Goal: Task Accomplishment & Management: Complete application form

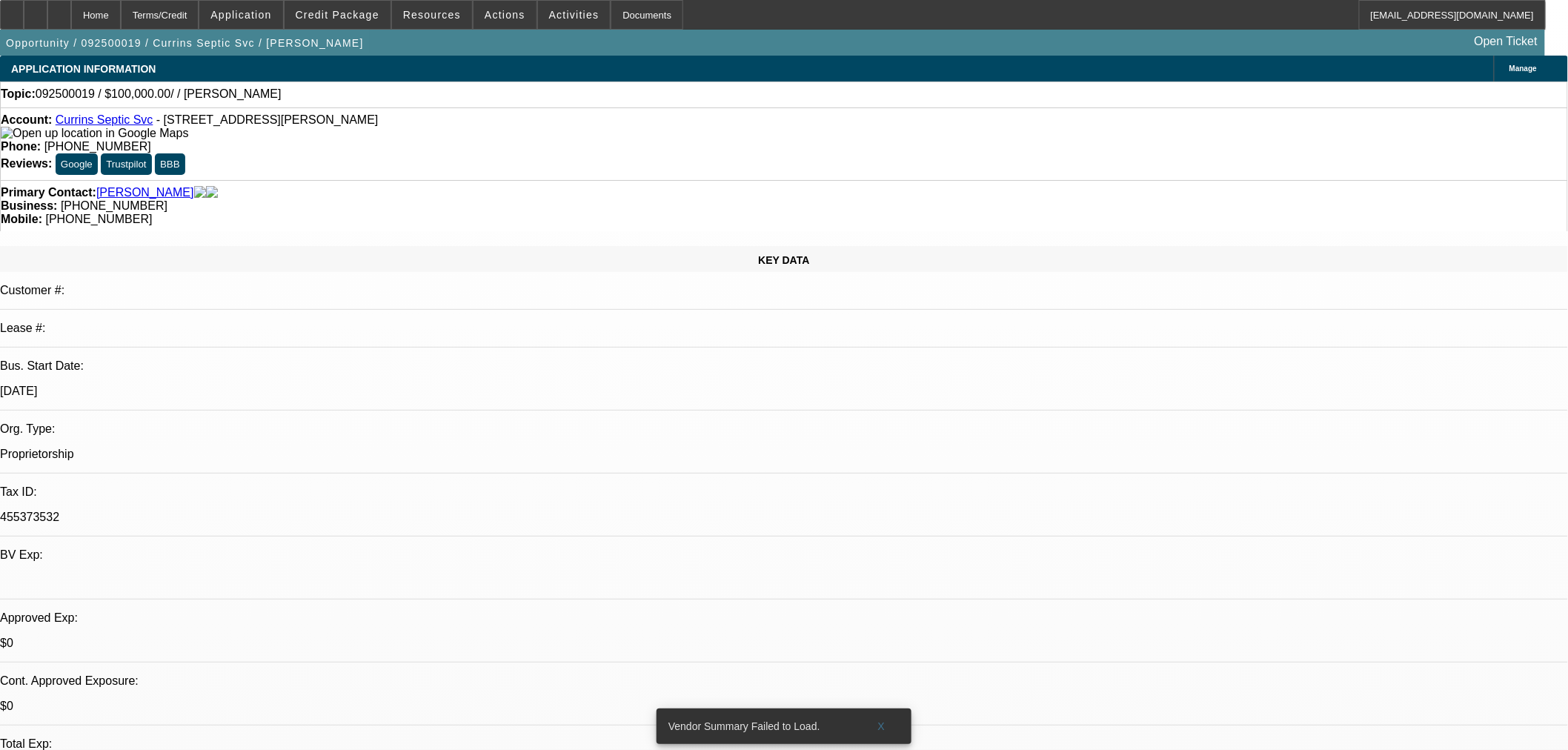
select select "0"
select select "2"
select select "0.1"
select select "2"
select select "4"
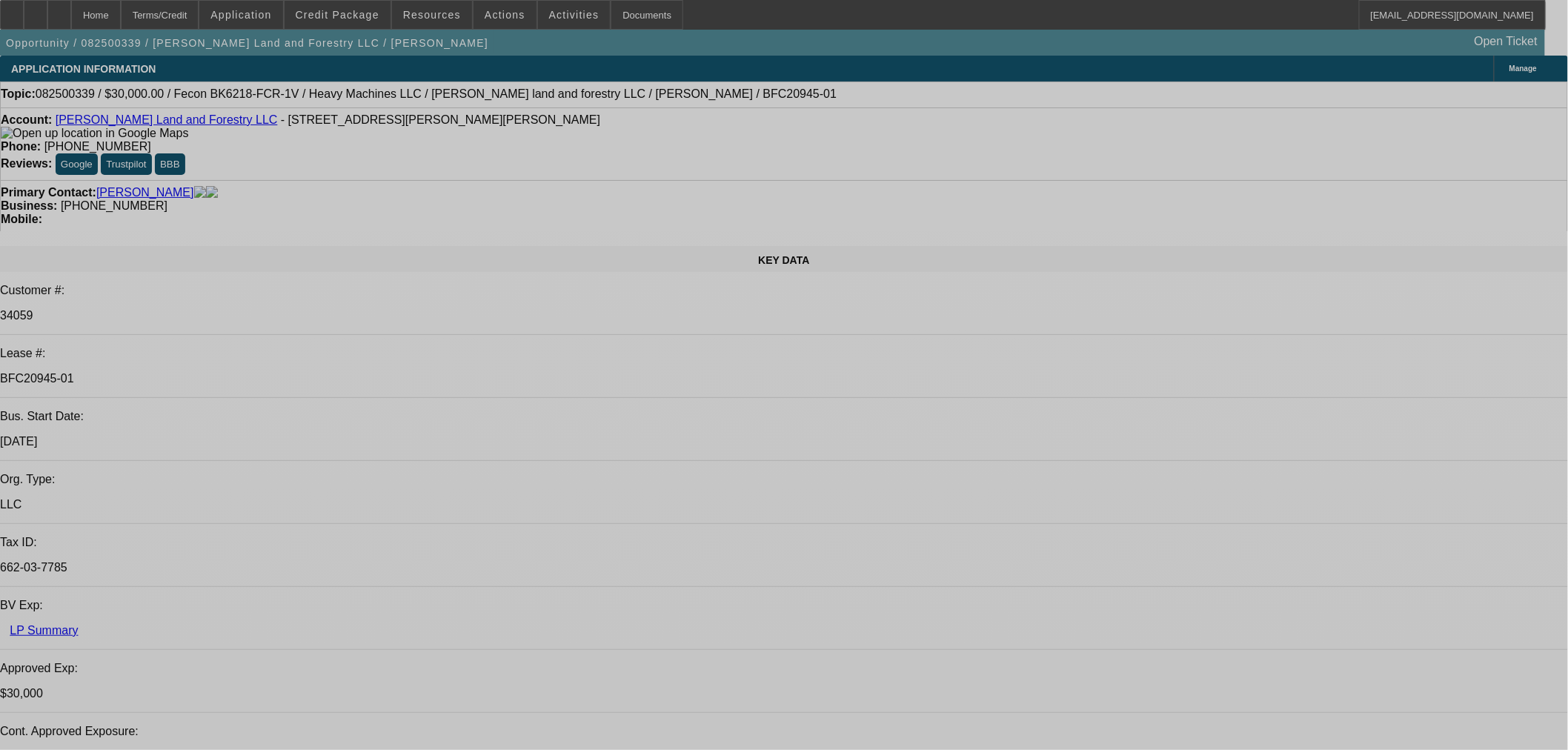
select select "0"
select select "2"
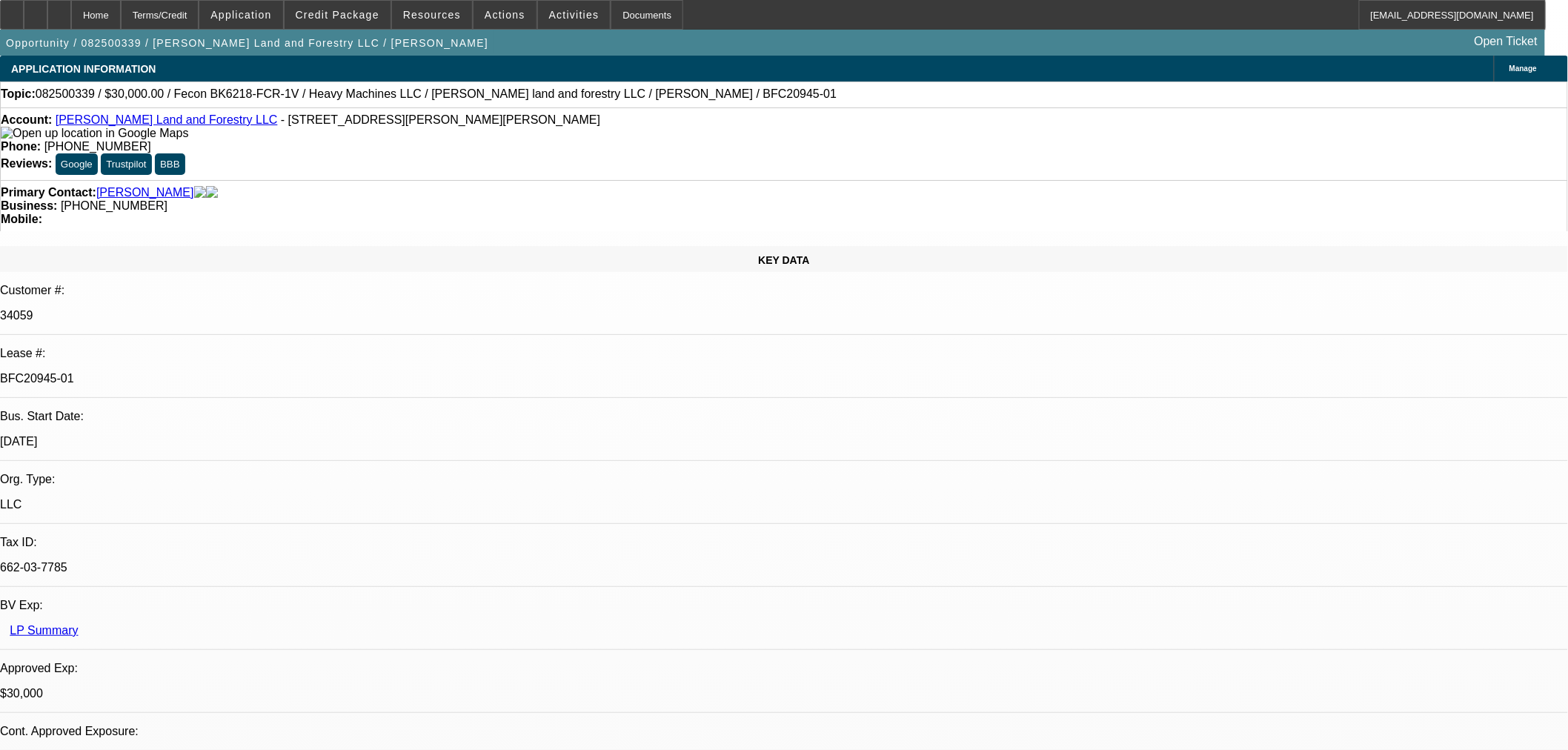
select select "2"
select select "0"
select select "6"
select select "0"
select select "2"
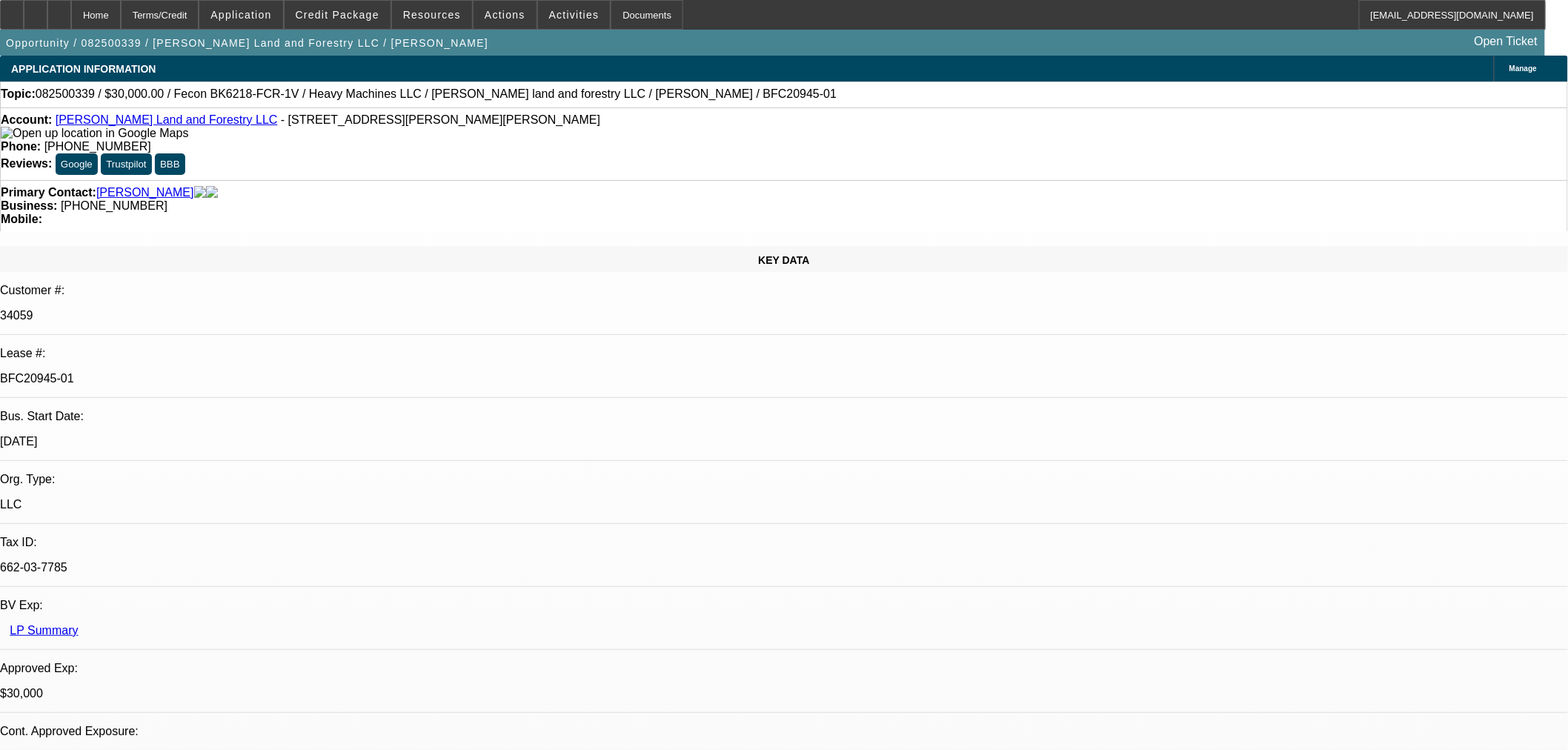
select select "2"
select select "0"
select select "6"
select select "0.2"
select select "2"
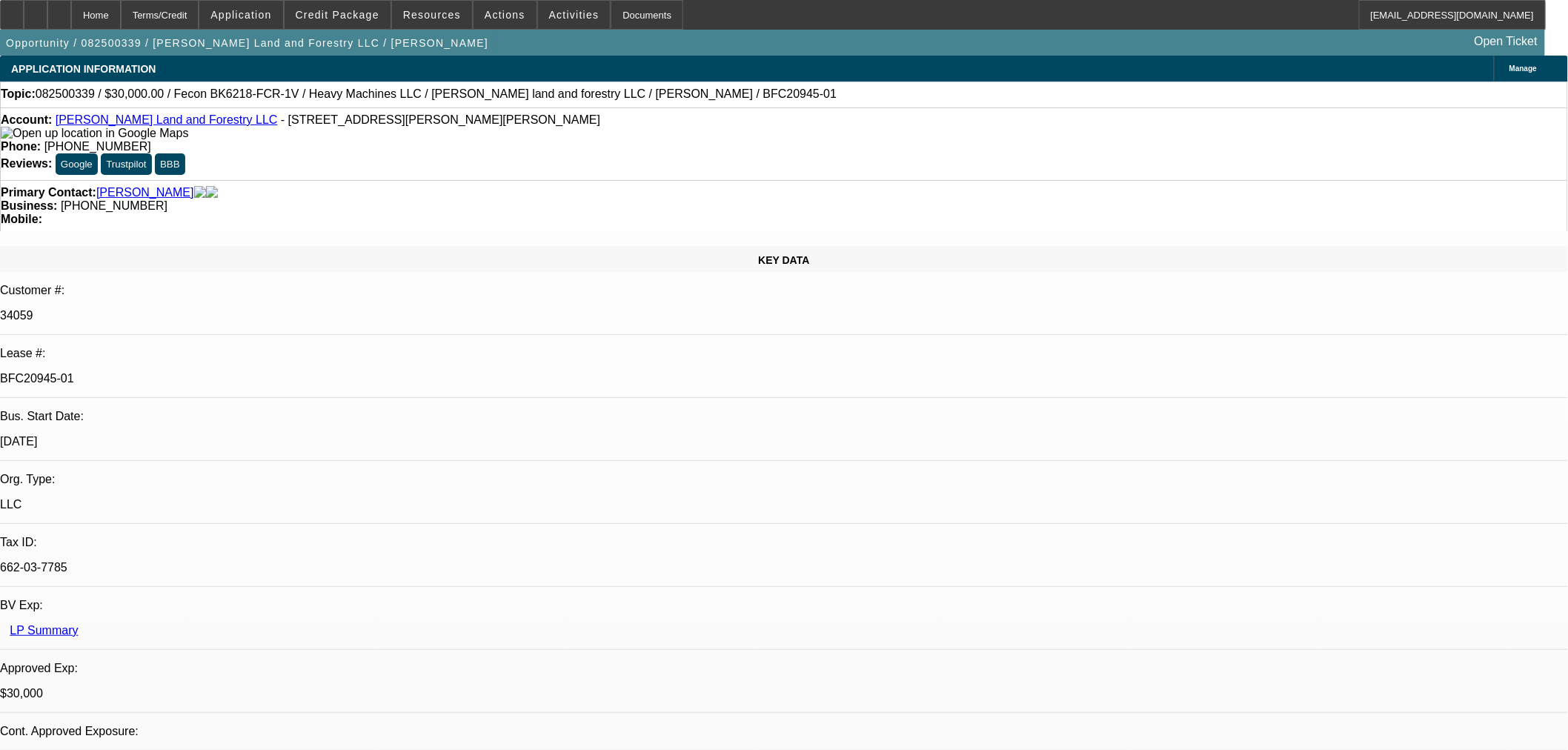
select select "2"
select select "0"
select select "6"
select select "0"
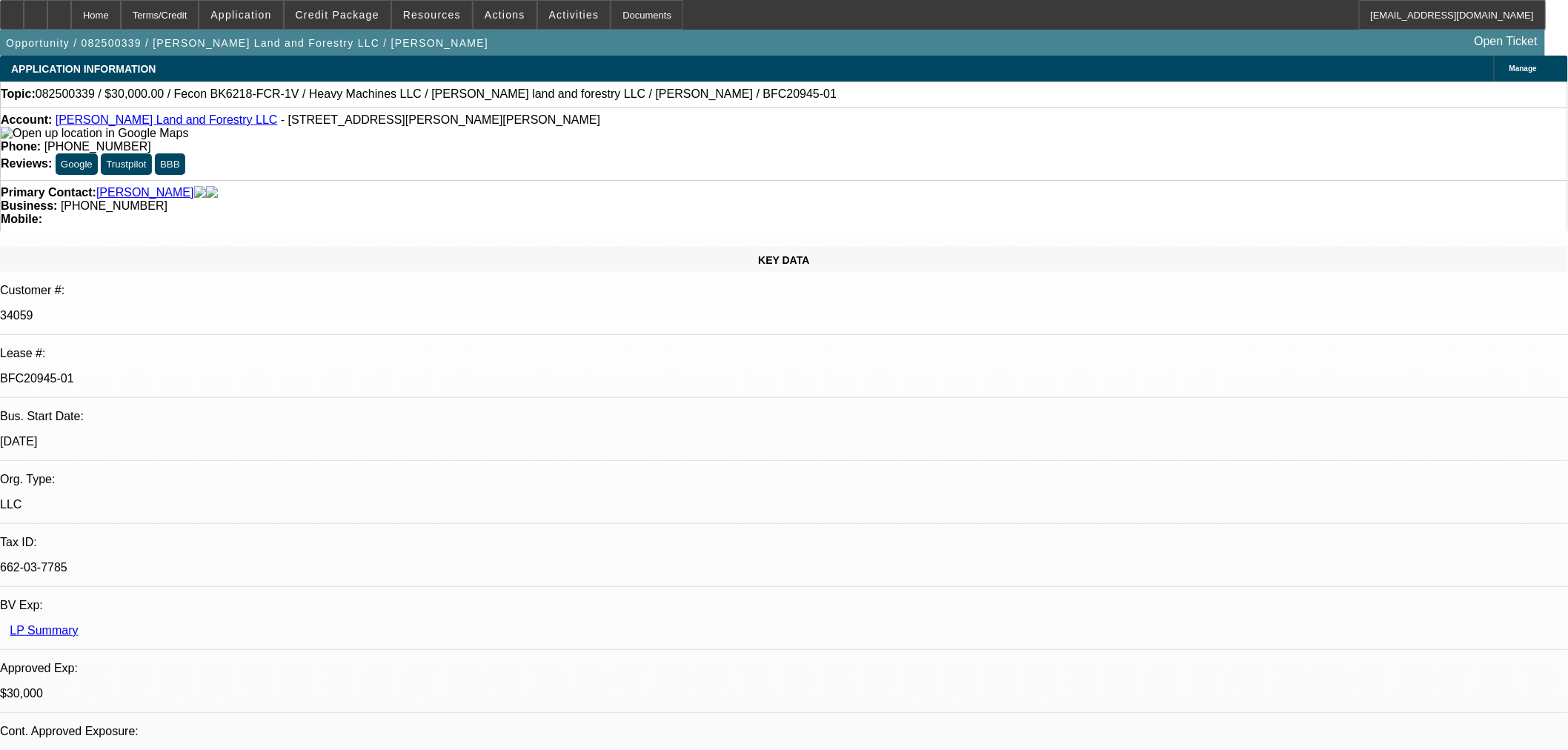
select select "0"
select select "19"
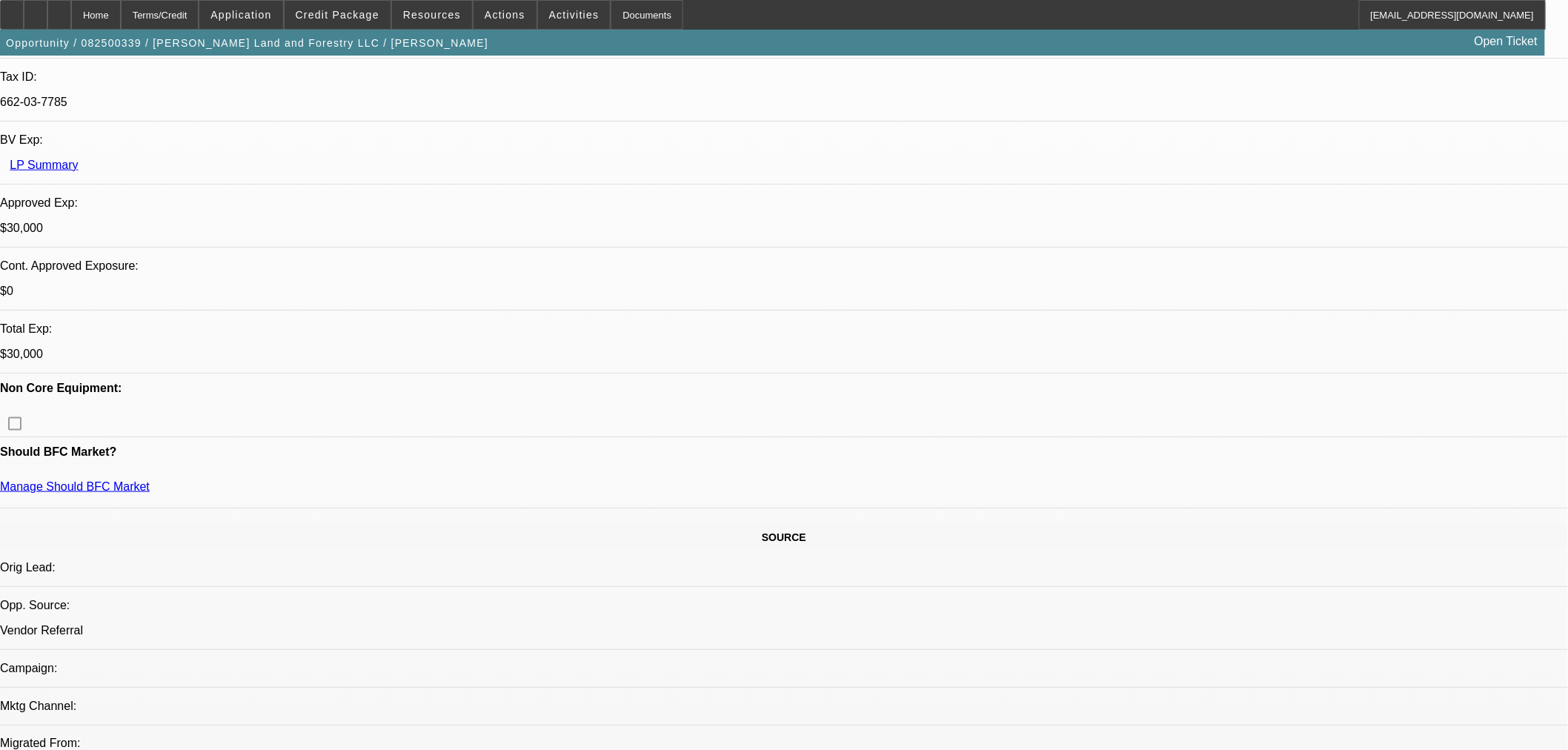
scroll to position [164, 0]
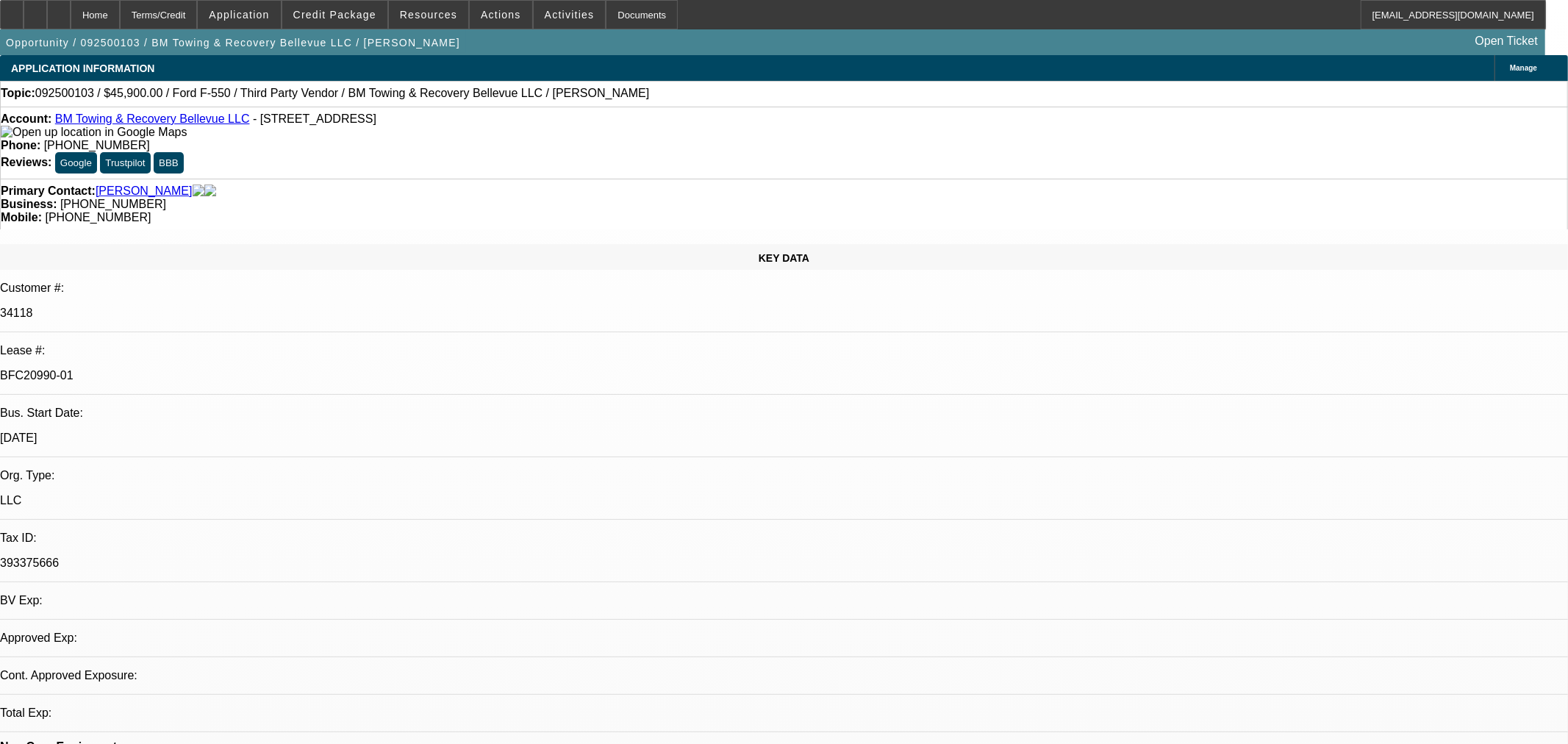
select select "0.15"
select select "2"
select select "0.1"
select select "4"
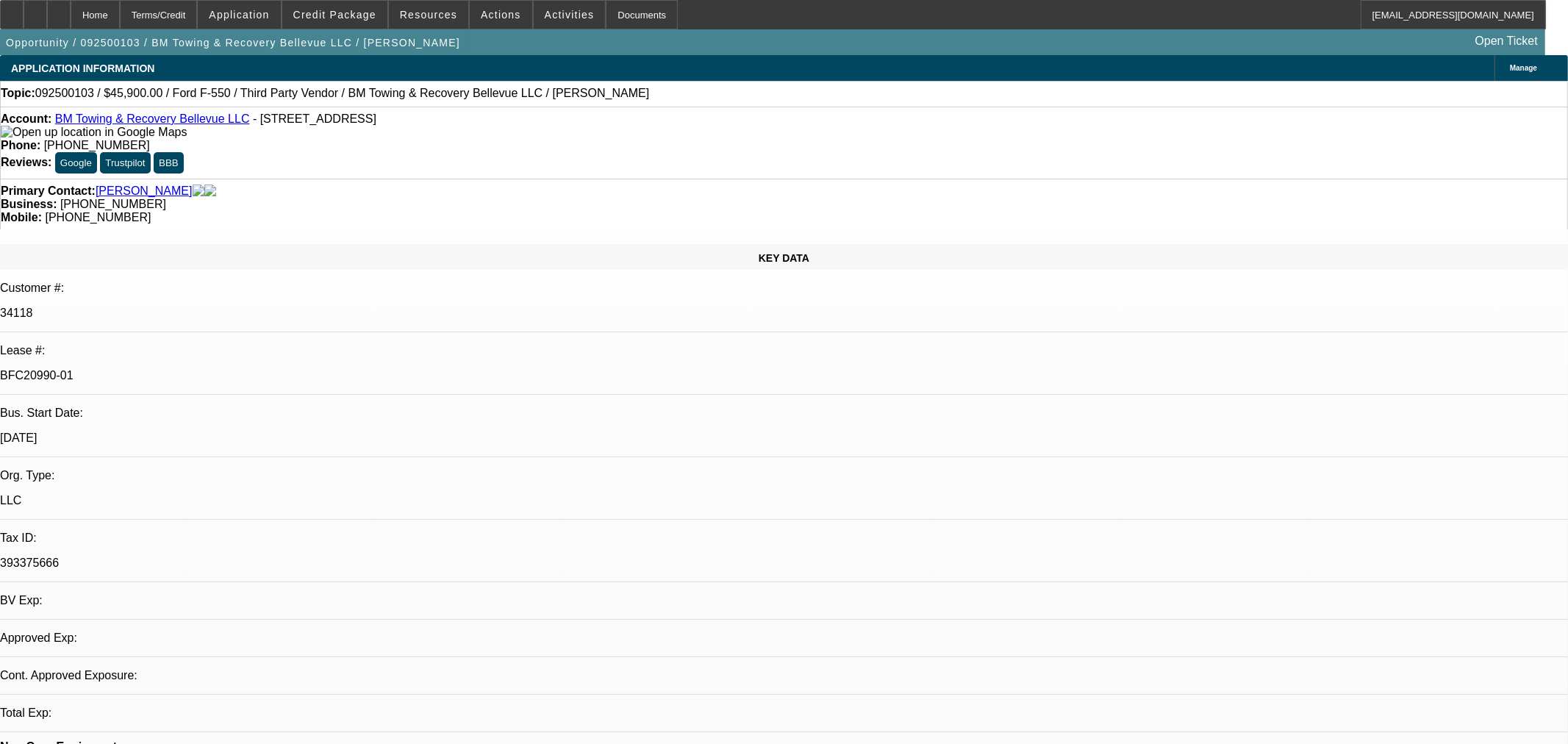
select select "0"
select select "2"
select select "0.1"
select select "4"
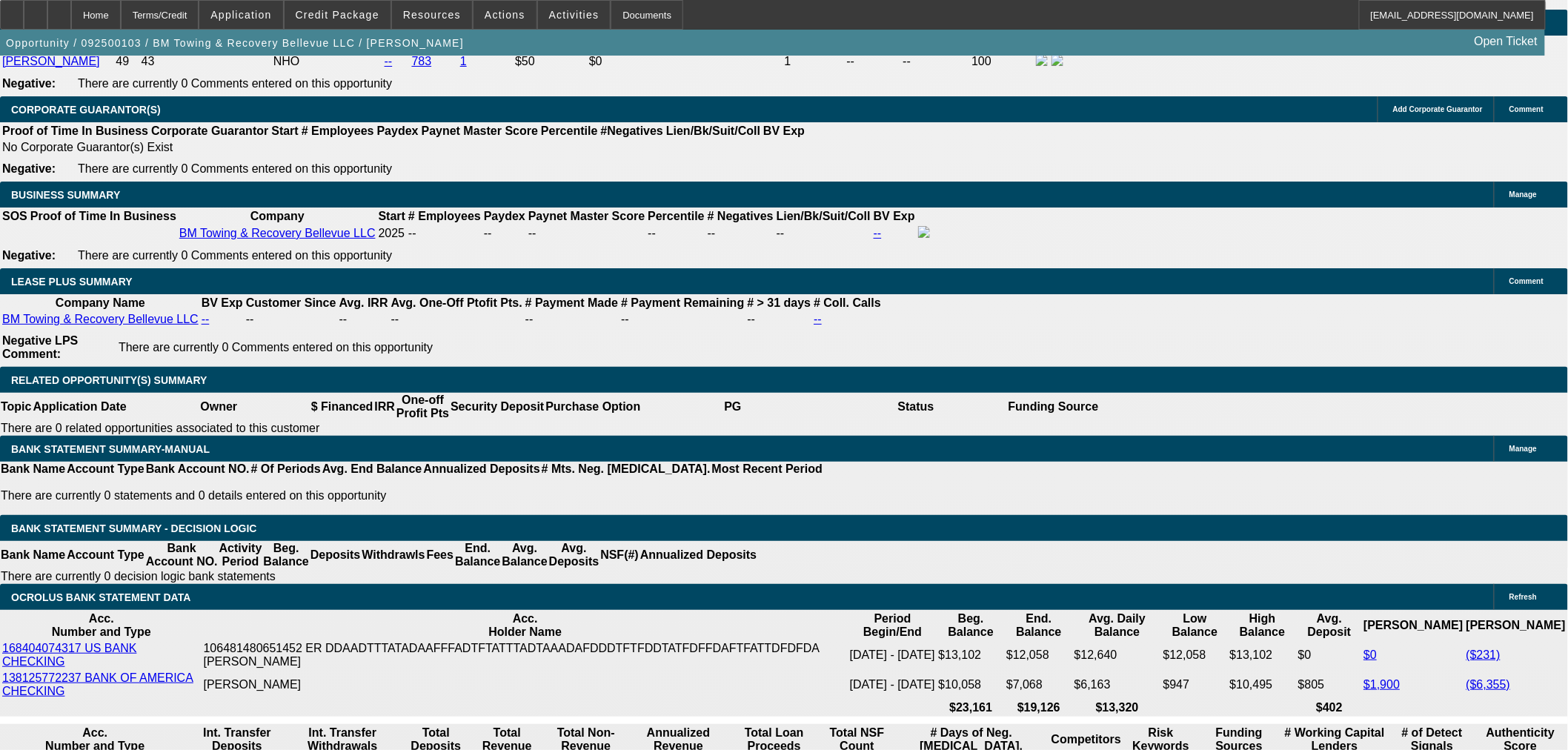
scroll to position [2635, 0]
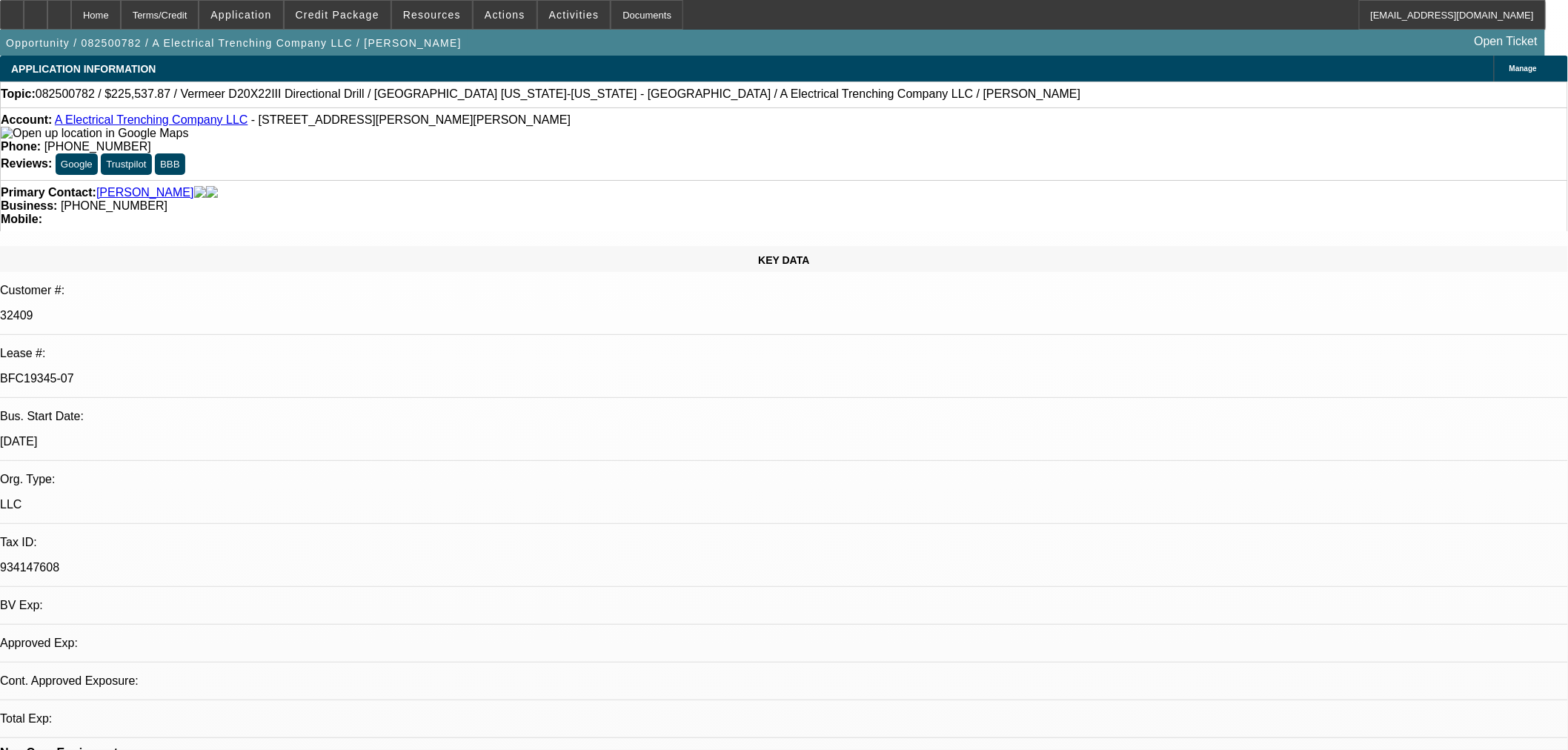
select select "0"
select select "3"
select select "0"
select select "6"
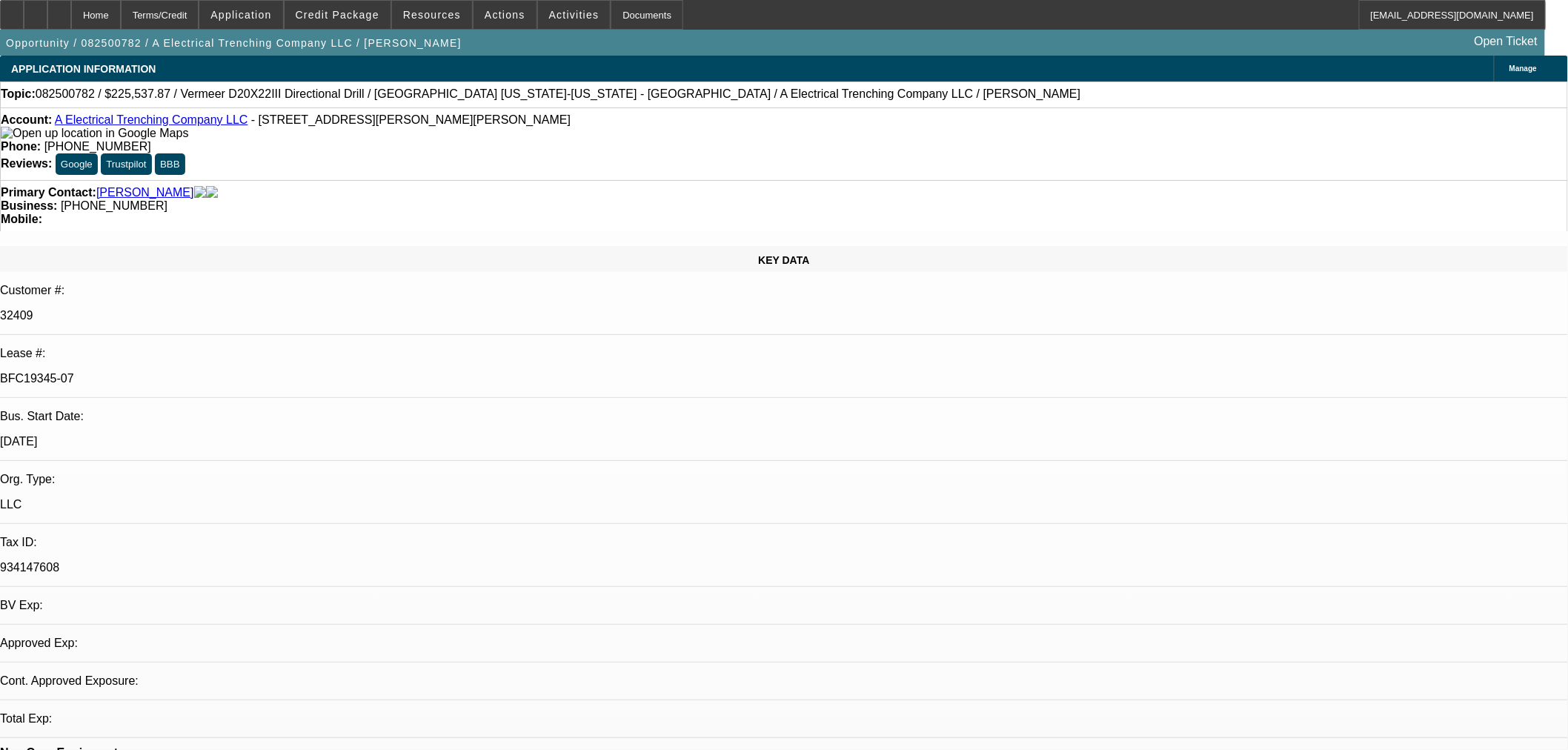
select select "0"
select select "3"
select select "0"
select select "6"
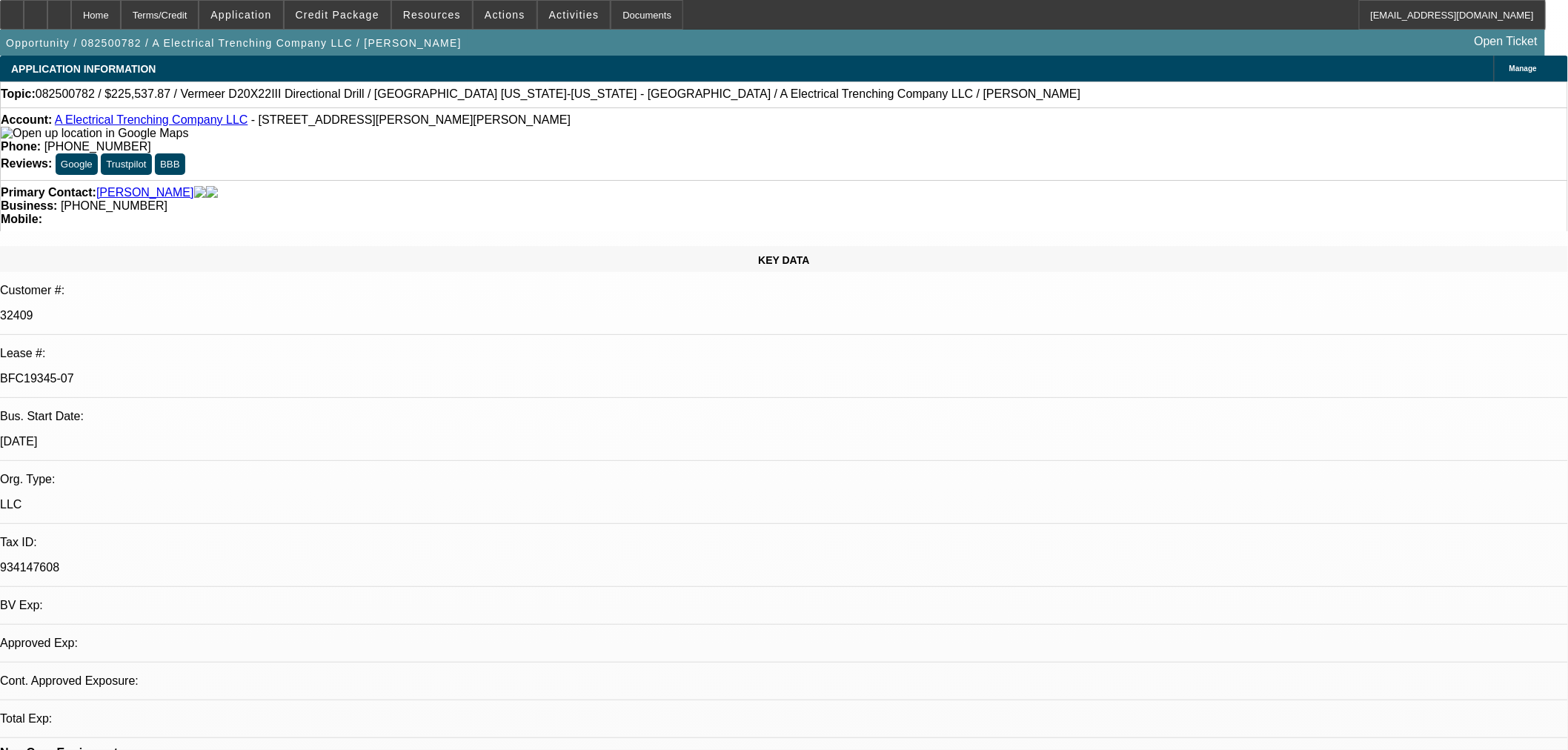
select select "0"
select select "3"
select select "0"
select select "6"
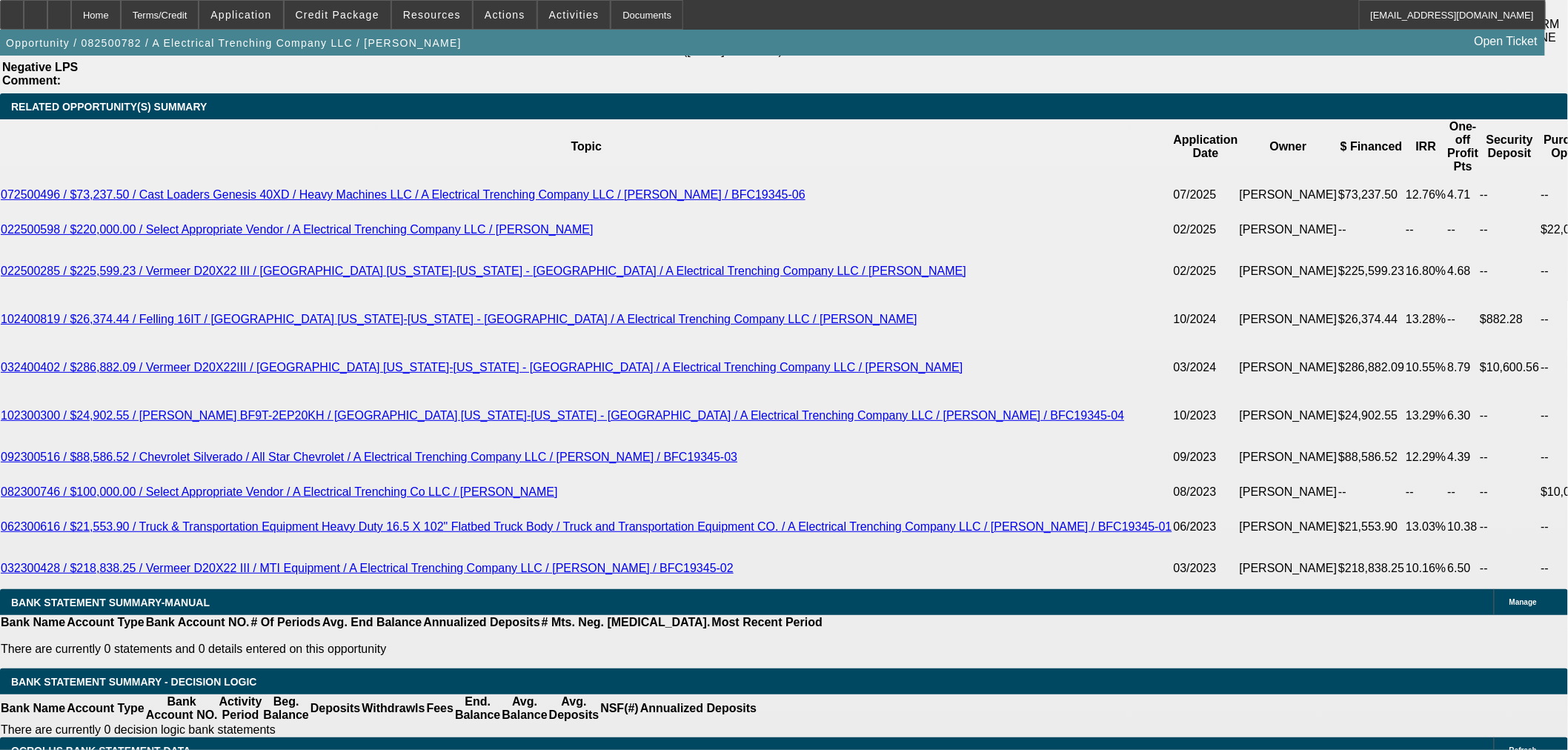
scroll to position [2717, 0]
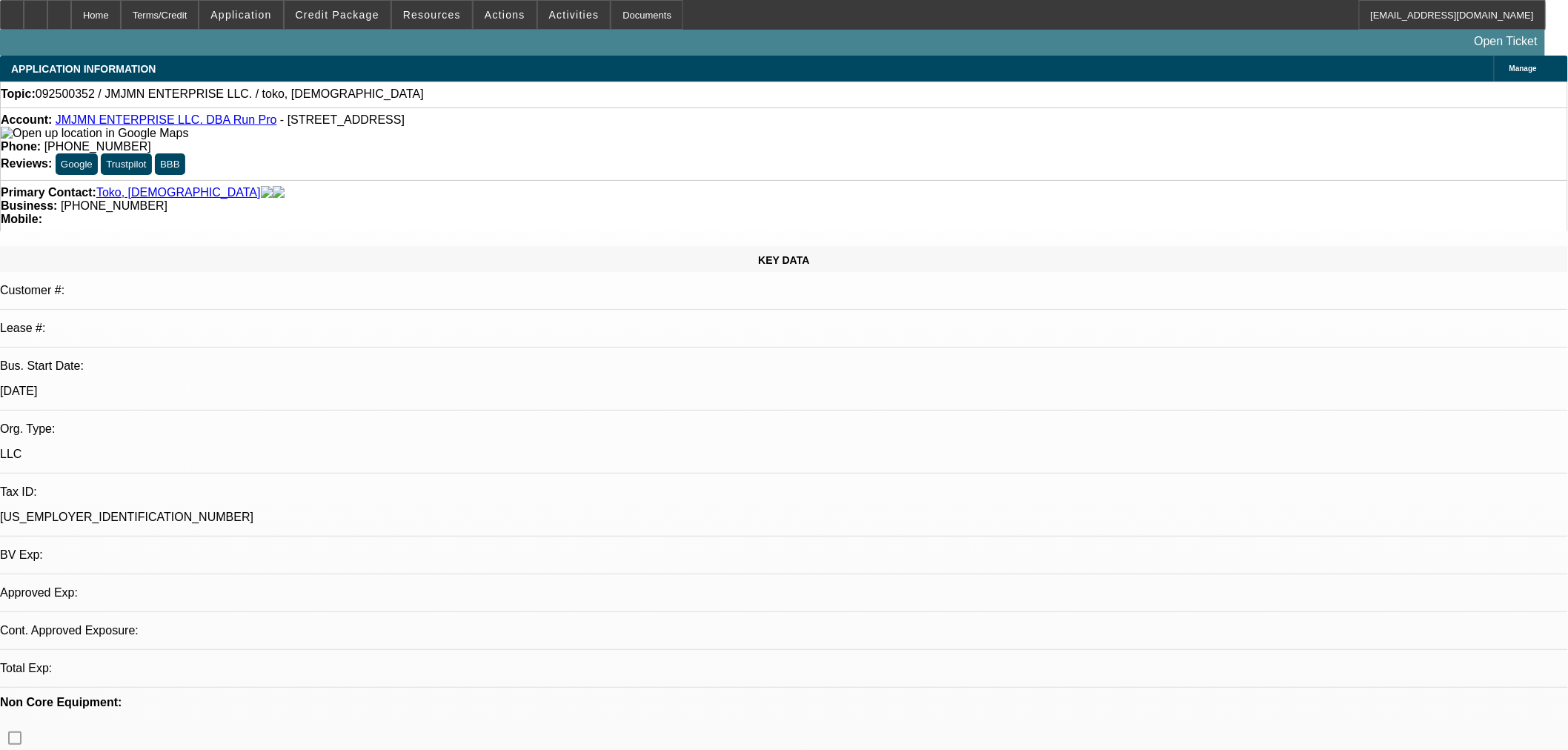
select select "0"
select select "2"
select select "0.1"
select select "4"
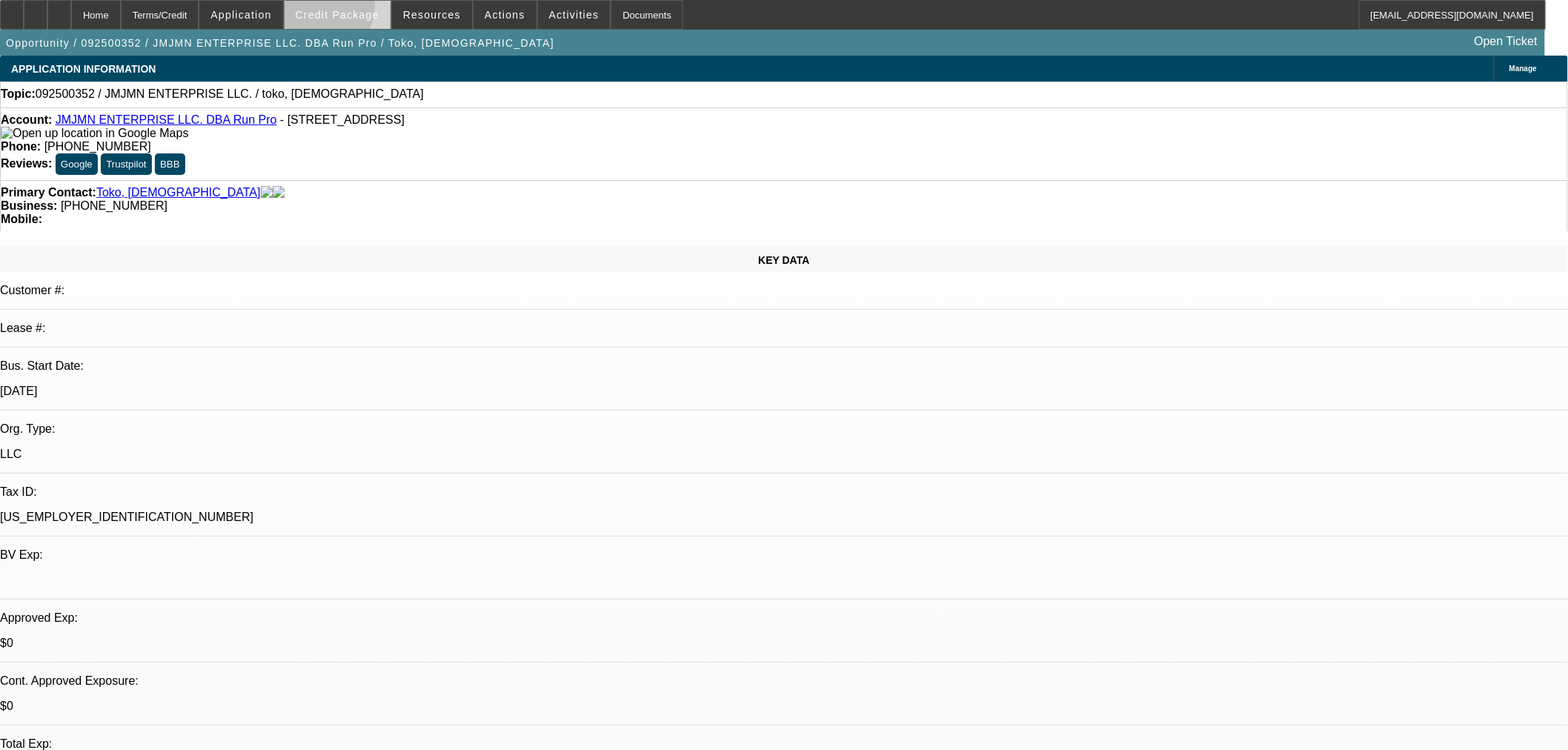
click at [349, 10] on span "Credit Package" at bounding box center [337, 15] width 84 height 12
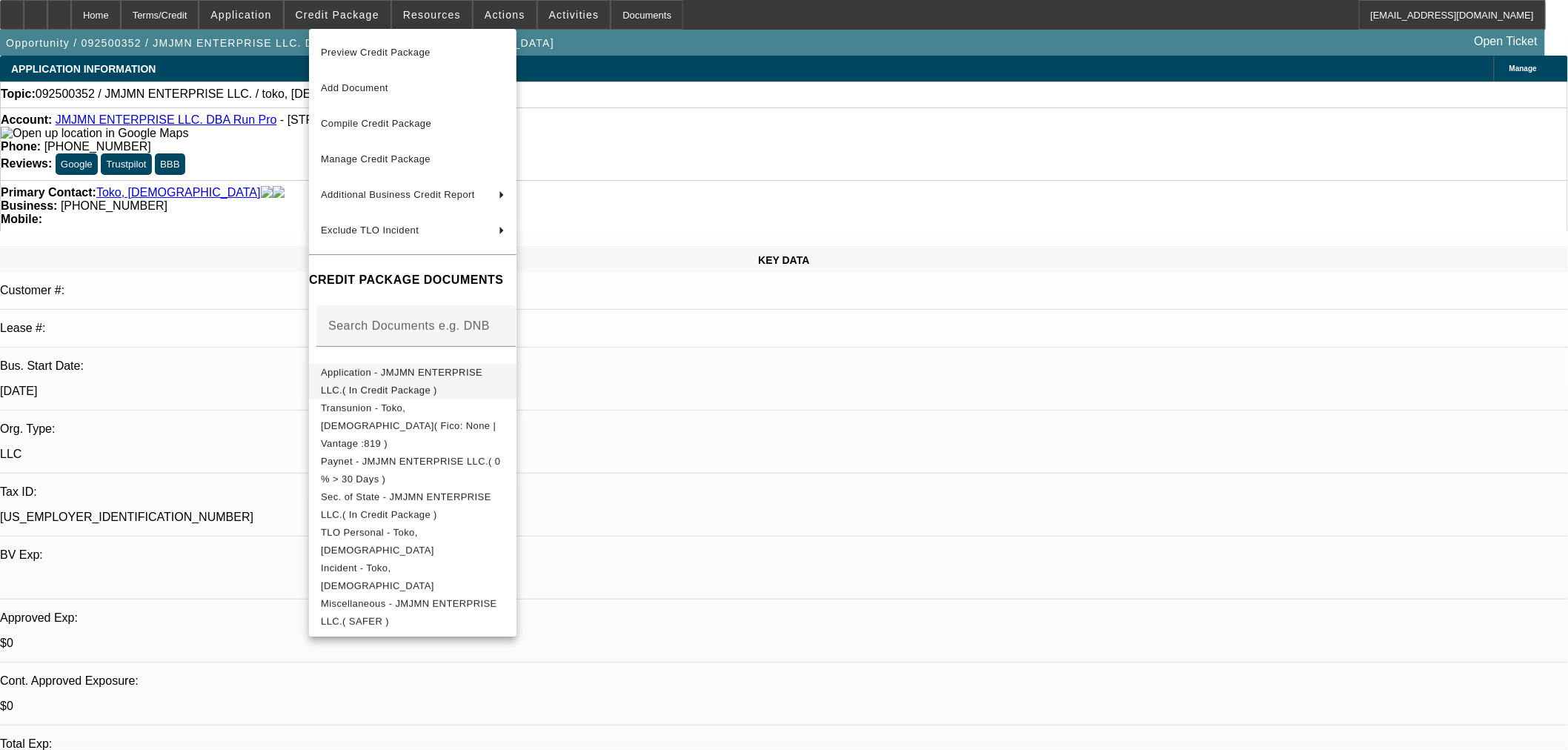
click at [362, 386] on button "Application - JMJMN ENTERPRISE LLC.( In Credit Package )" at bounding box center [413, 381] width 208 height 35
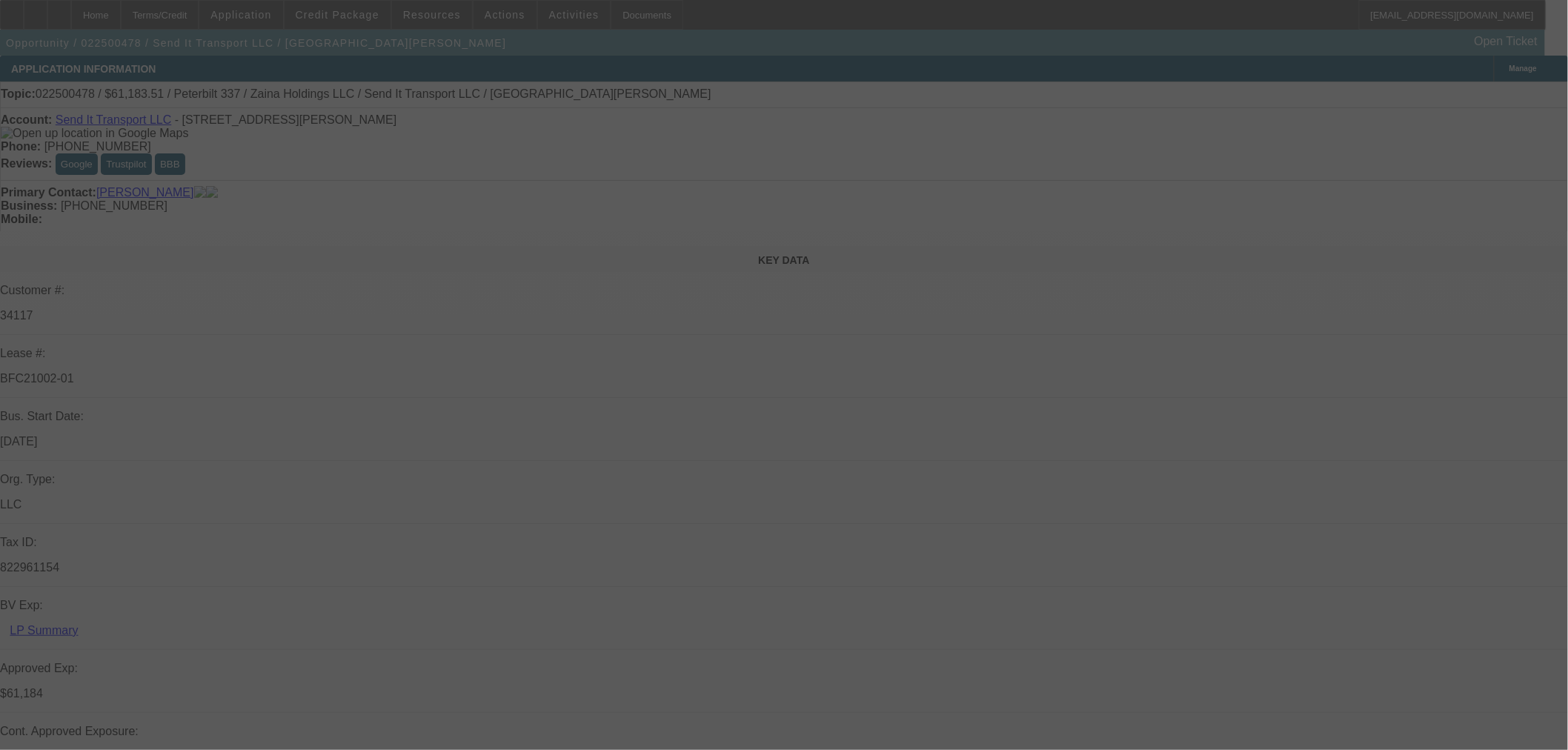
select select "0"
select select "2"
select select "0"
select select "6"
select select "0"
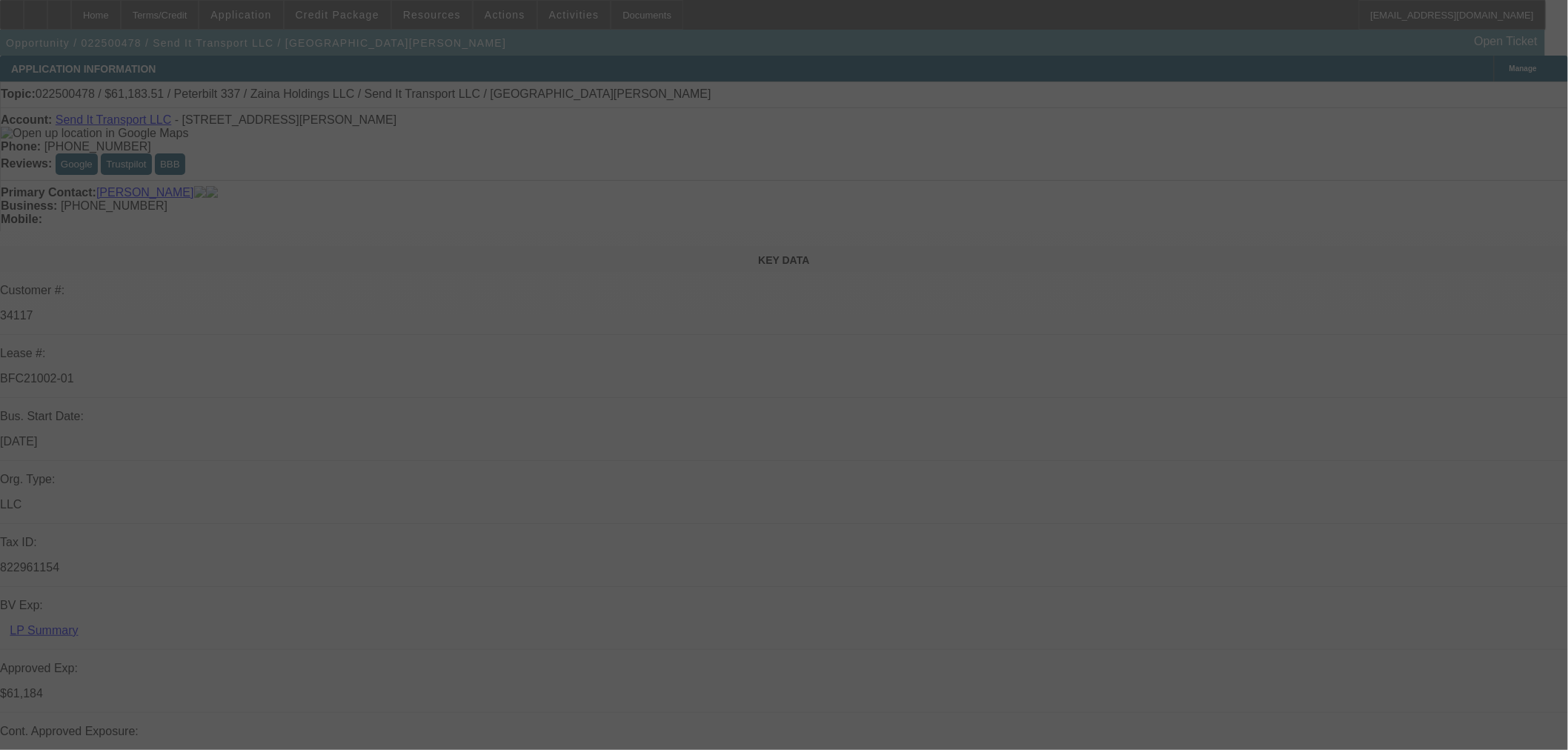
select select "2"
select select "0"
select select "6"
select select "0"
select select "2"
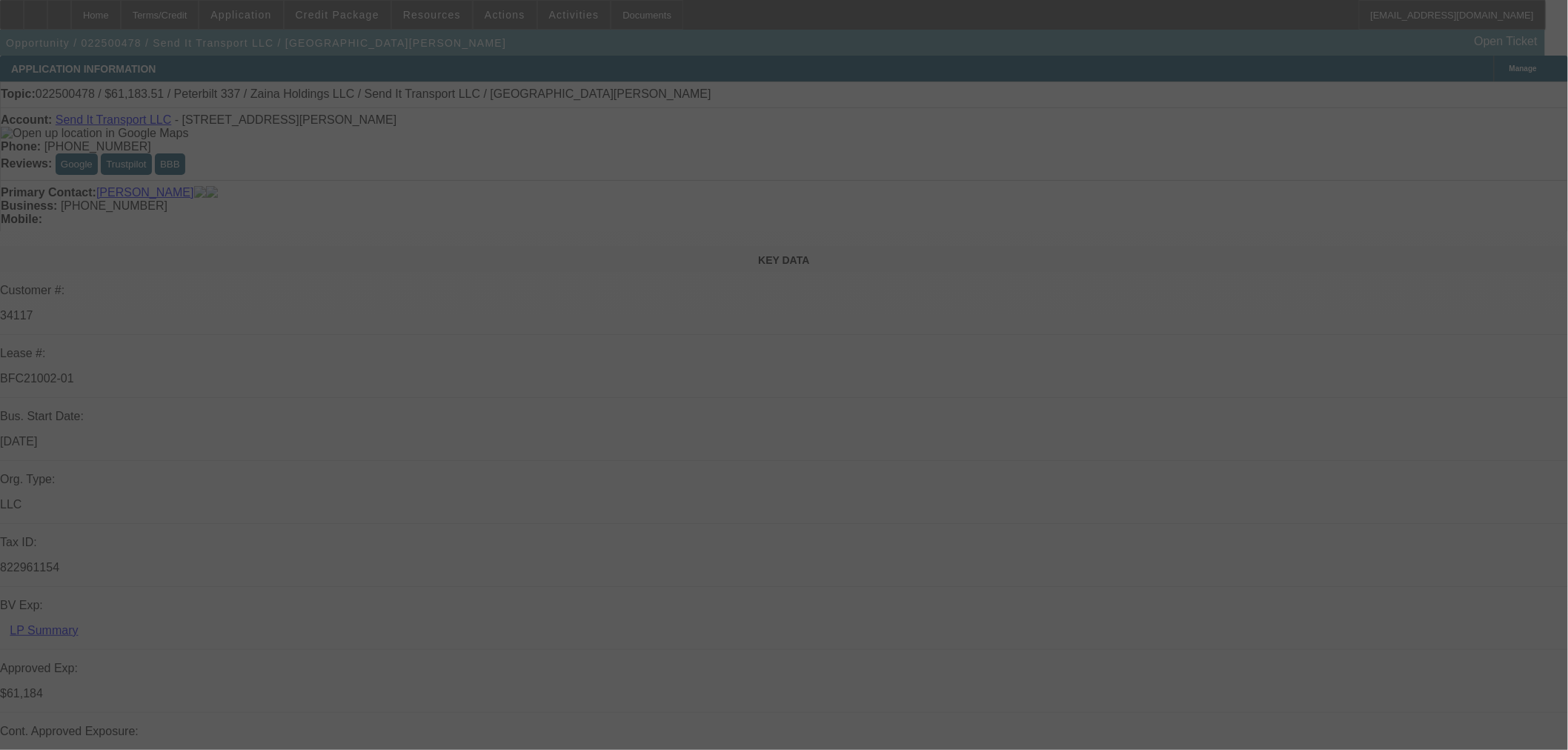
select select "0"
select select "6"
select select "0"
select select "3"
select select "0"
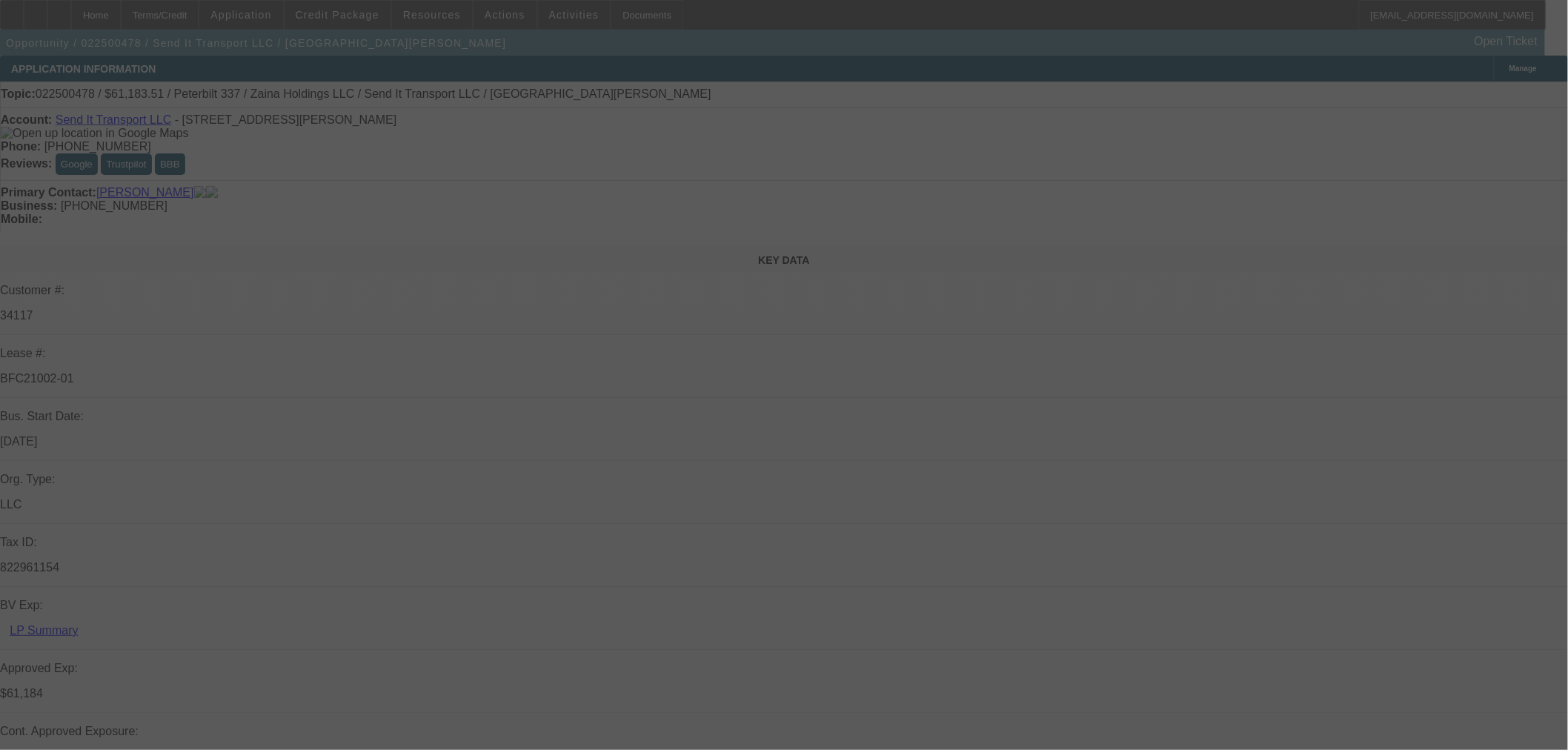
select select "6"
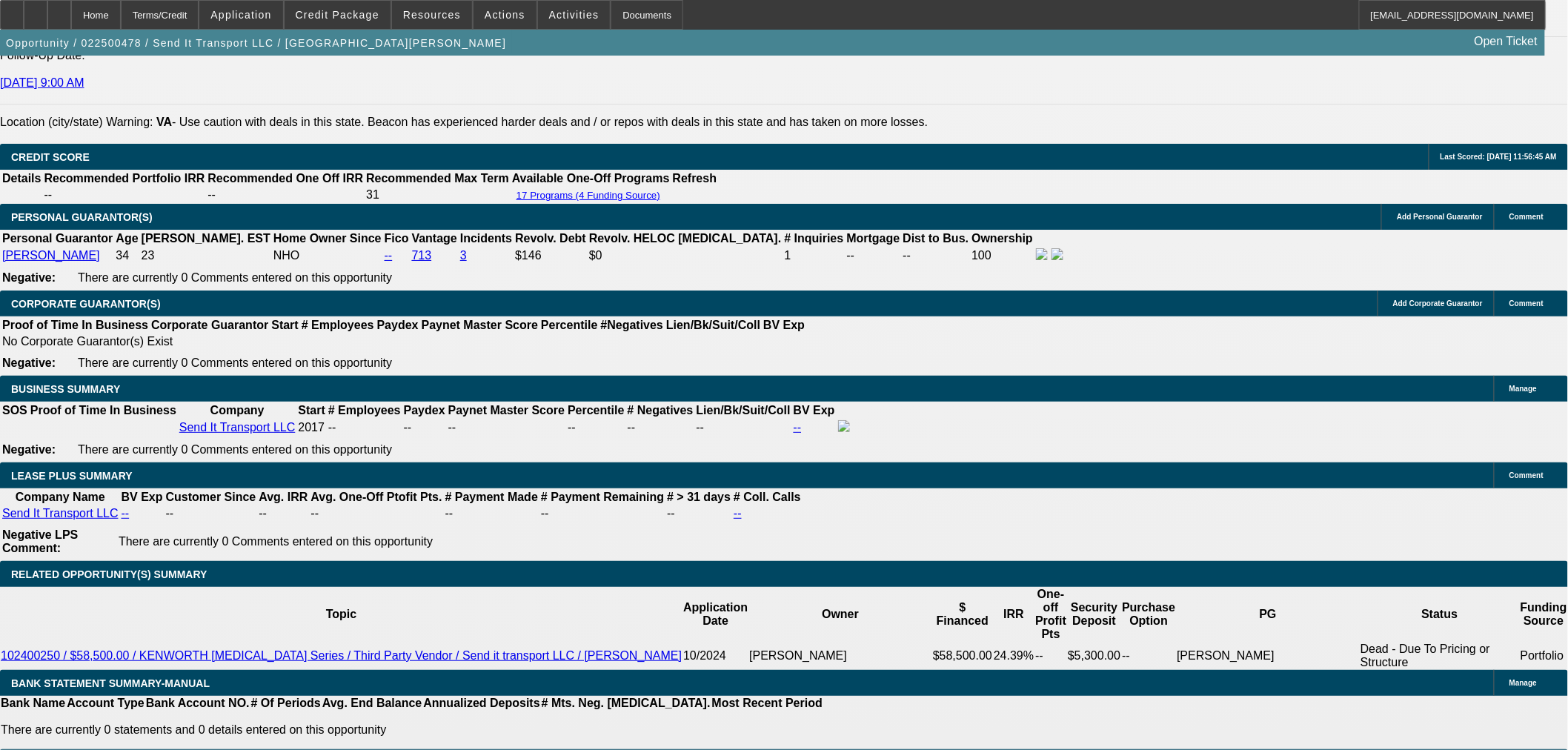
scroll to position [2305, 0]
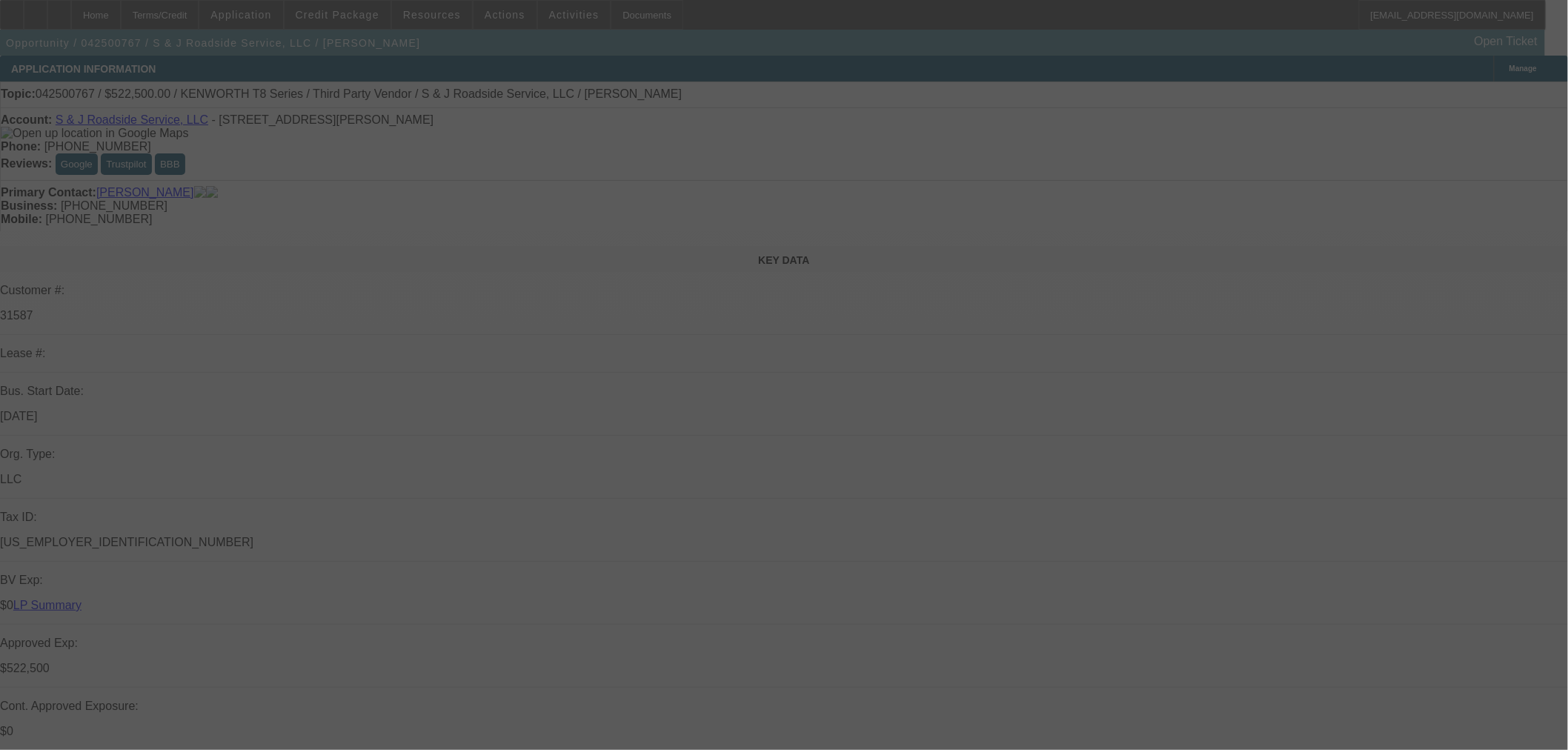
select select "0"
select select "2"
select select "0"
select select "6"
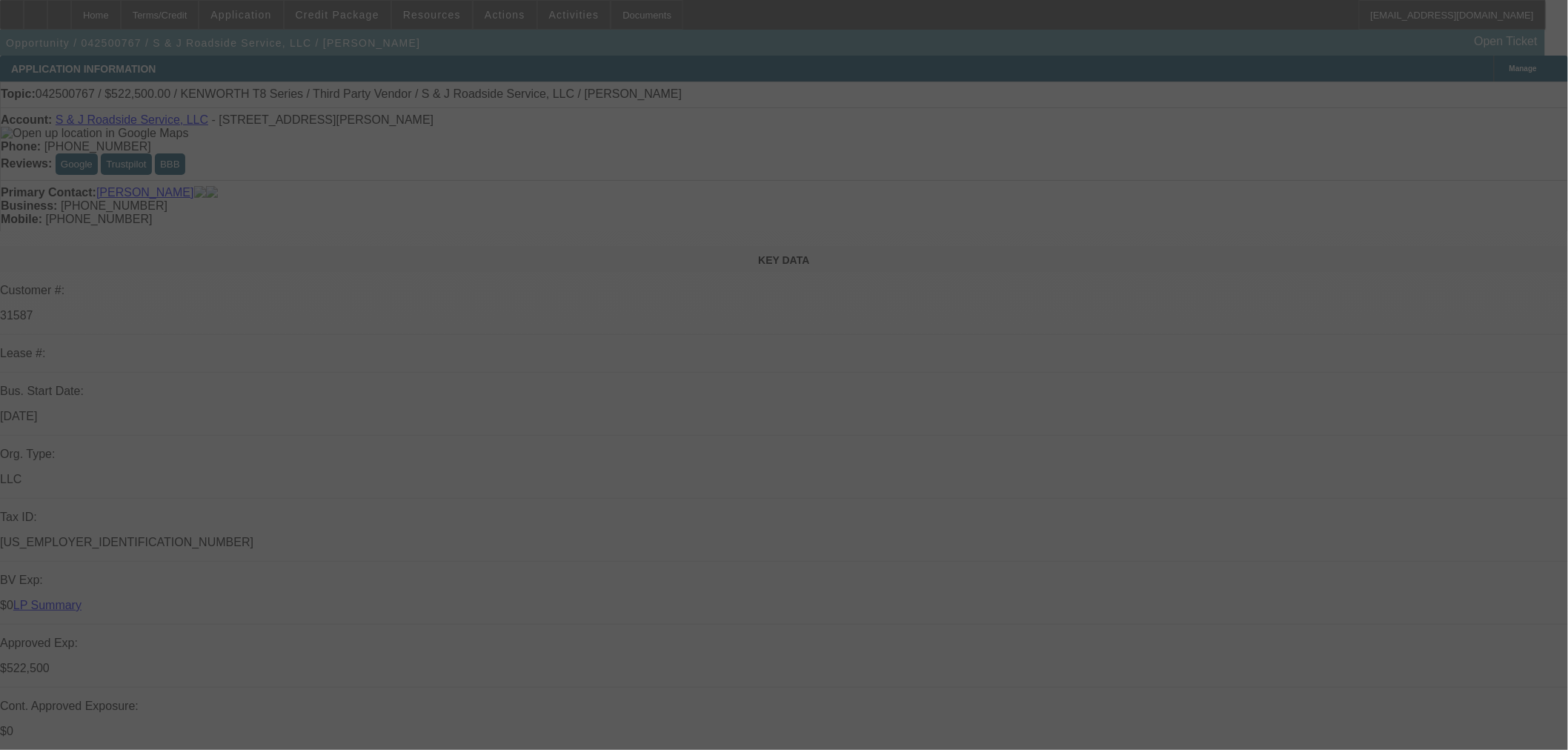
select select "0"
select select "2"
select select "0"
select select "6"
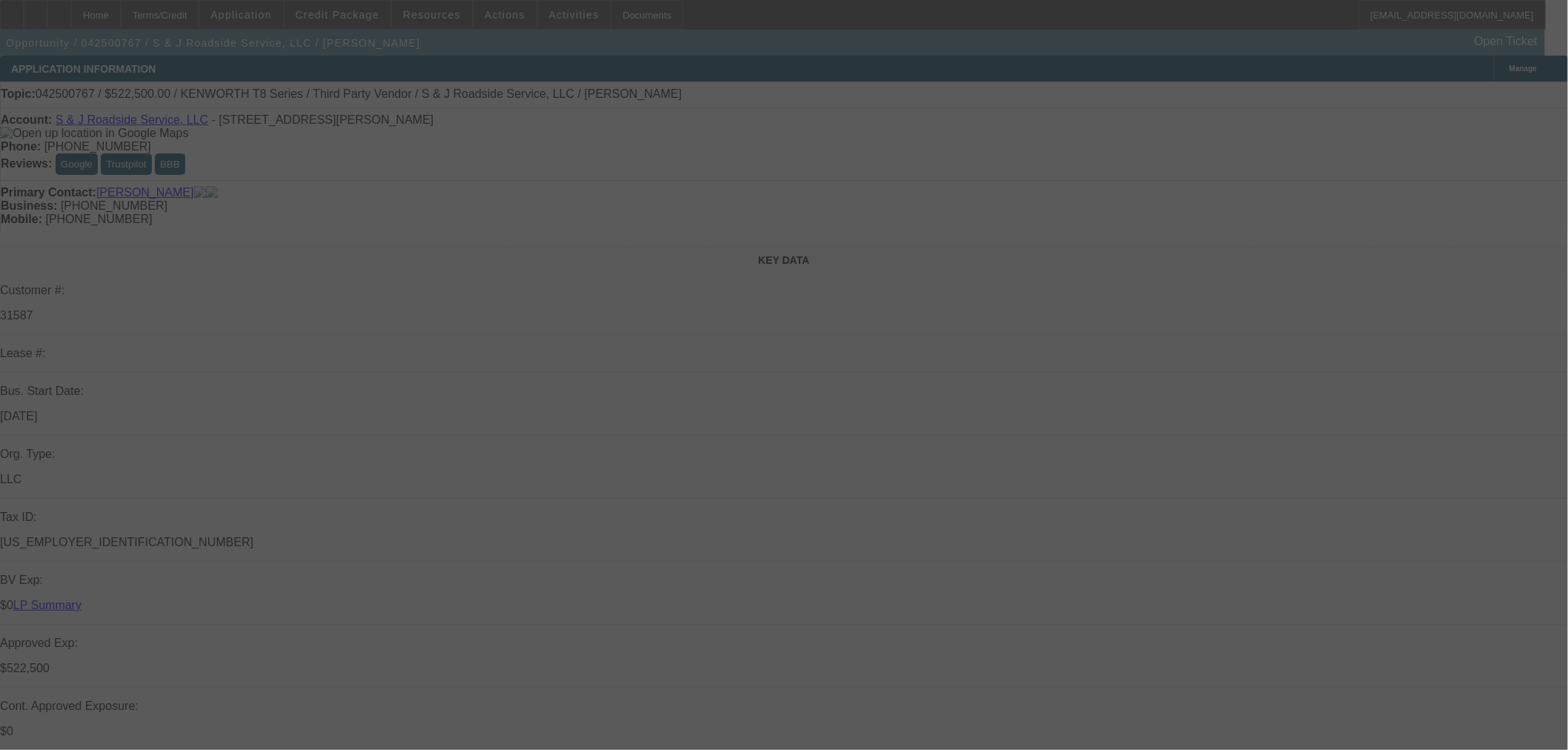
select select "0"
select select "2"
select select "0"
select select "6"
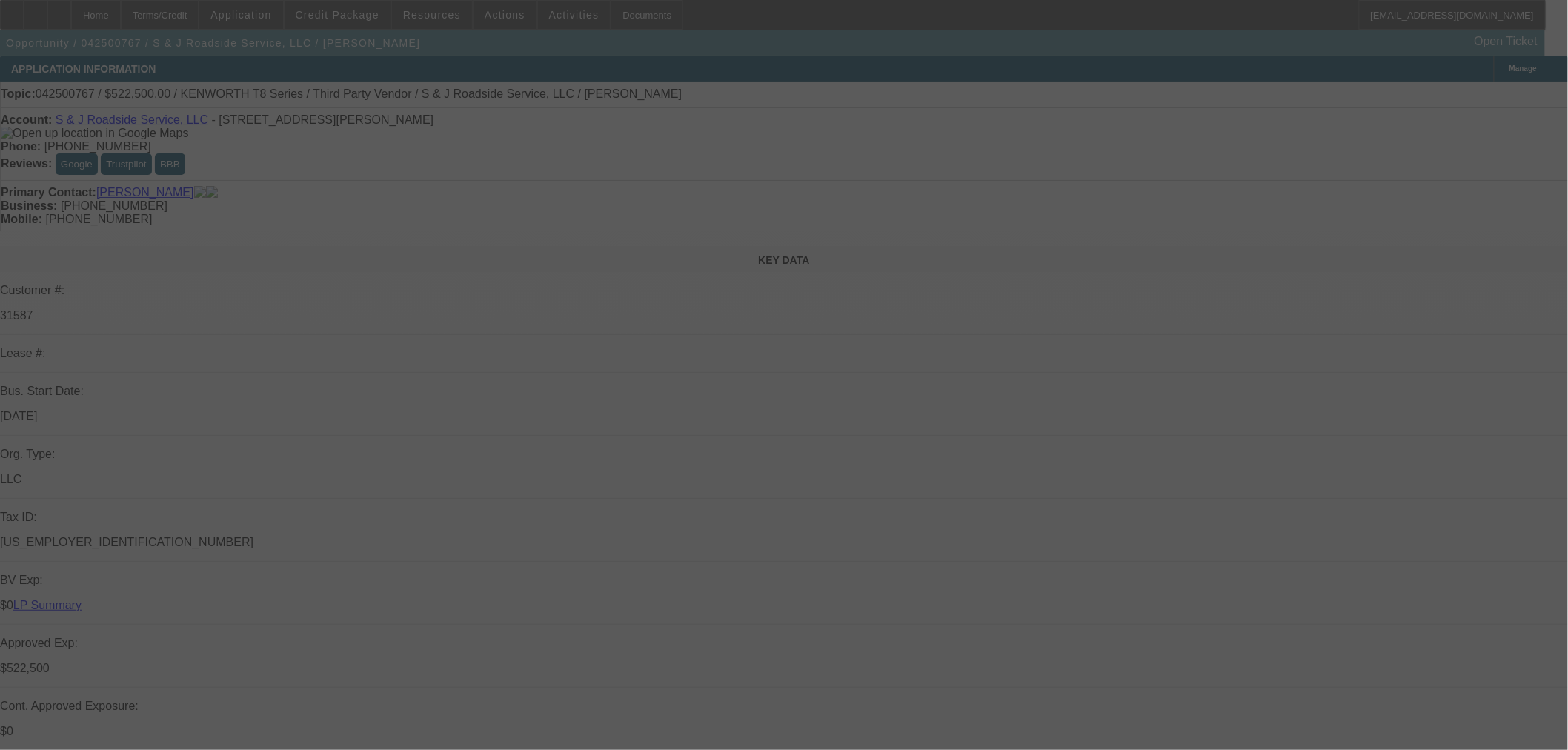
select select "0"
select select "2"
select select "0"
select select "6"
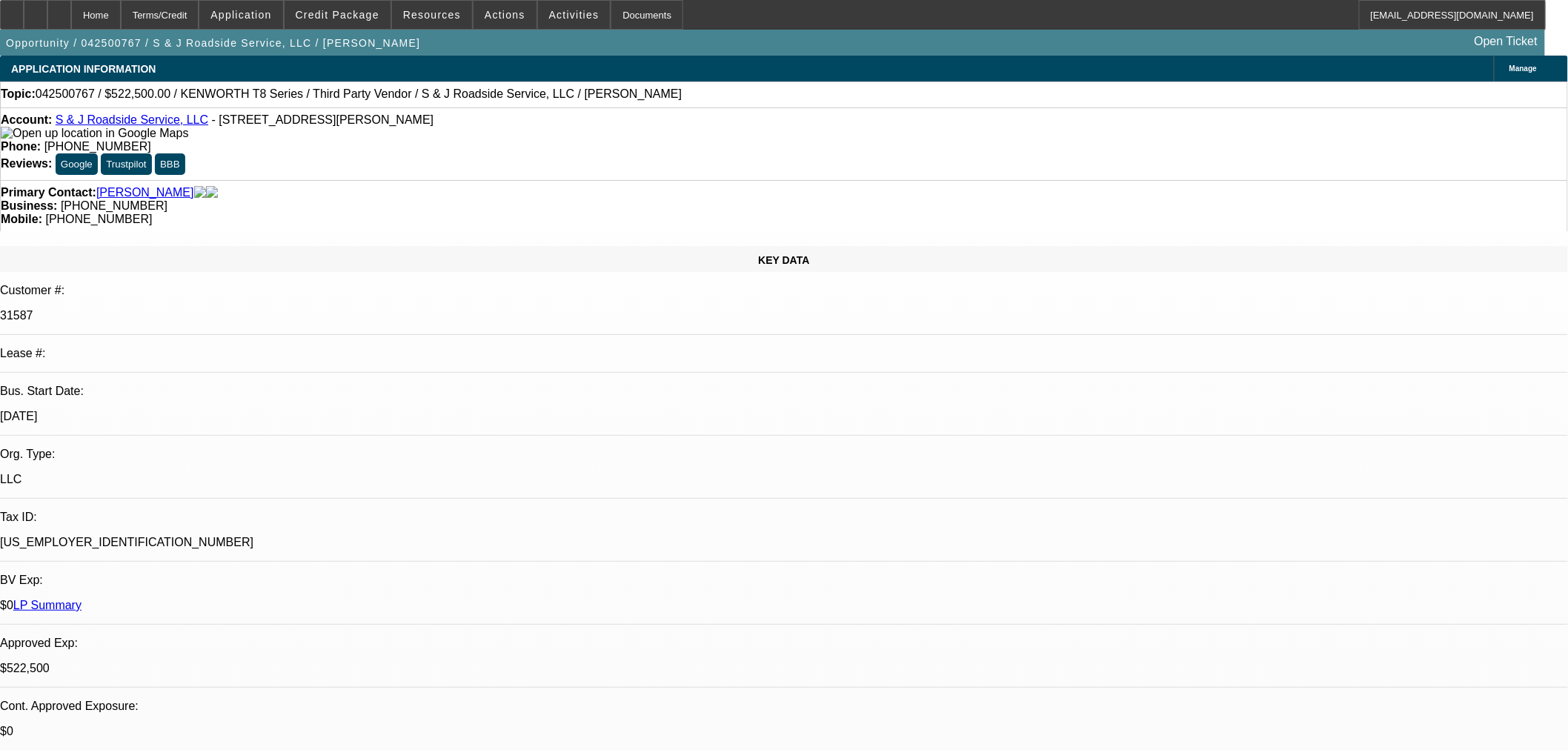
select select "2"
select select "0.1"
select select "4"
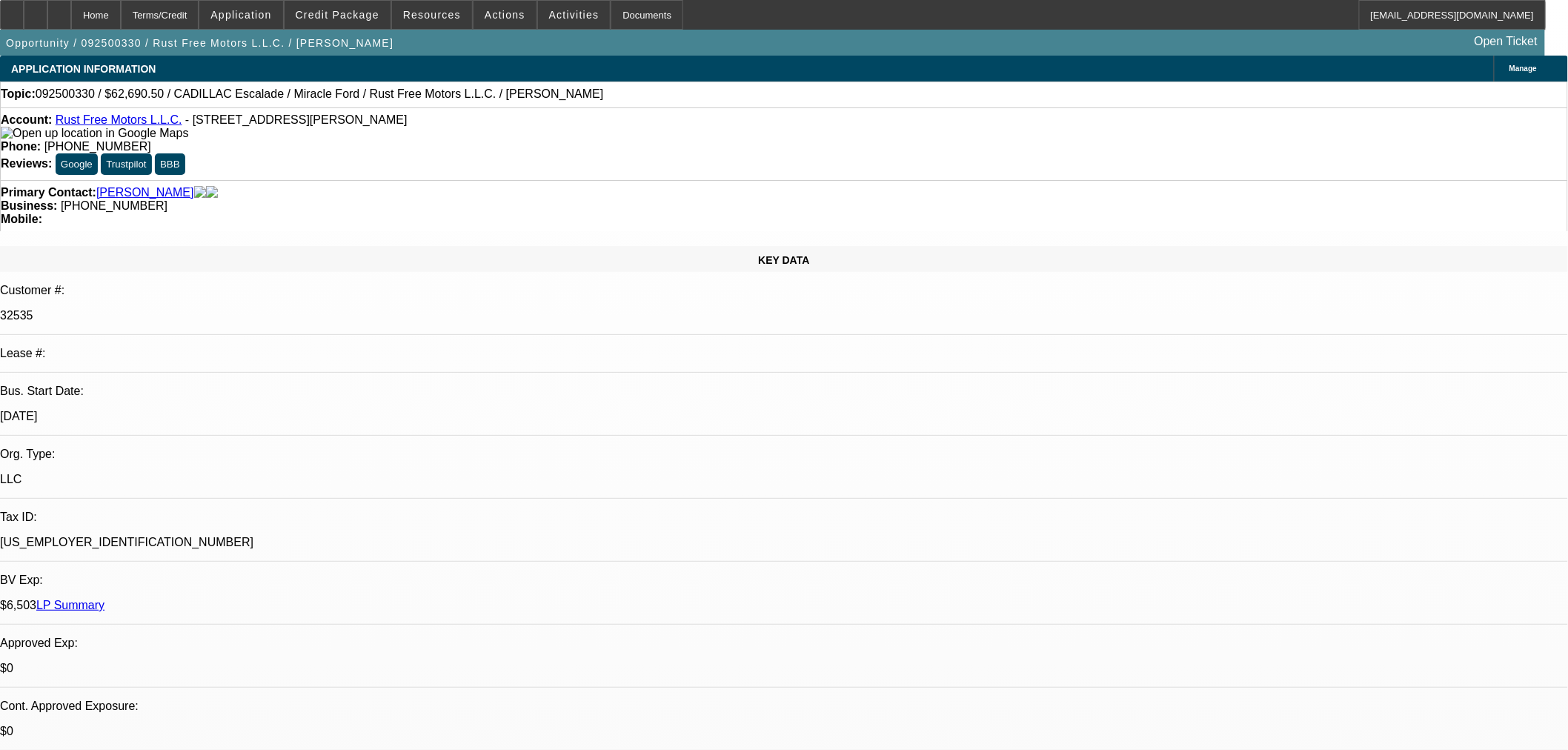
select select "2"
select select "0.1"
select select "4"
select select "0"
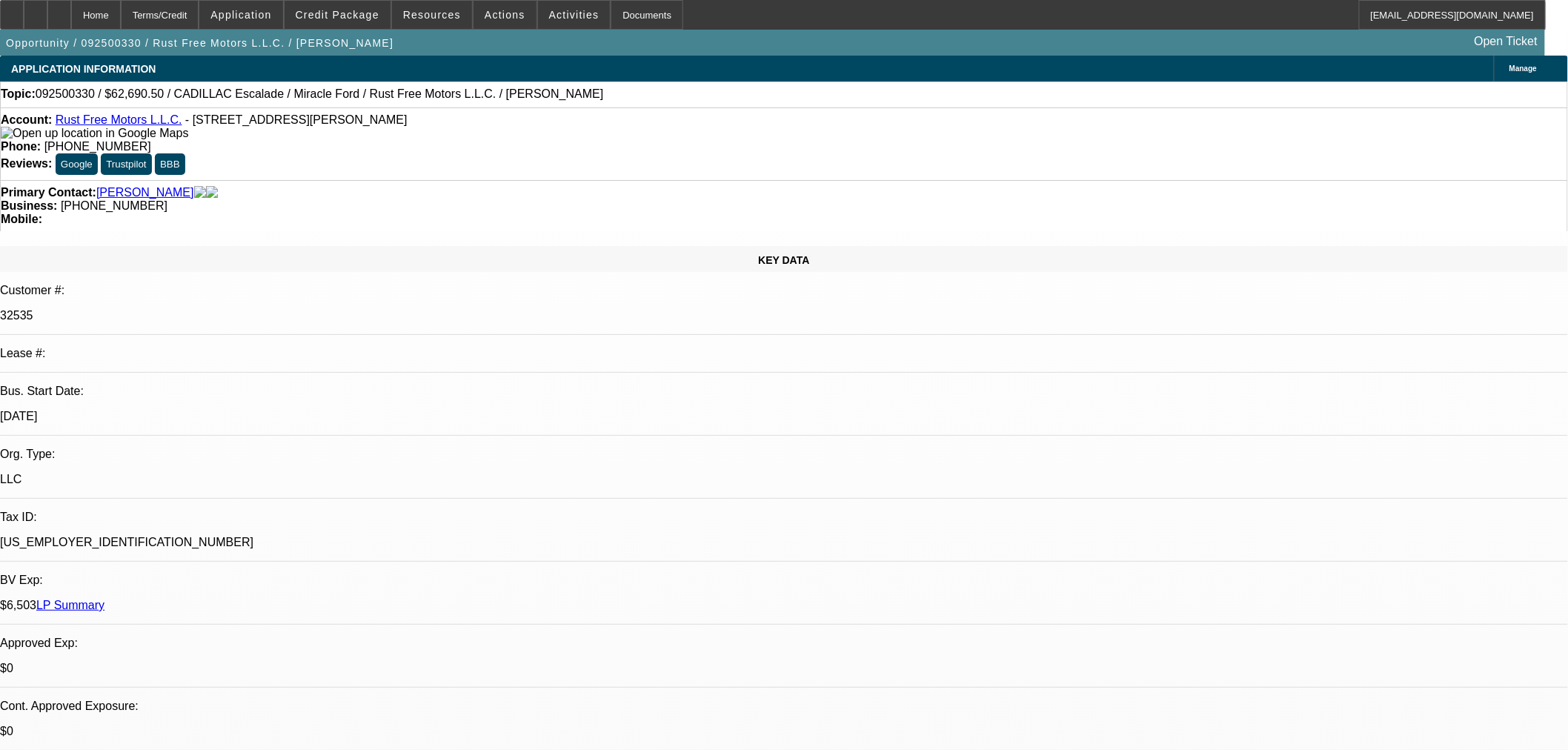
select select "0"
select select "3"
select select "0.1"
select select "4"
select select "0"
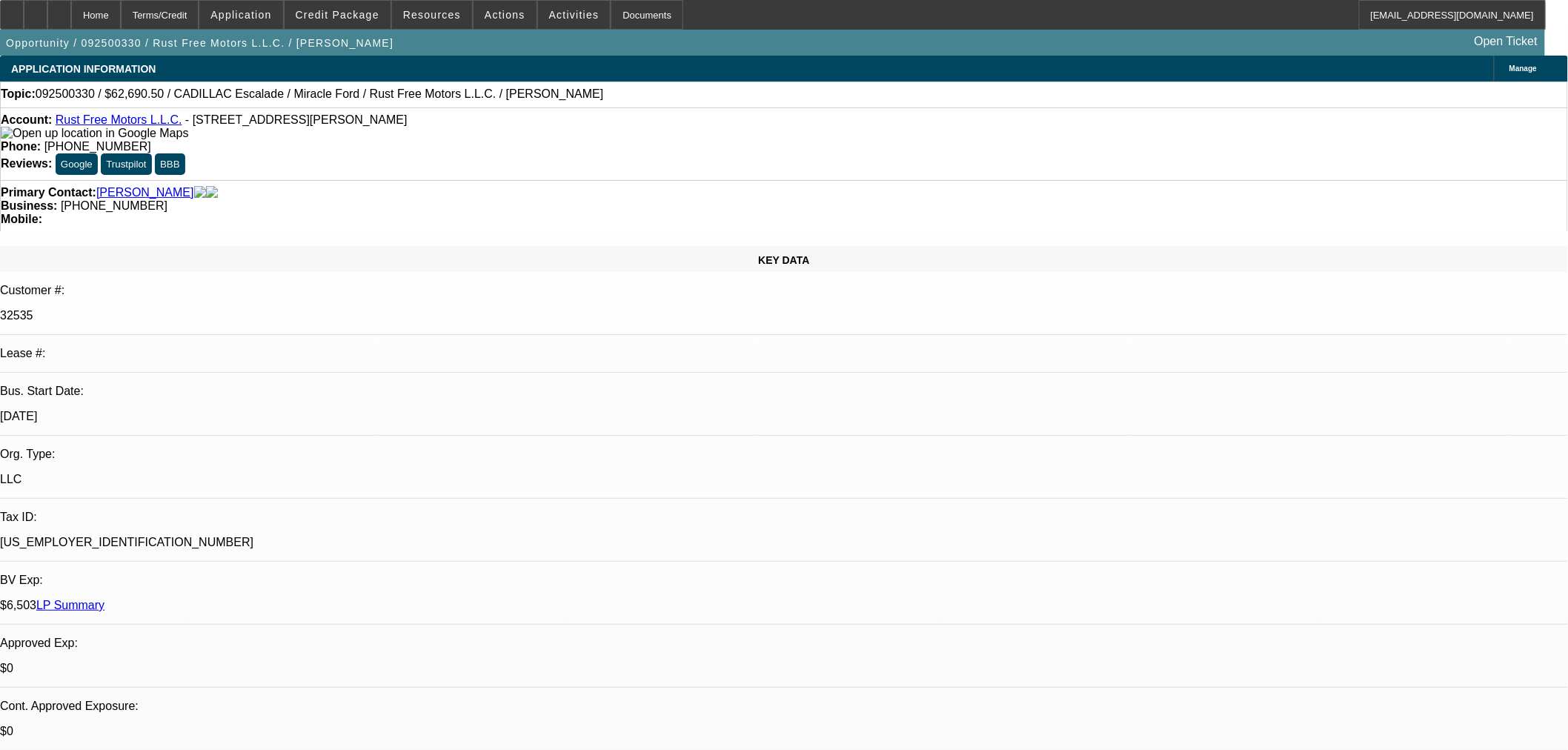
select select "0"
select select "3"
select select "0.1"
select select "4"
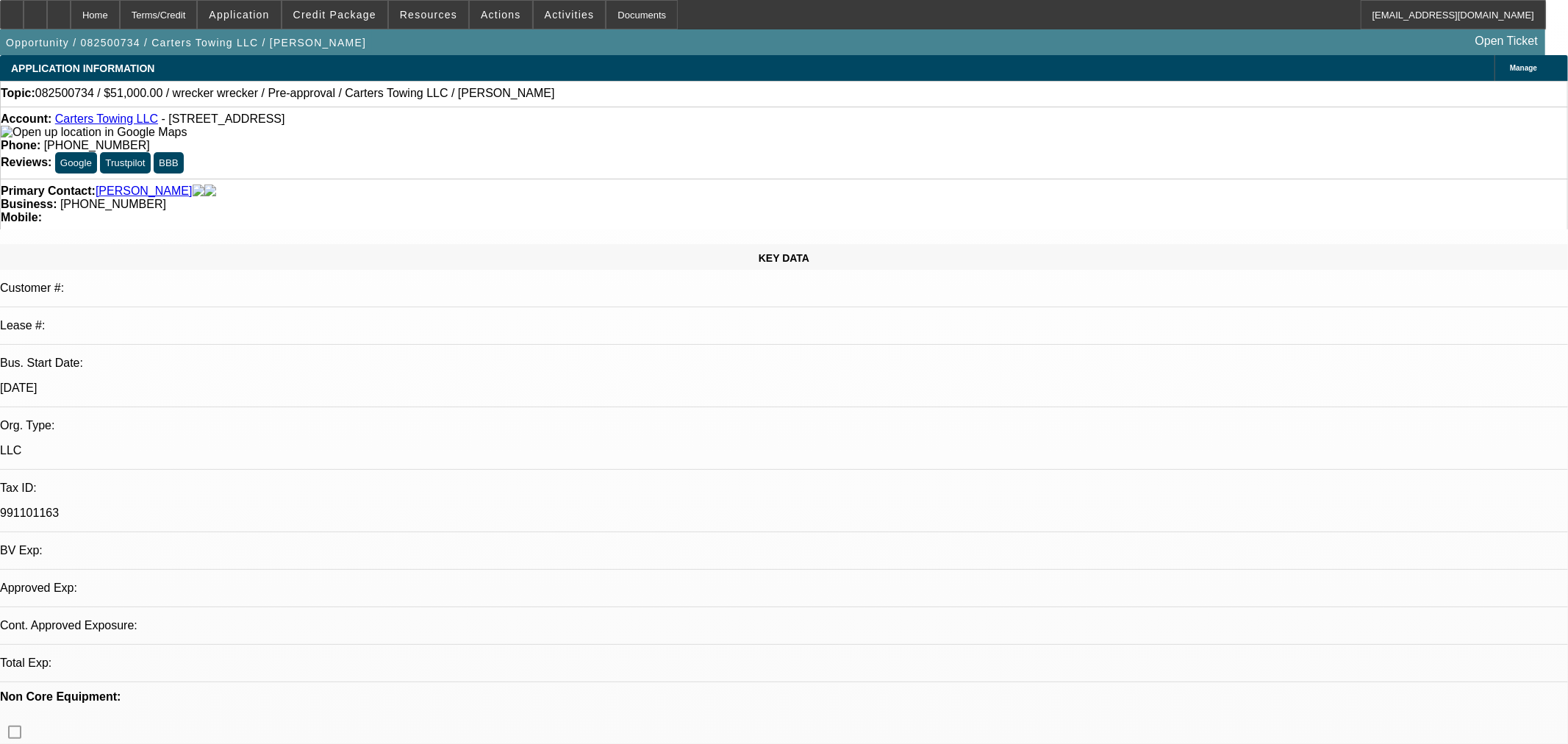
select select "0.15"
select select "2"
select select "0"
select select "0.15"
select select "2"
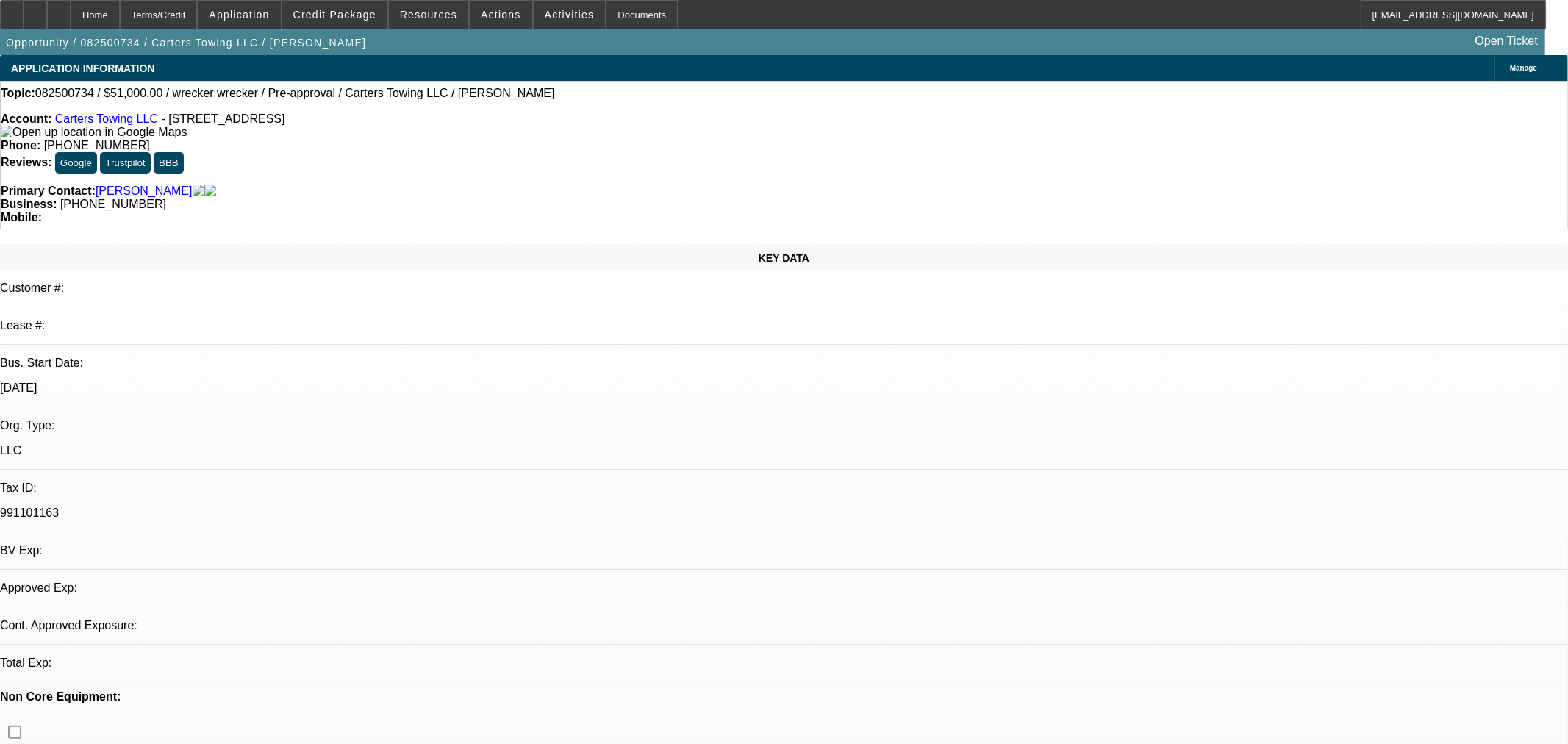
select select "0"
select select "0.15"
select select "2"
select select "0"
select select "1"
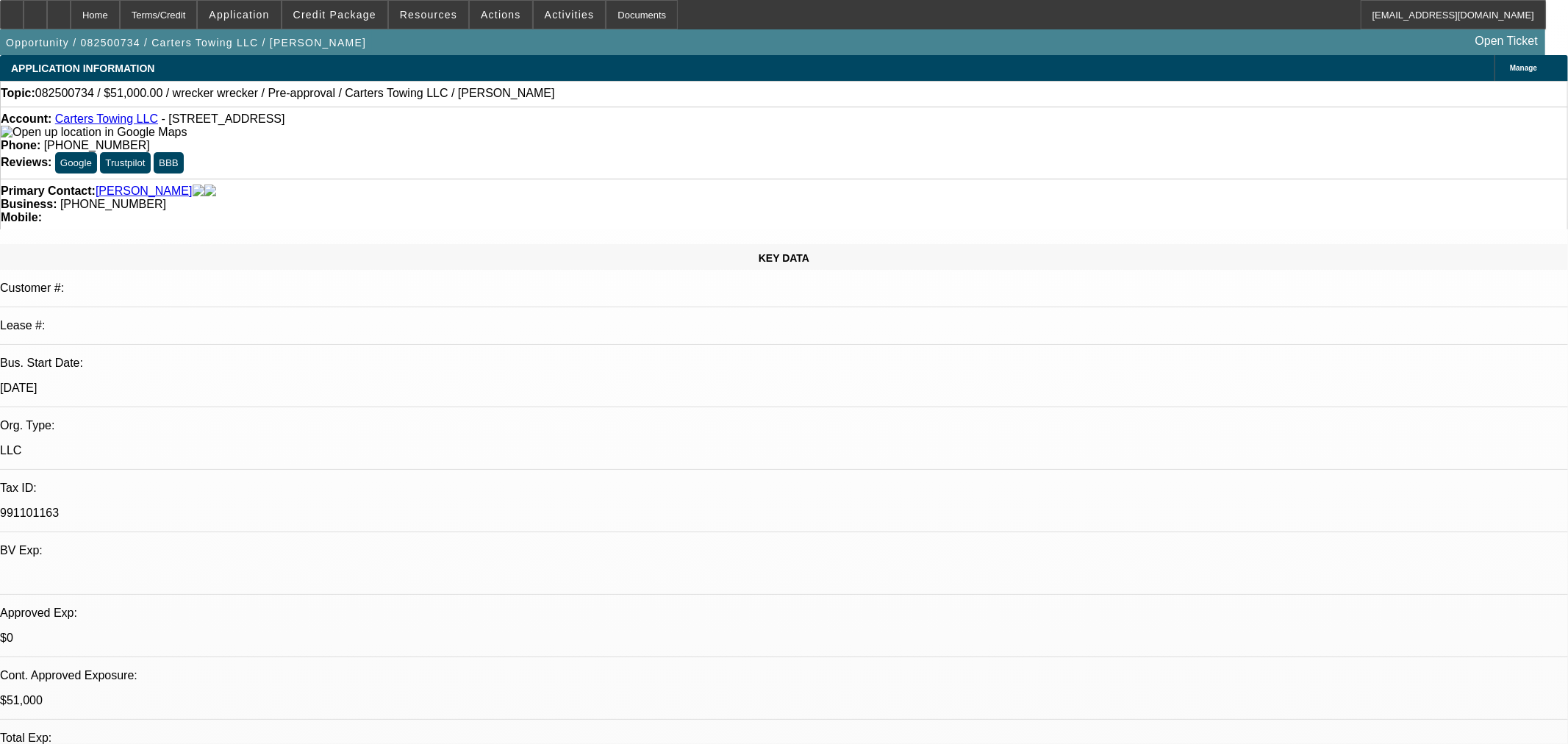
select select "2"
select select "6"
select select "1"
select select "2"
select select "6"
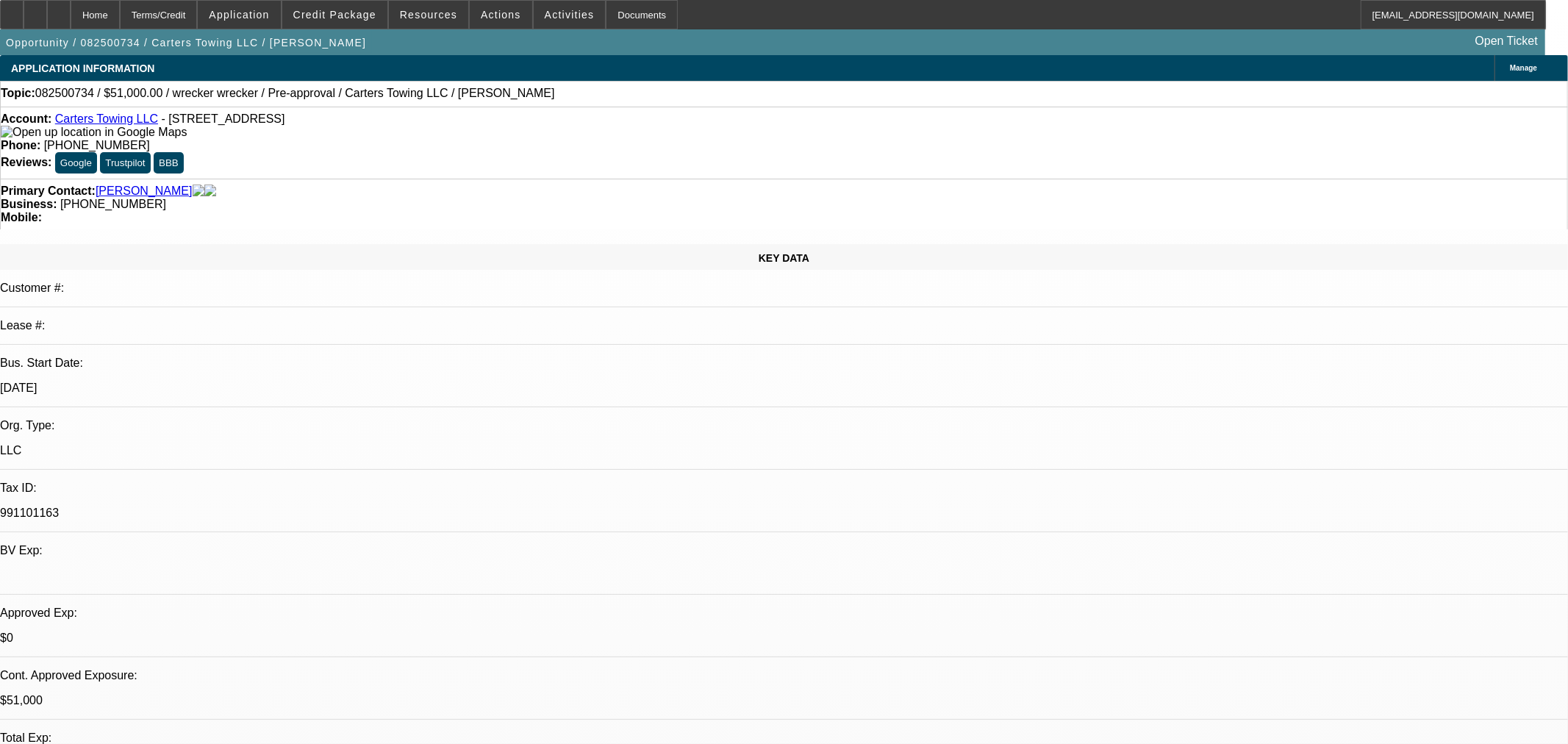
select select "1"
select select "2"
select select "6"
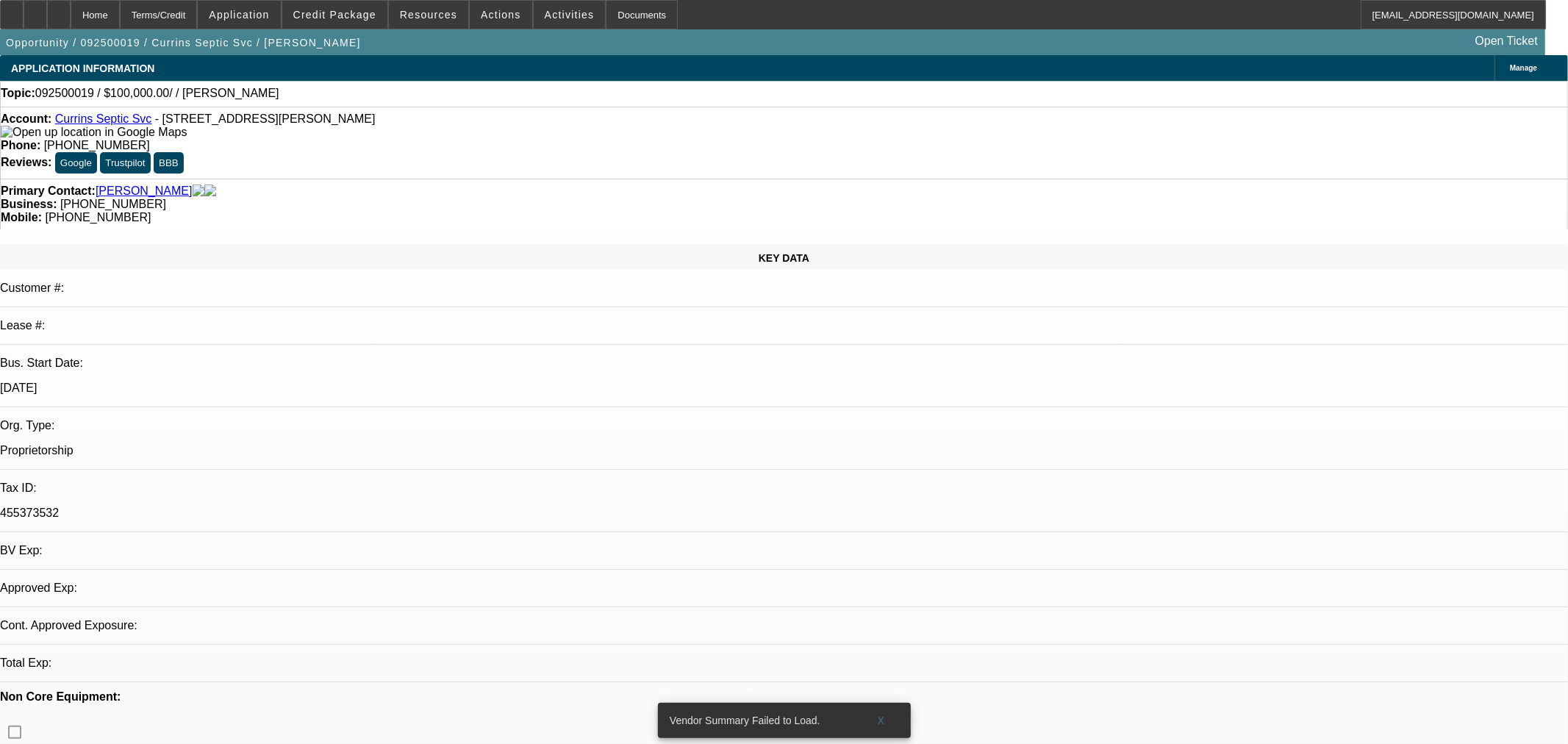
select select "0"
select select "2"
select select "0.1"
select select "4"
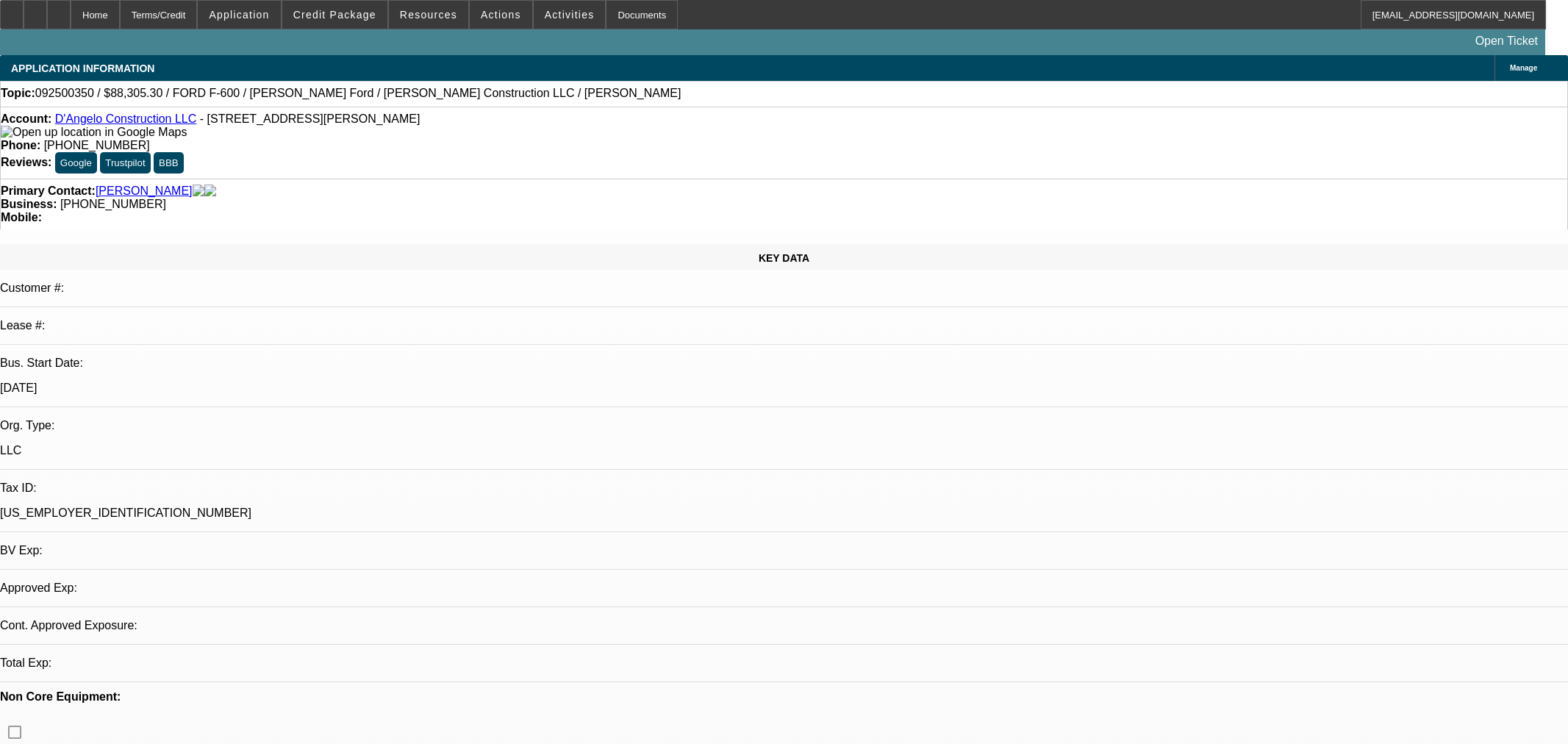
select select "0.1"
select select "2"
select select "0.1"
select select "4"
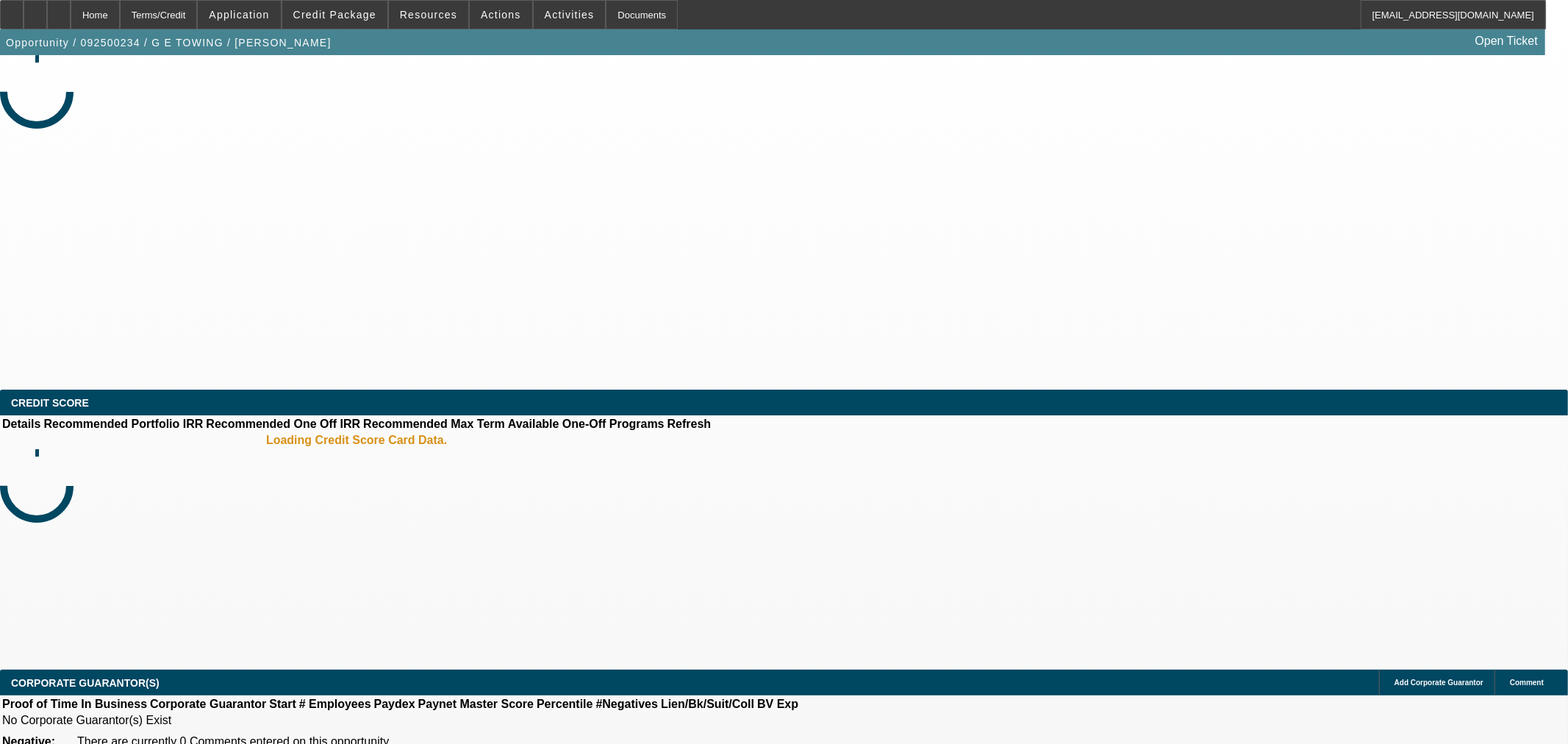
select select "0"
select select "2"
select select "0.1"
select select "4"
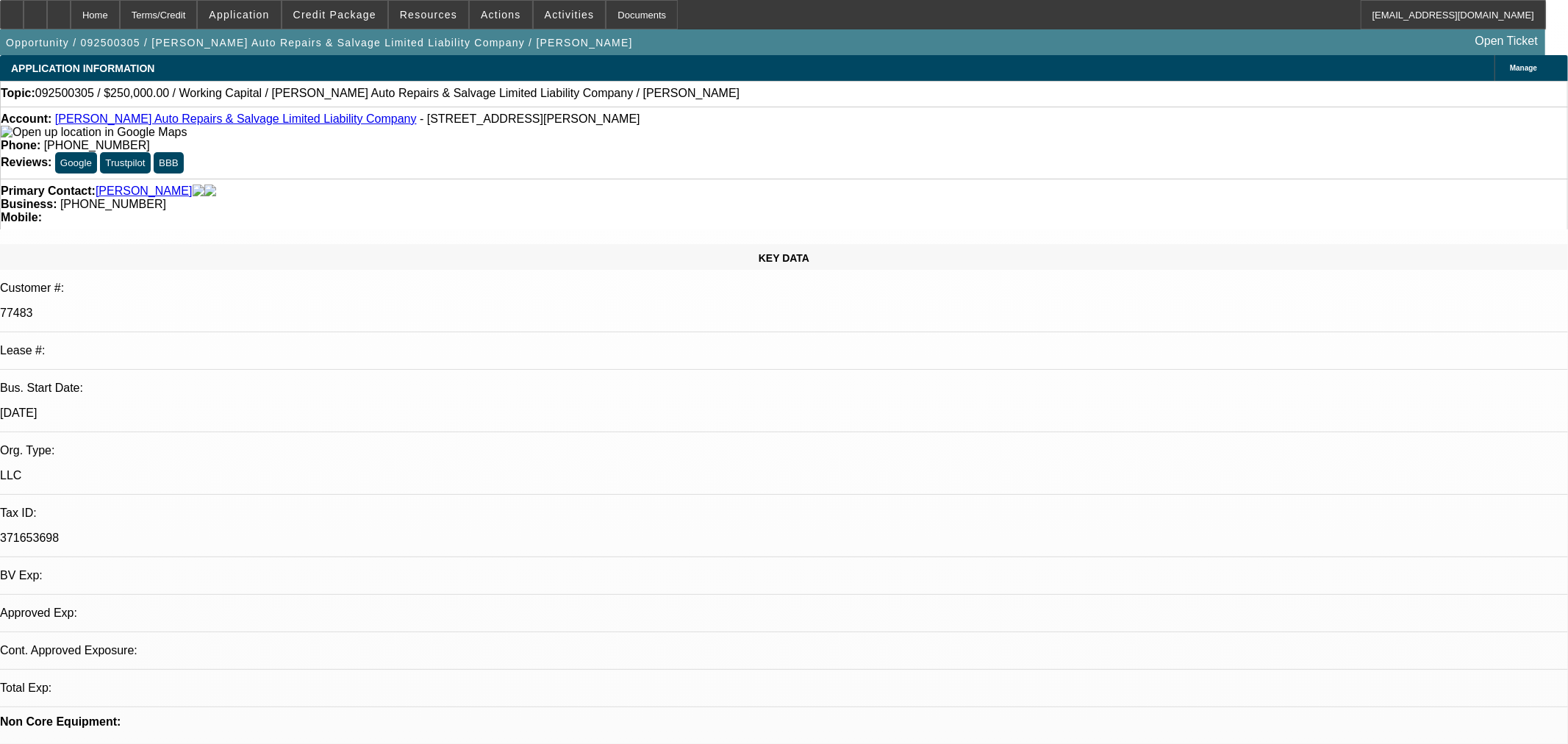
select select "0"
select select "2"
select select "0"
select select "6"
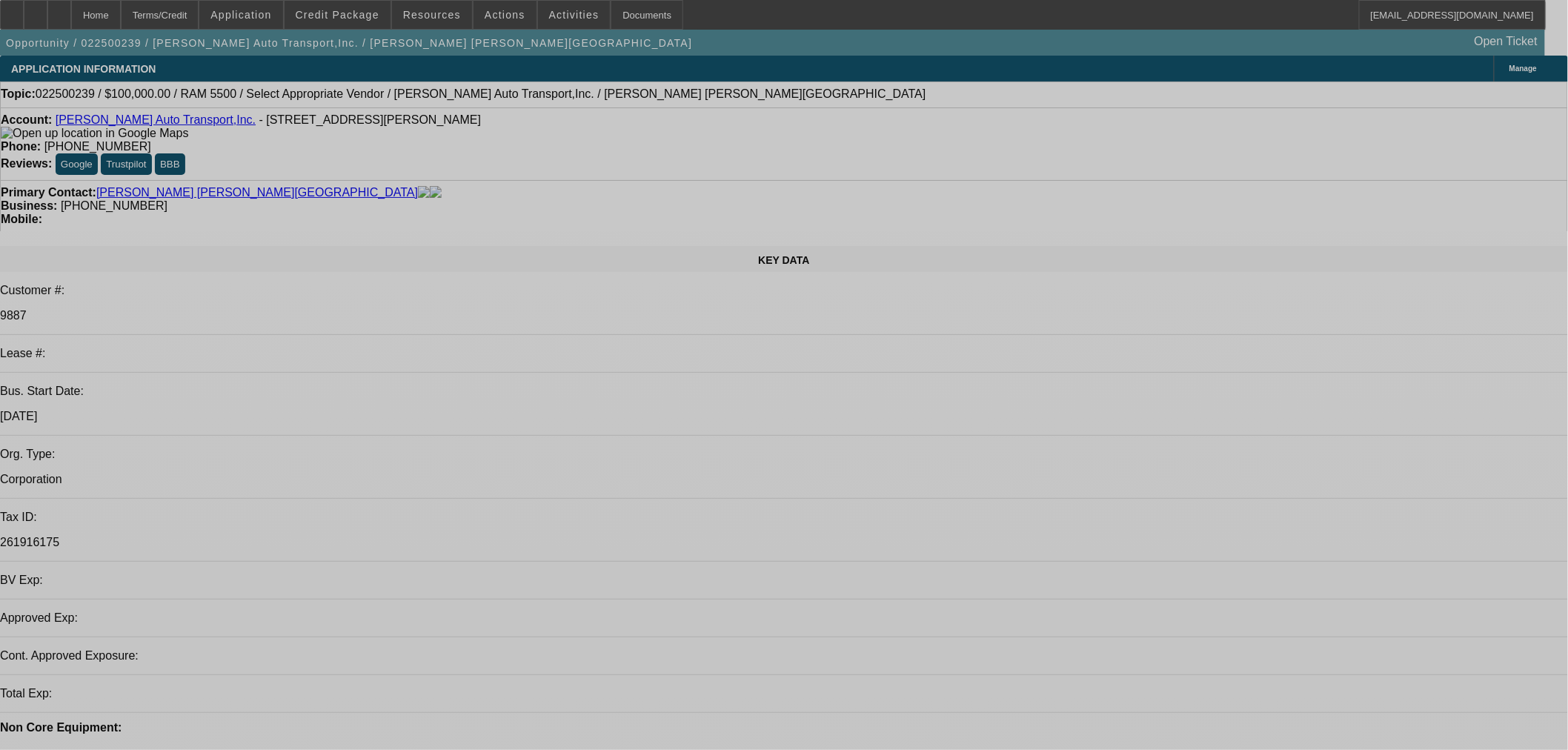
select select "0"
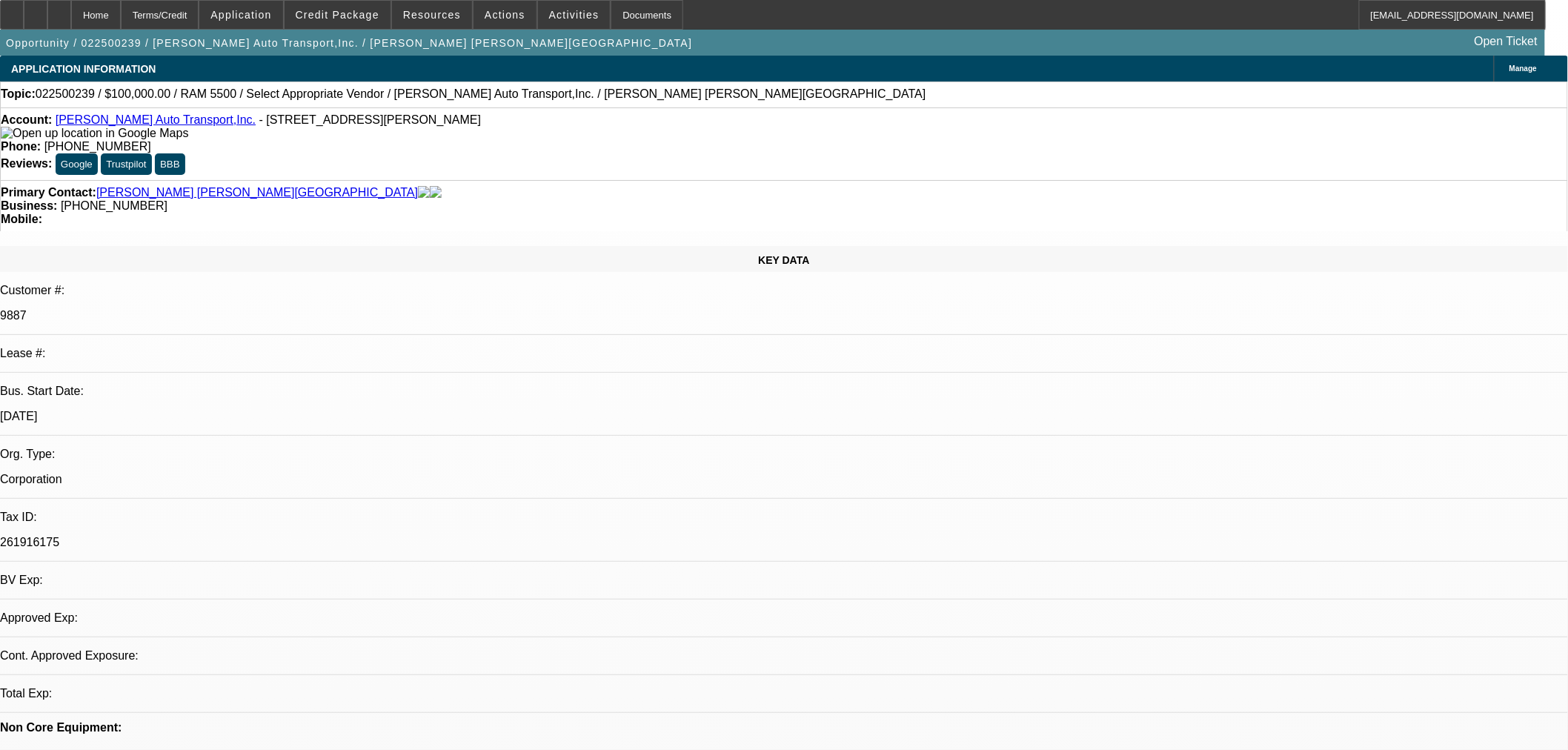
select select "2"
select select "0.1"
select select "4"
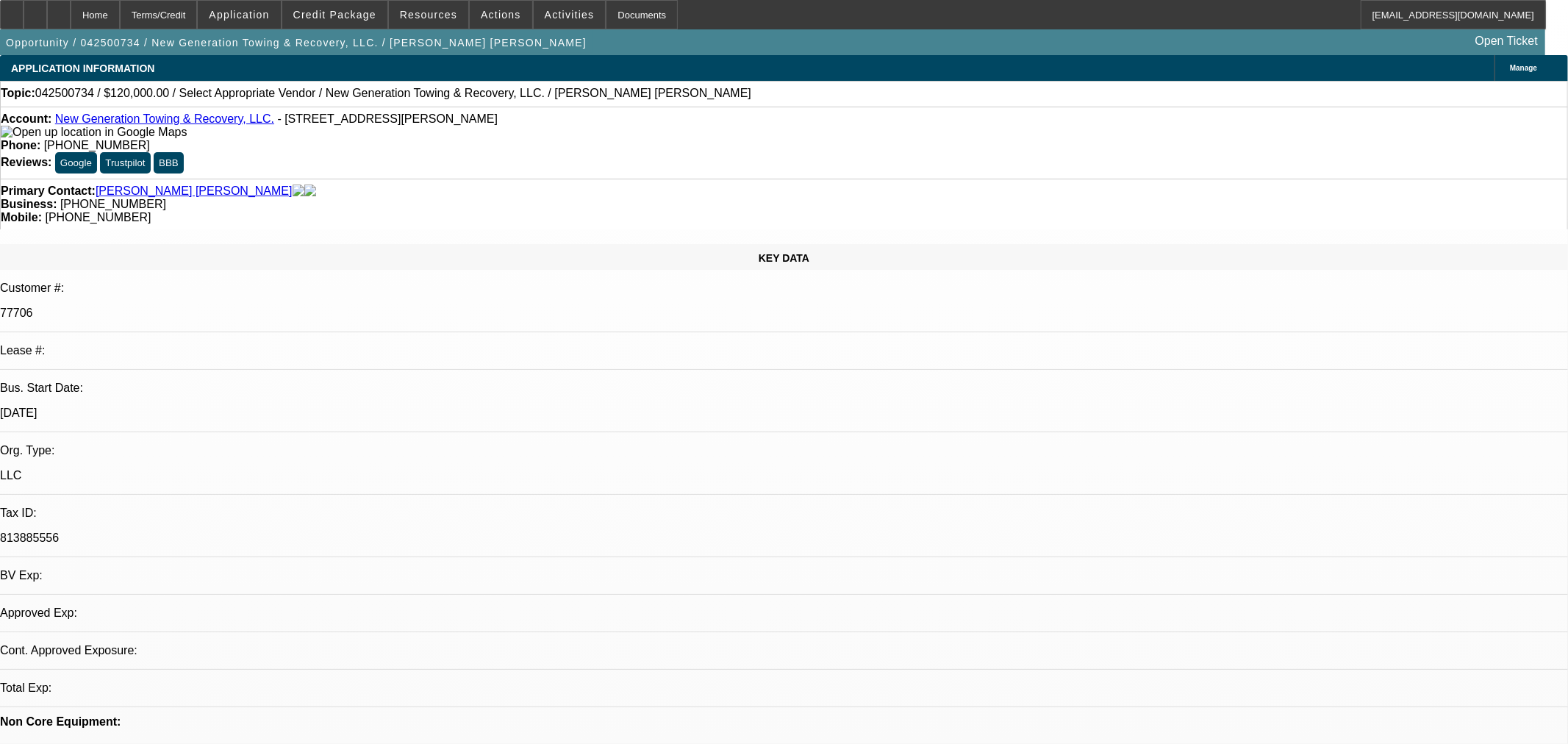
select select "0"
select select "2"
select select "0"
select select "6"
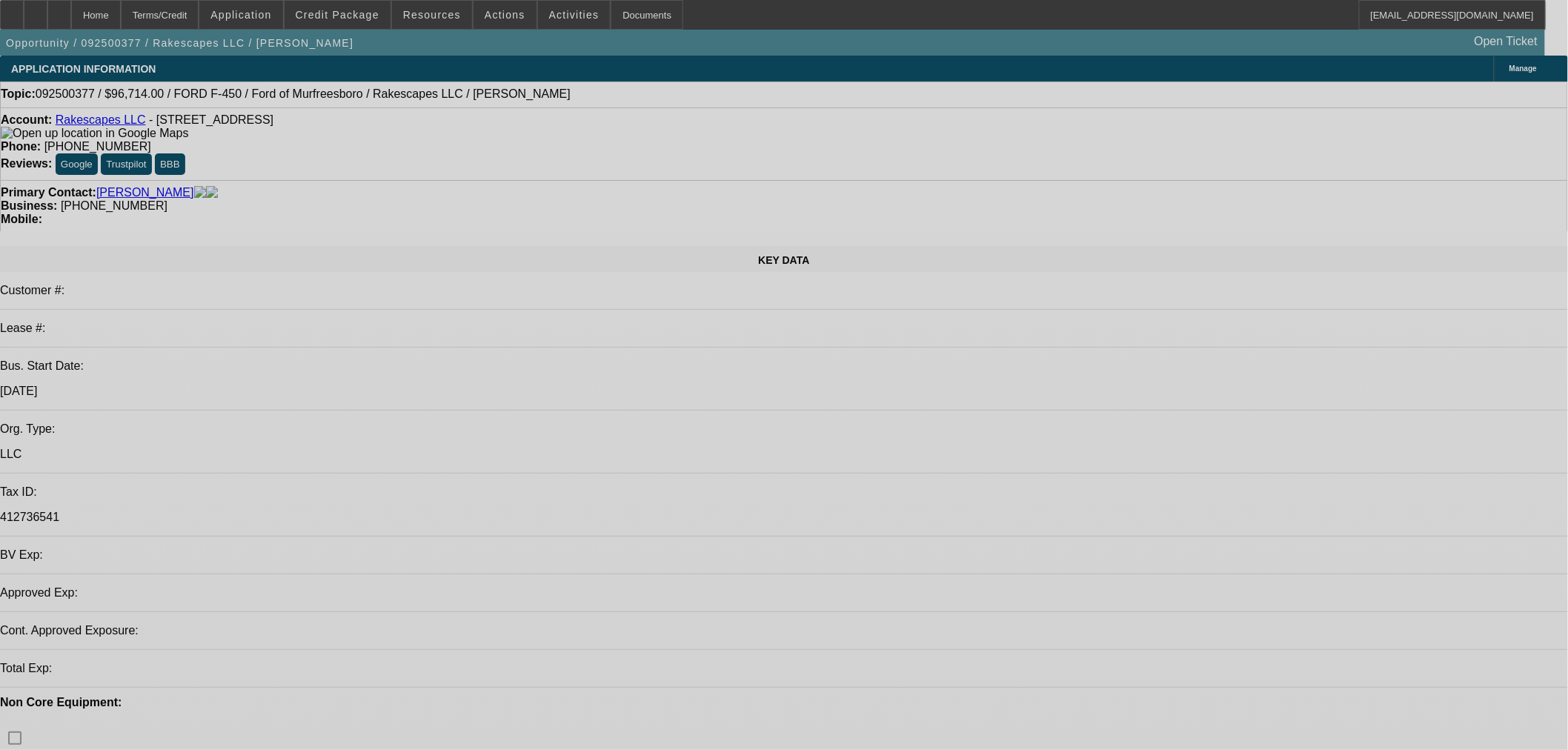
select select "0"
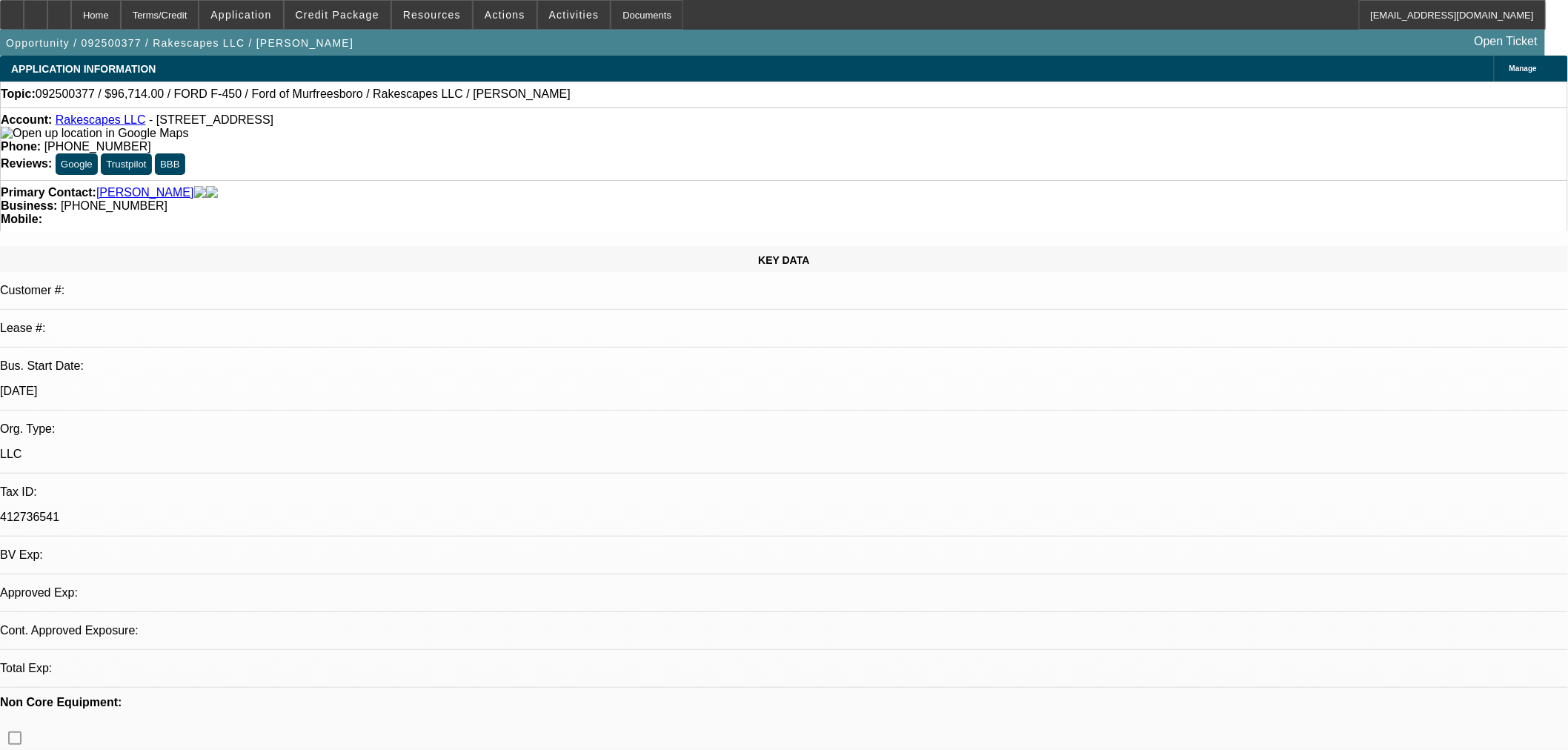
select select "0"
select select "3"
select select "0.1"
select select "4"
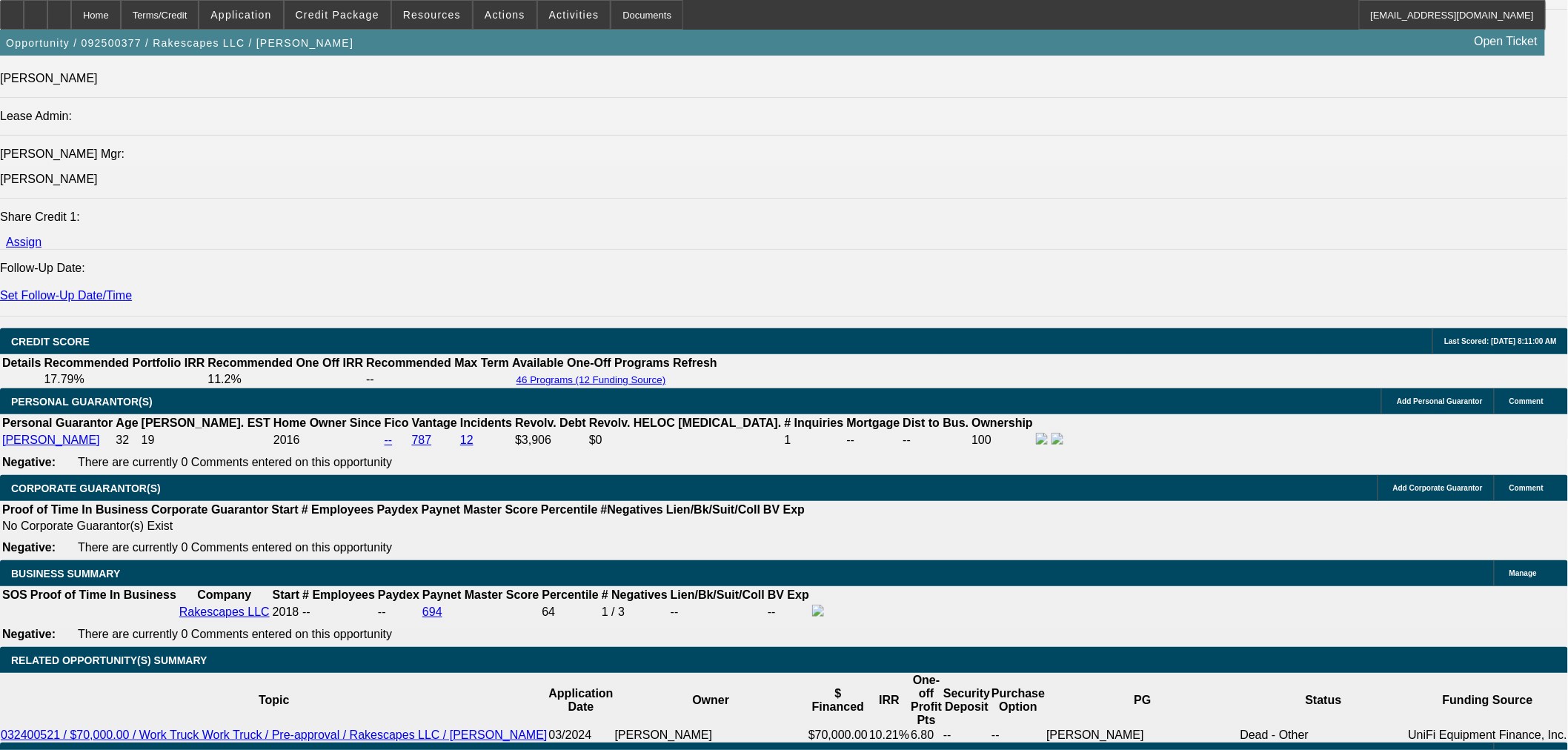
scroll to position [1833, 0]
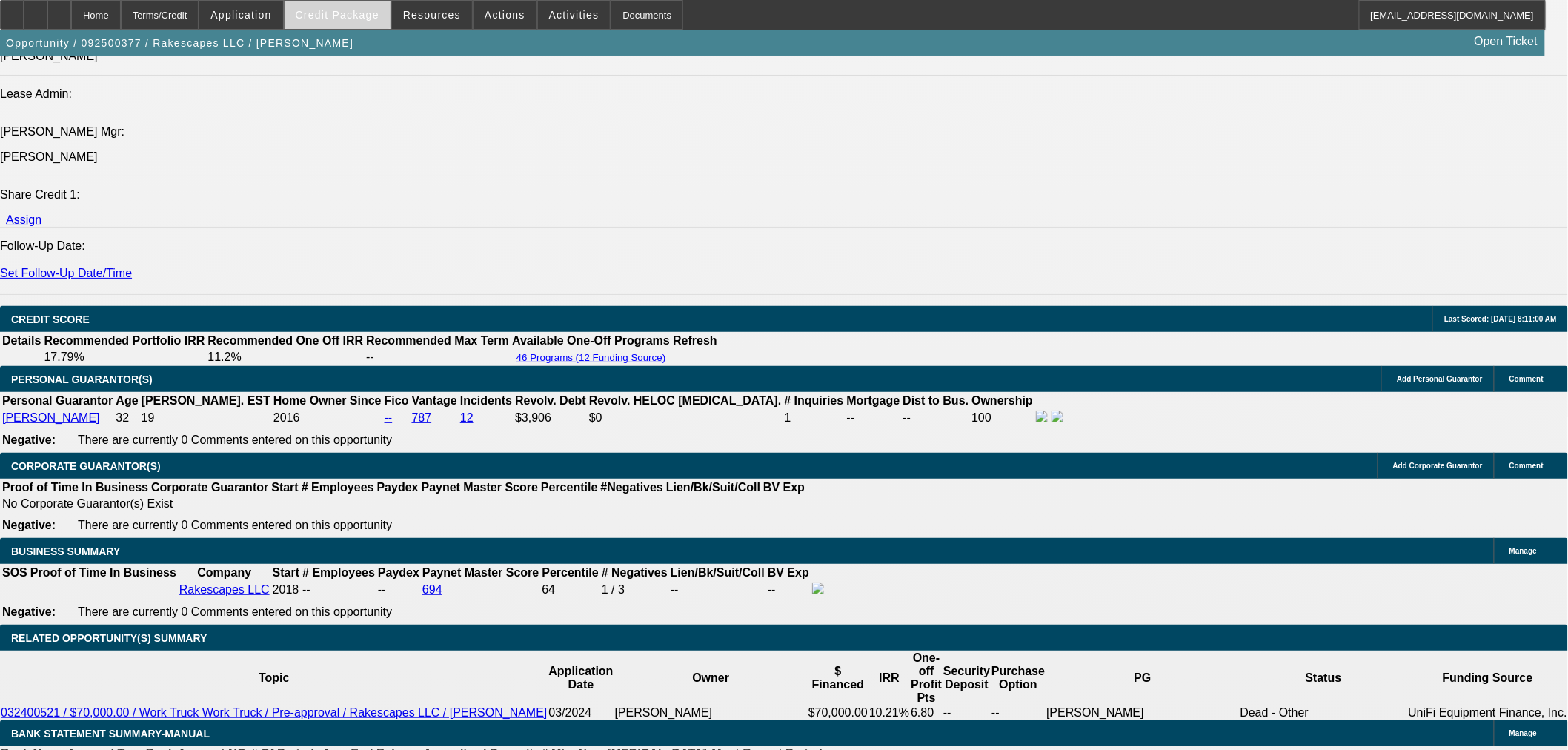
click at [347, 9] on span "Credit Package" at bounding box center [337, 15] width 84 height 12
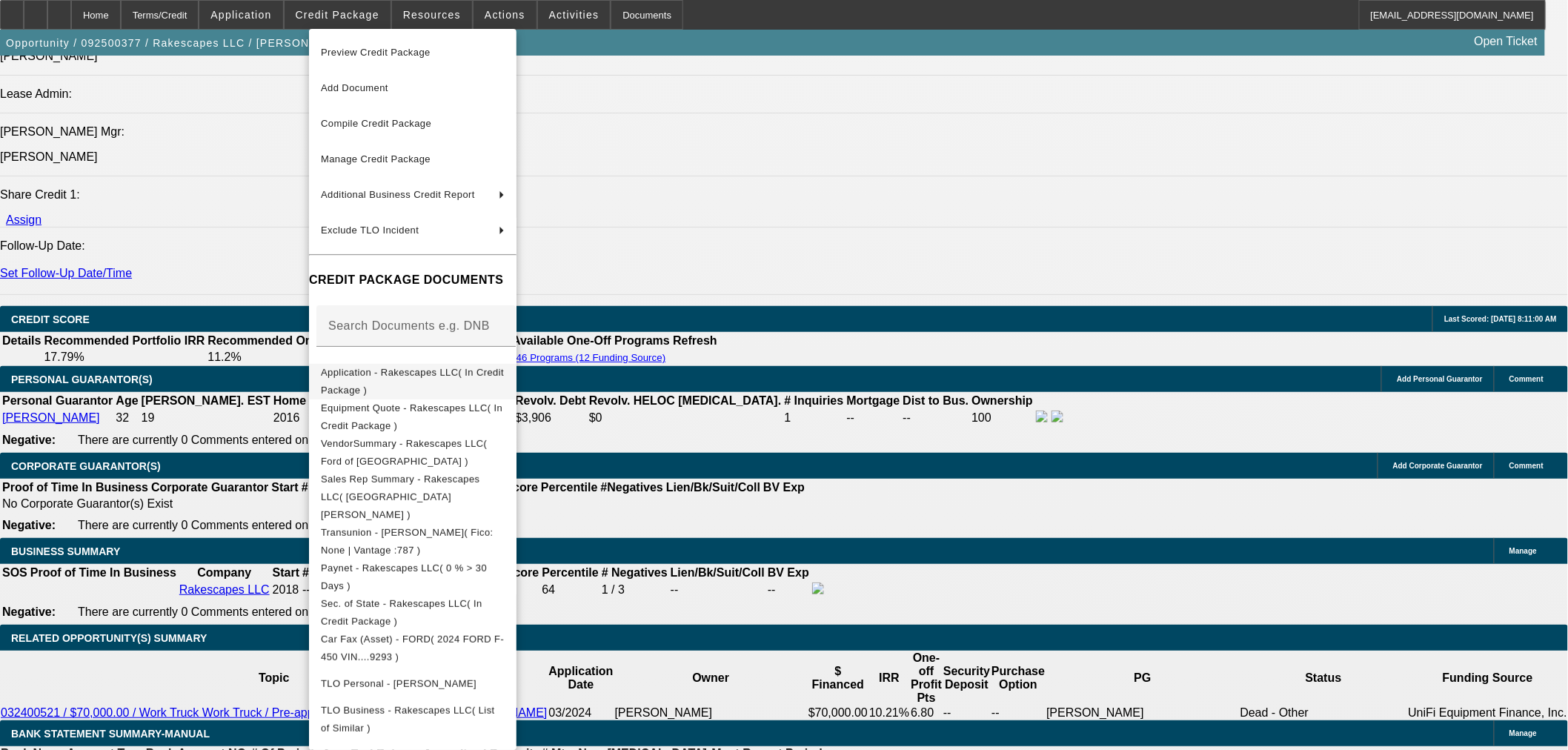
click at [393, 380] on span "Application - Rakescapes LLC( In Credit Package )" at bounding box center [413, 381] width 183 height 35
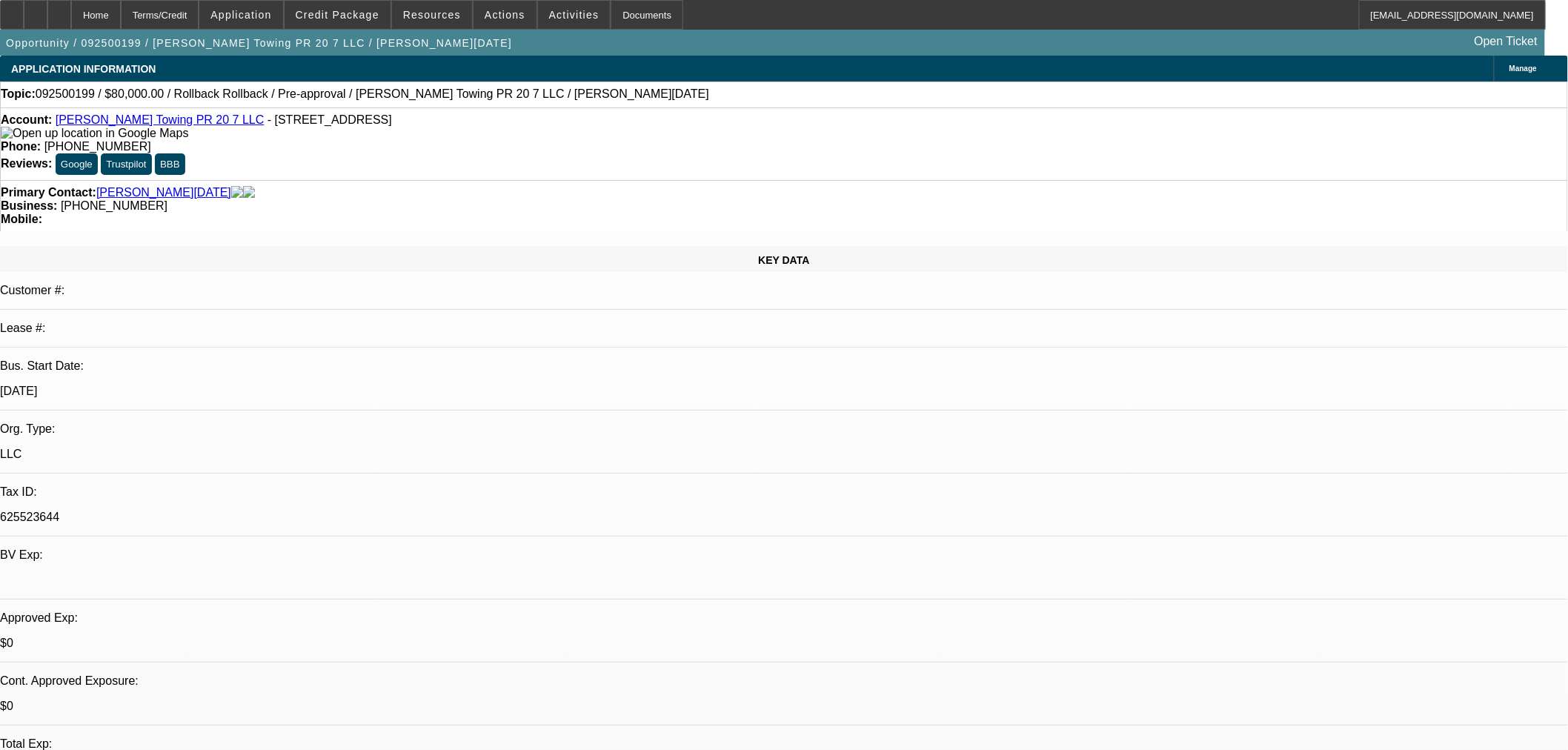
select select "0"
select select "3"
select select "0.1"
select select "4"
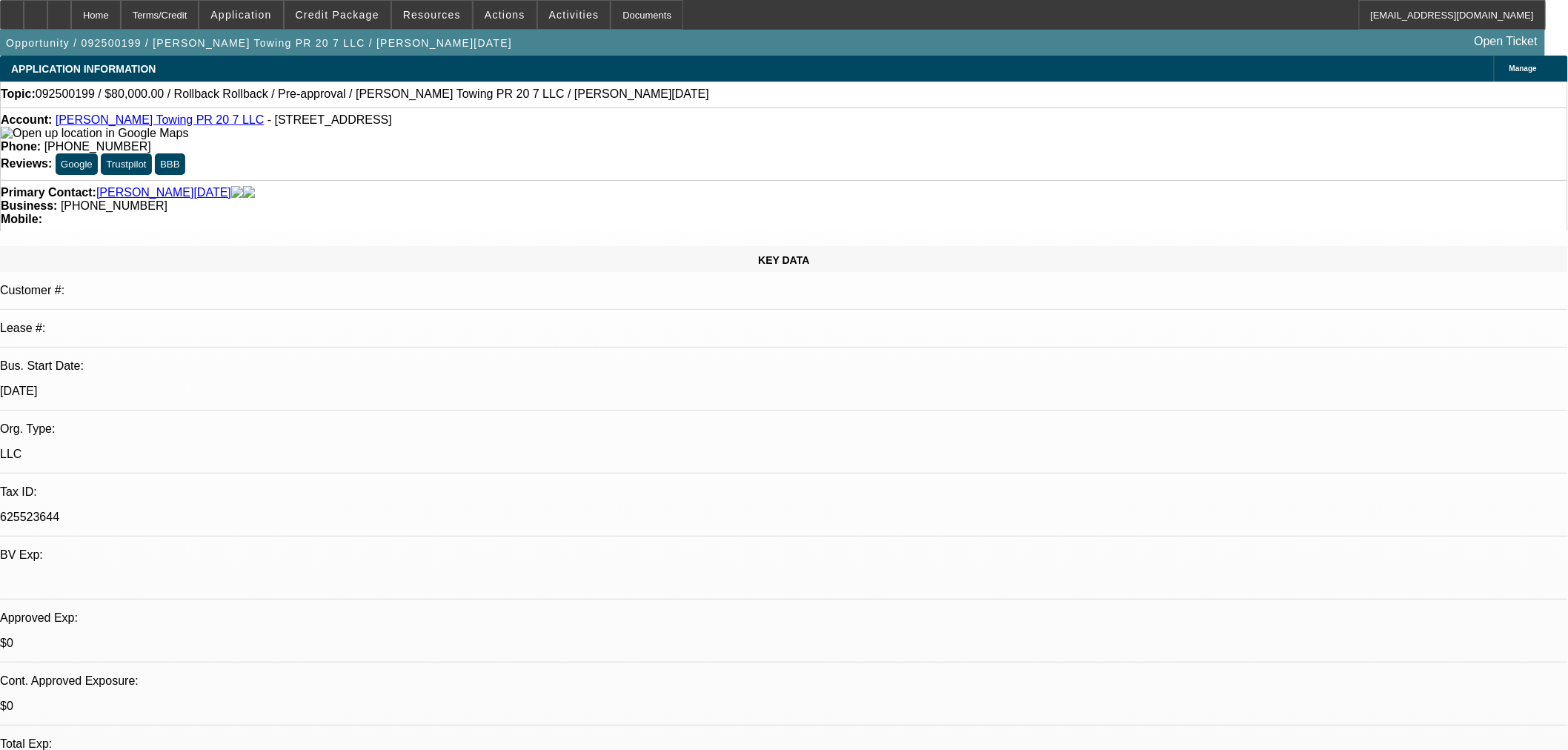
select select "0"
select select "3"
select select "0.1"
select select "4"
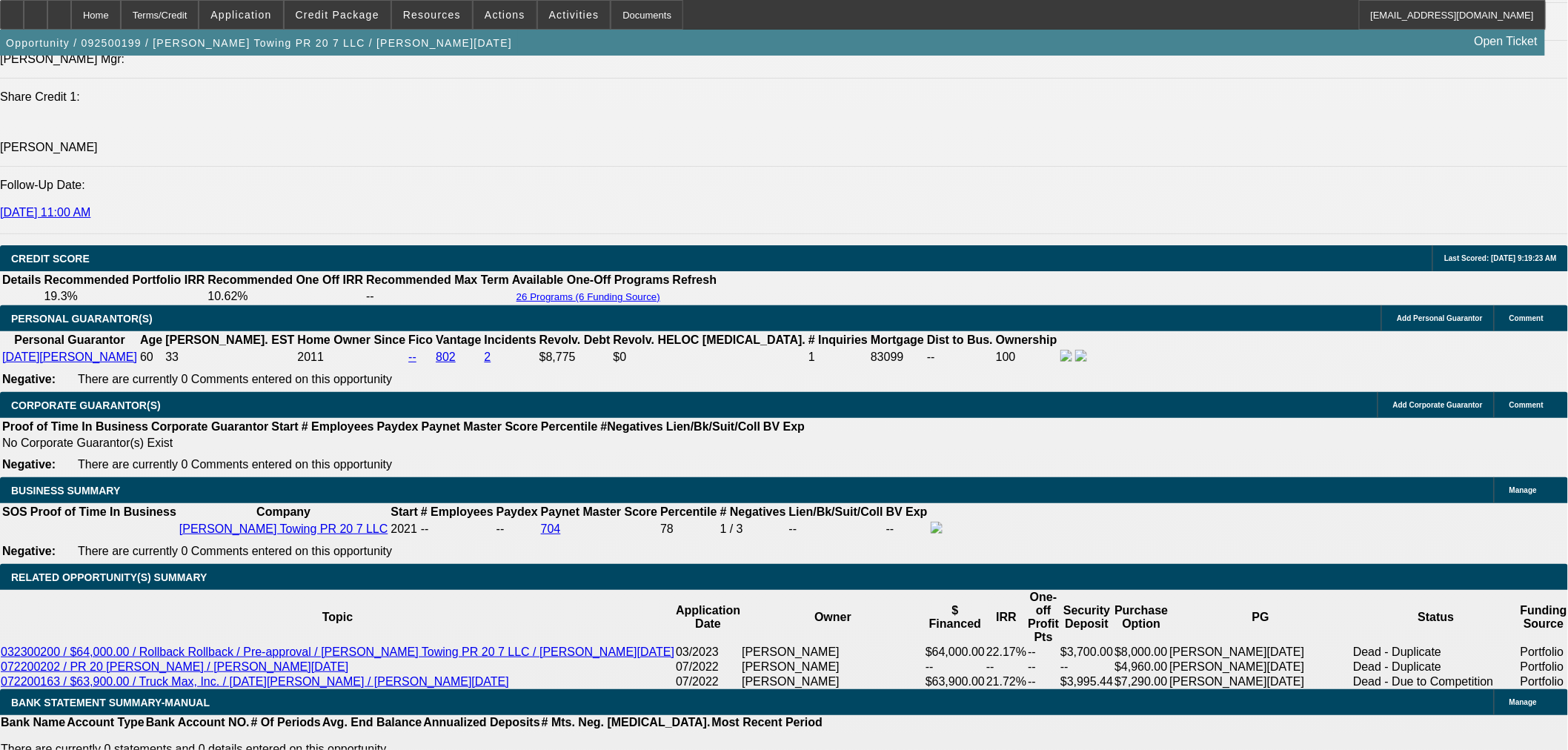
scroll to position [1811, 0]
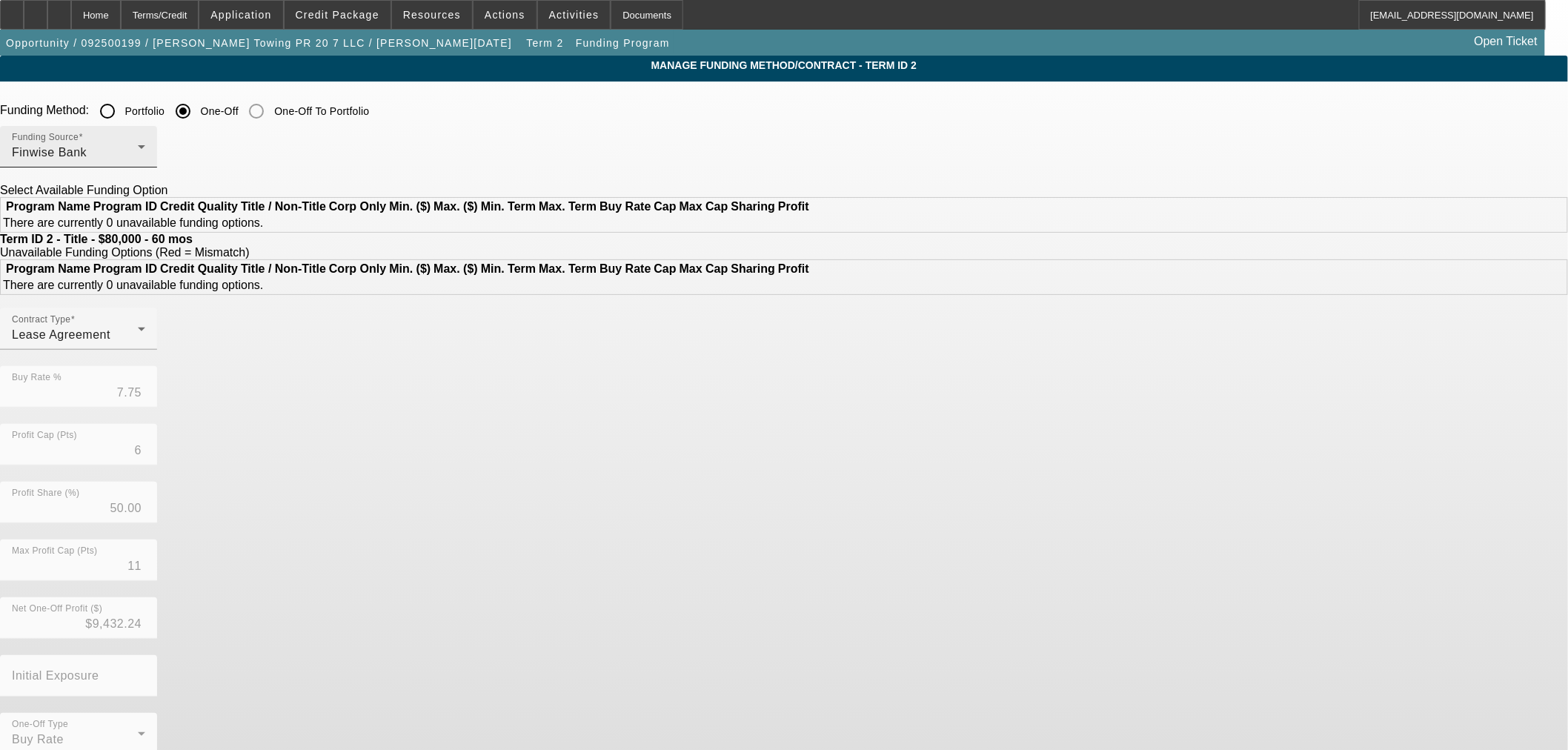
click at [138, 147] on div "Finwise Bank" at bounding box center [75, 152] width 126 height 18
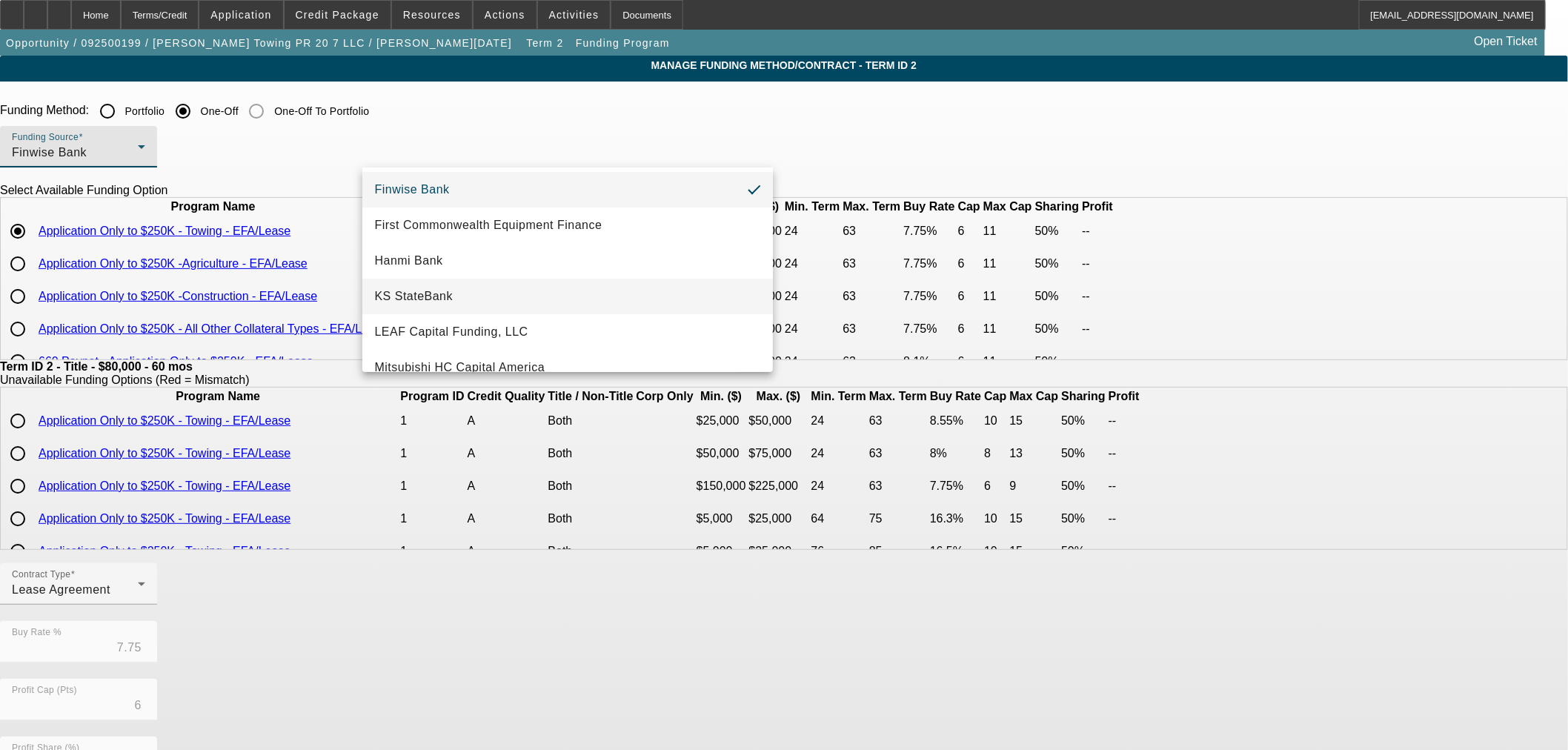
scroll to position [420, 0]
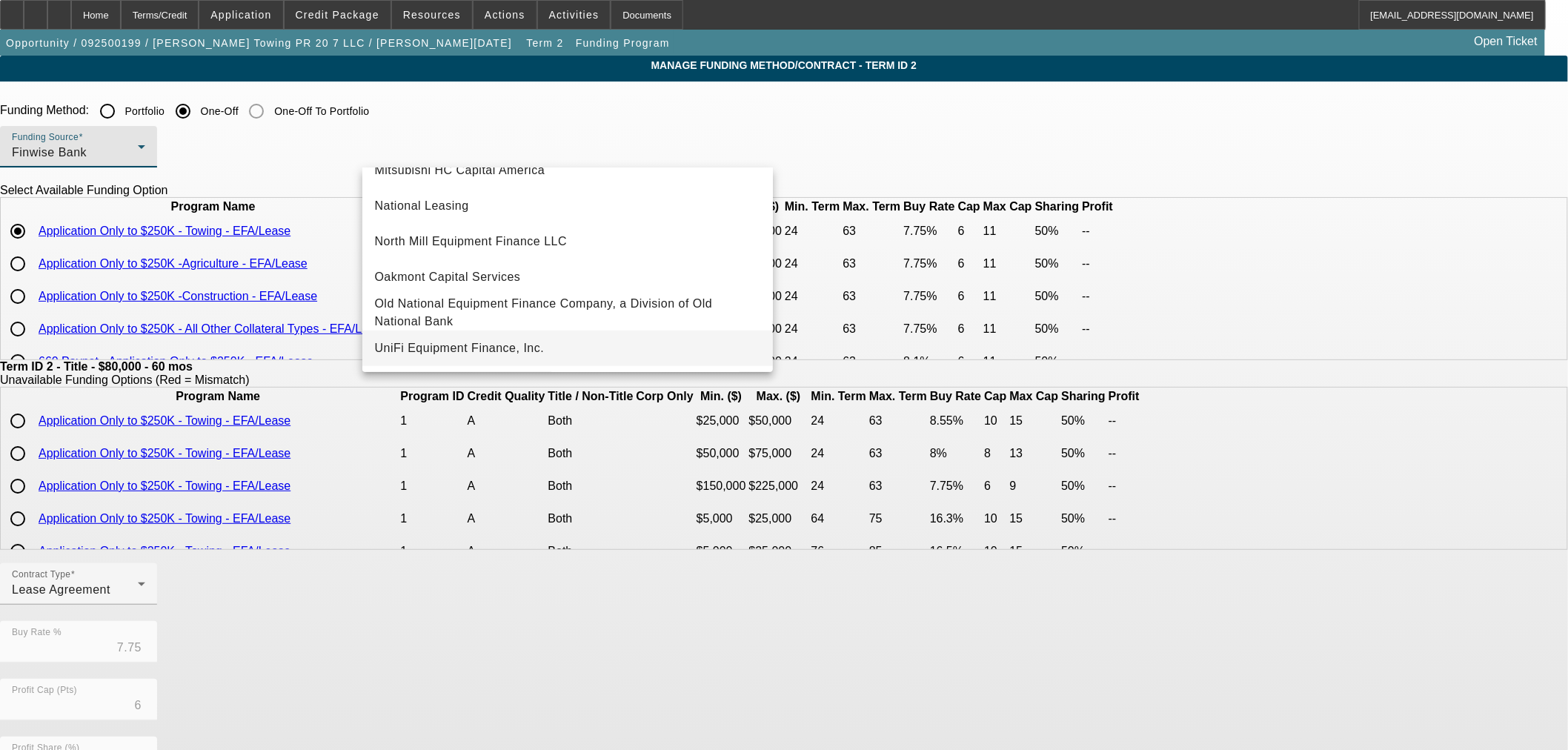
click at [469, 342] on span "UniFi Equipment Finance, Inc." at bounding box center [459, 348] width 170 height 18
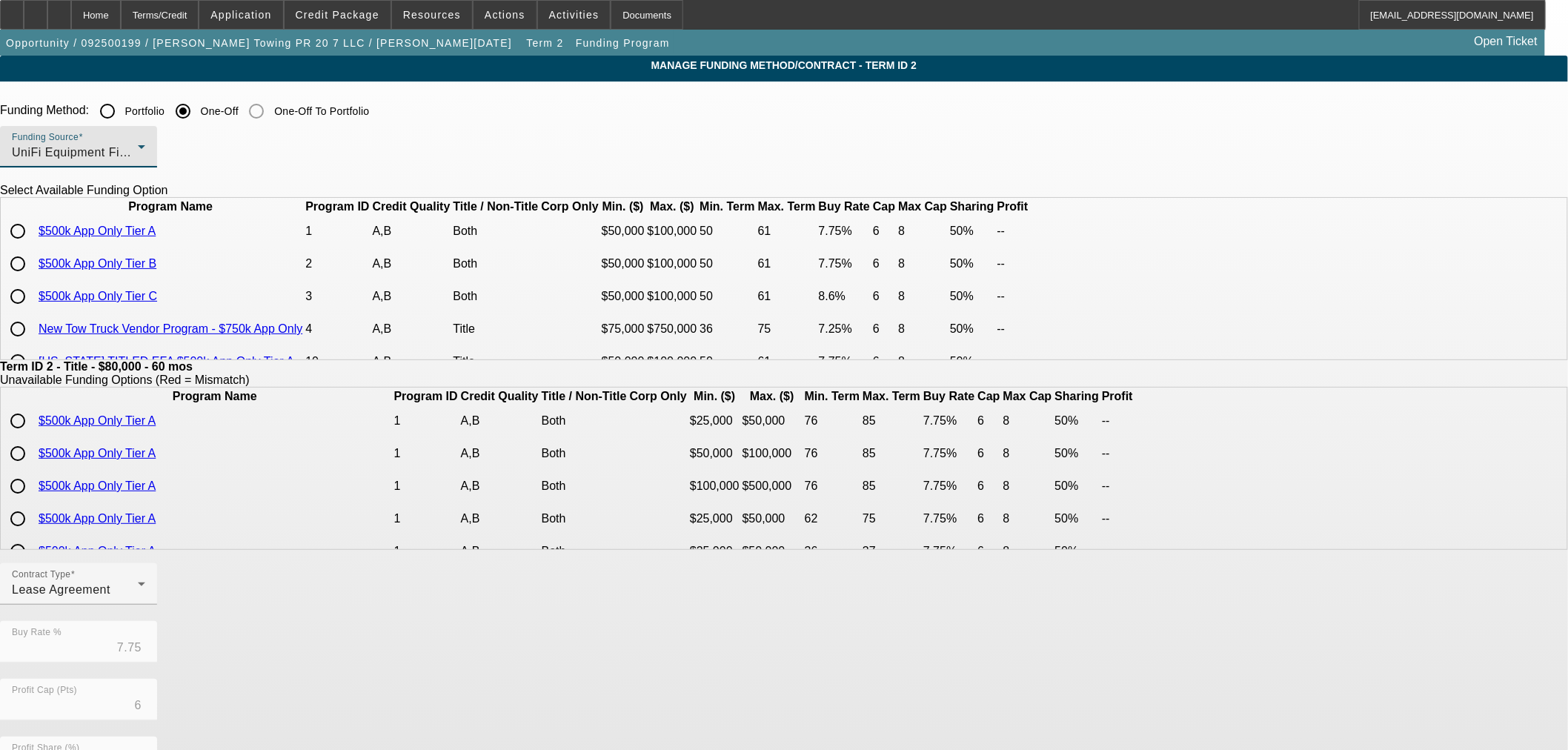
drag, startPoint x: 375, startPoint y: 254, endPoint x: 323, endPoint y: 287, distance: 61.6
click at [33, 246] on input "radio" at bounding box center [17, 231] width 29 height 29
radio input "true"
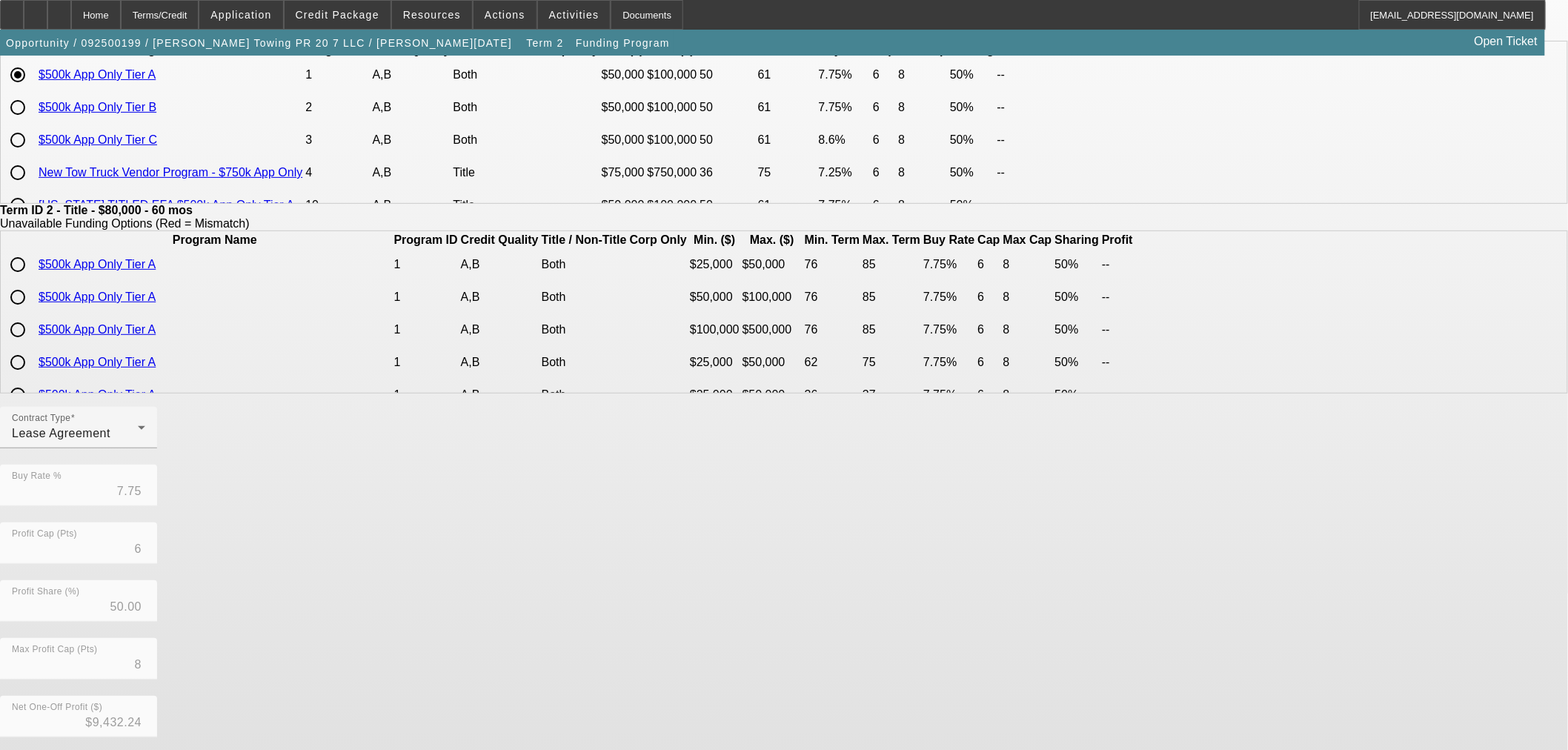
scroll to position [265, 0]
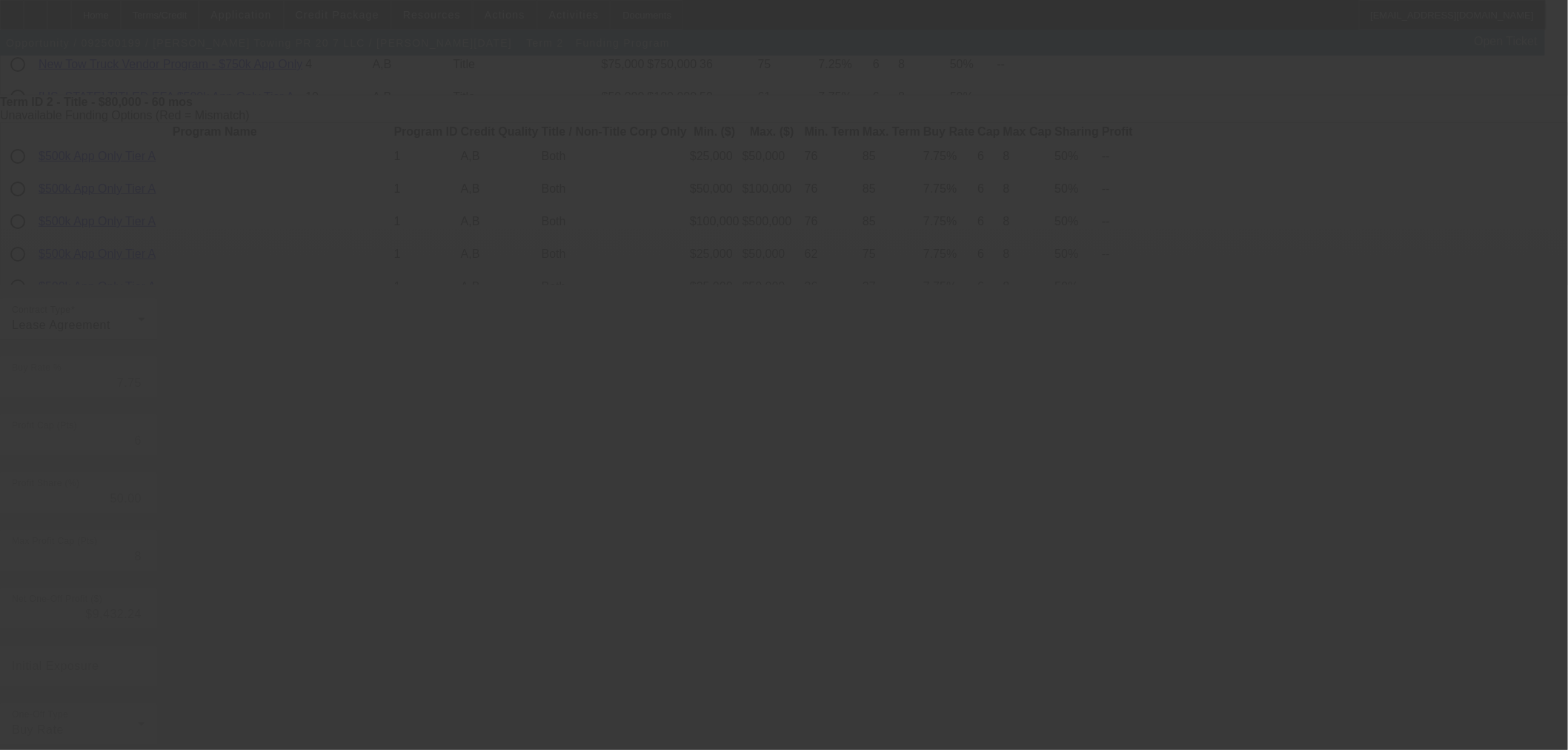
type input "11"
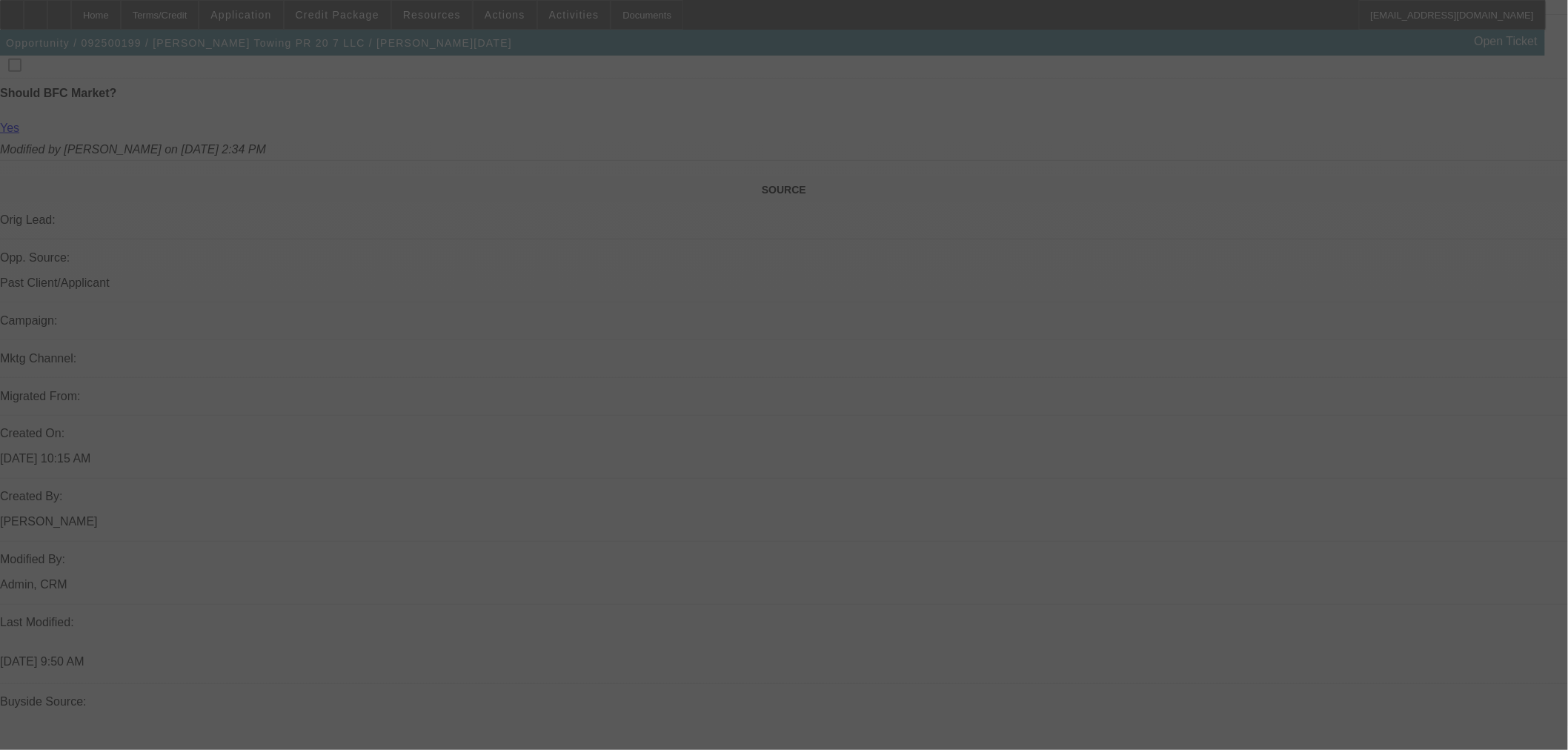
scroll to position [767, 0]
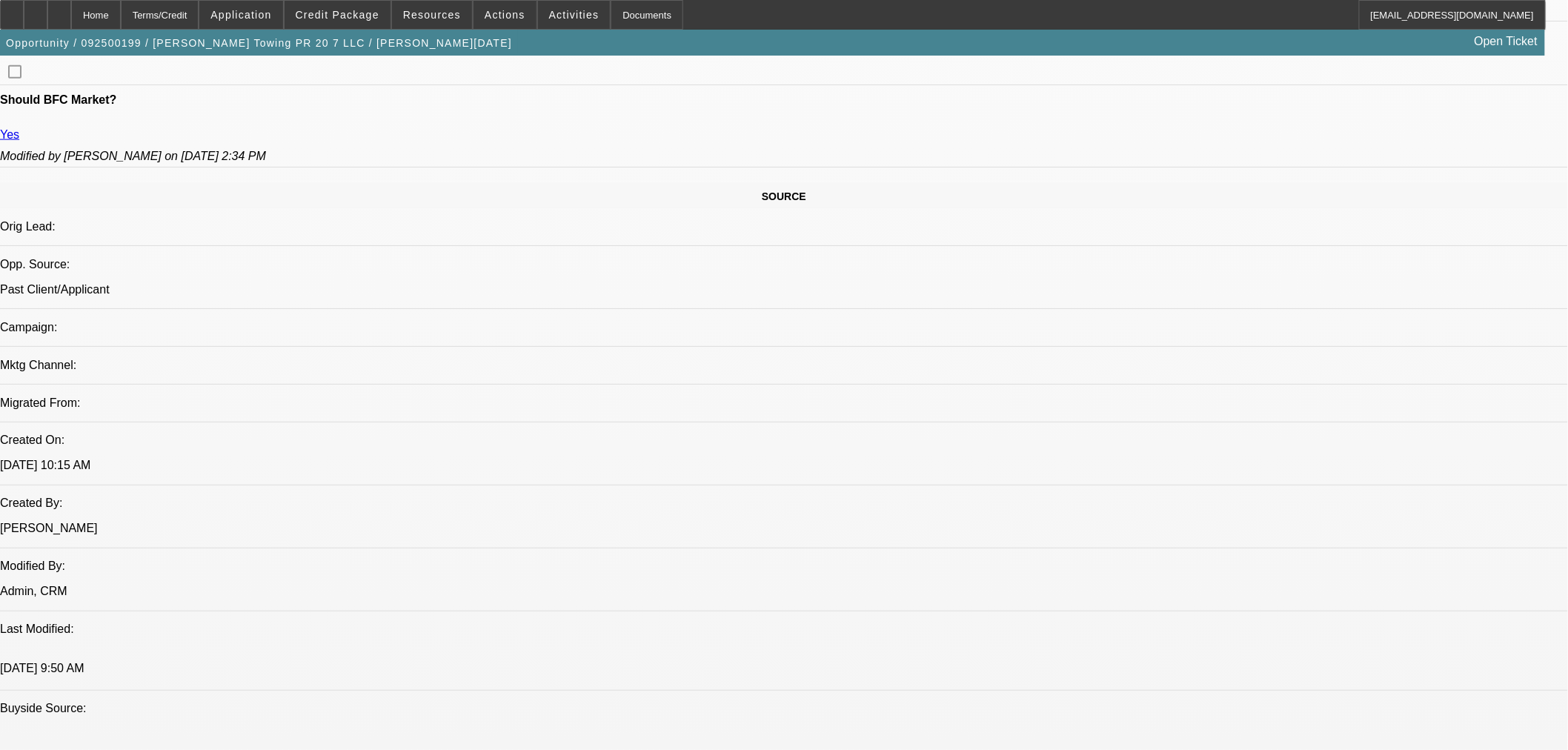
select select "0"
select select "3"
select select "0.1"
select select "4"
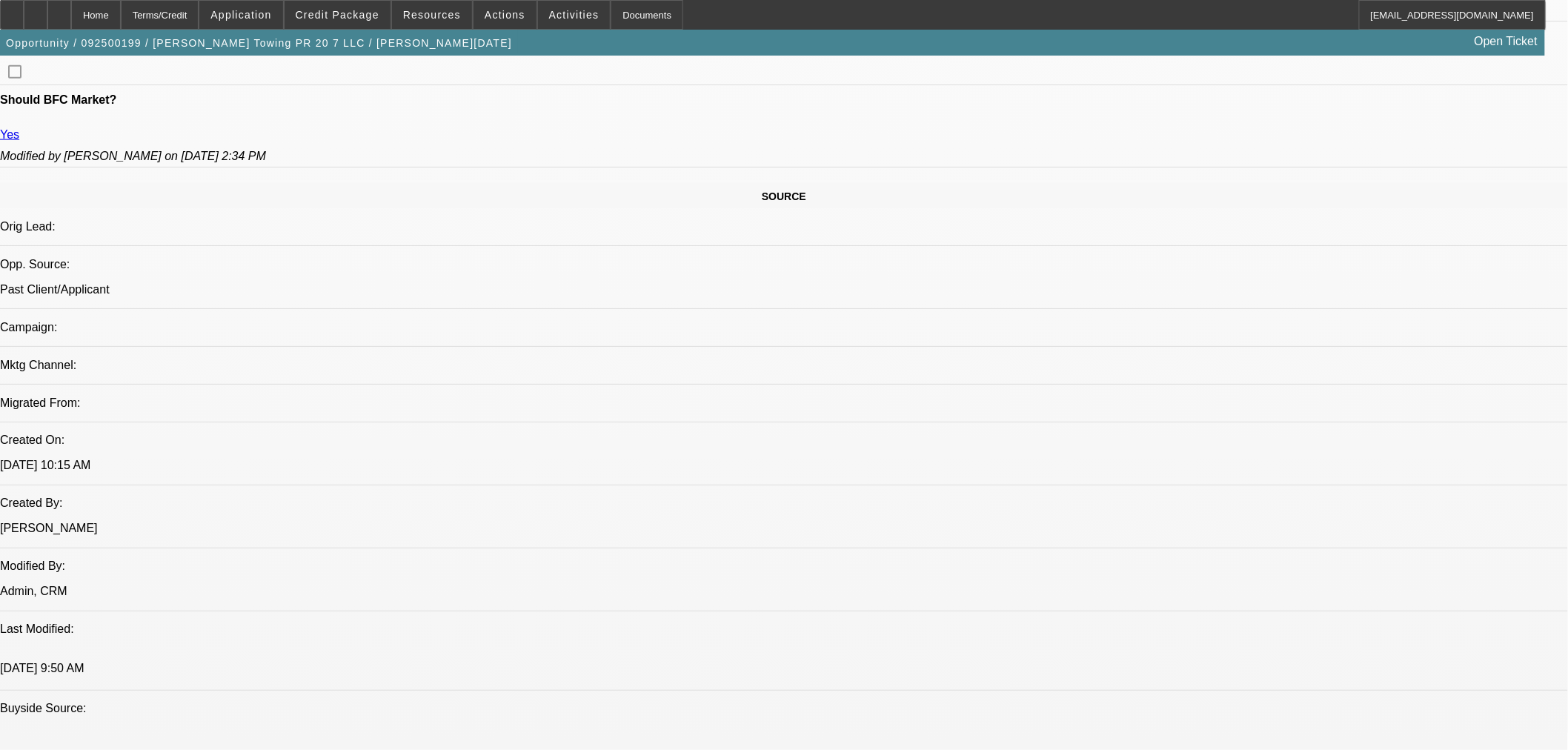
select select "0"
select select "3"
select select "0.1"
select select "4"
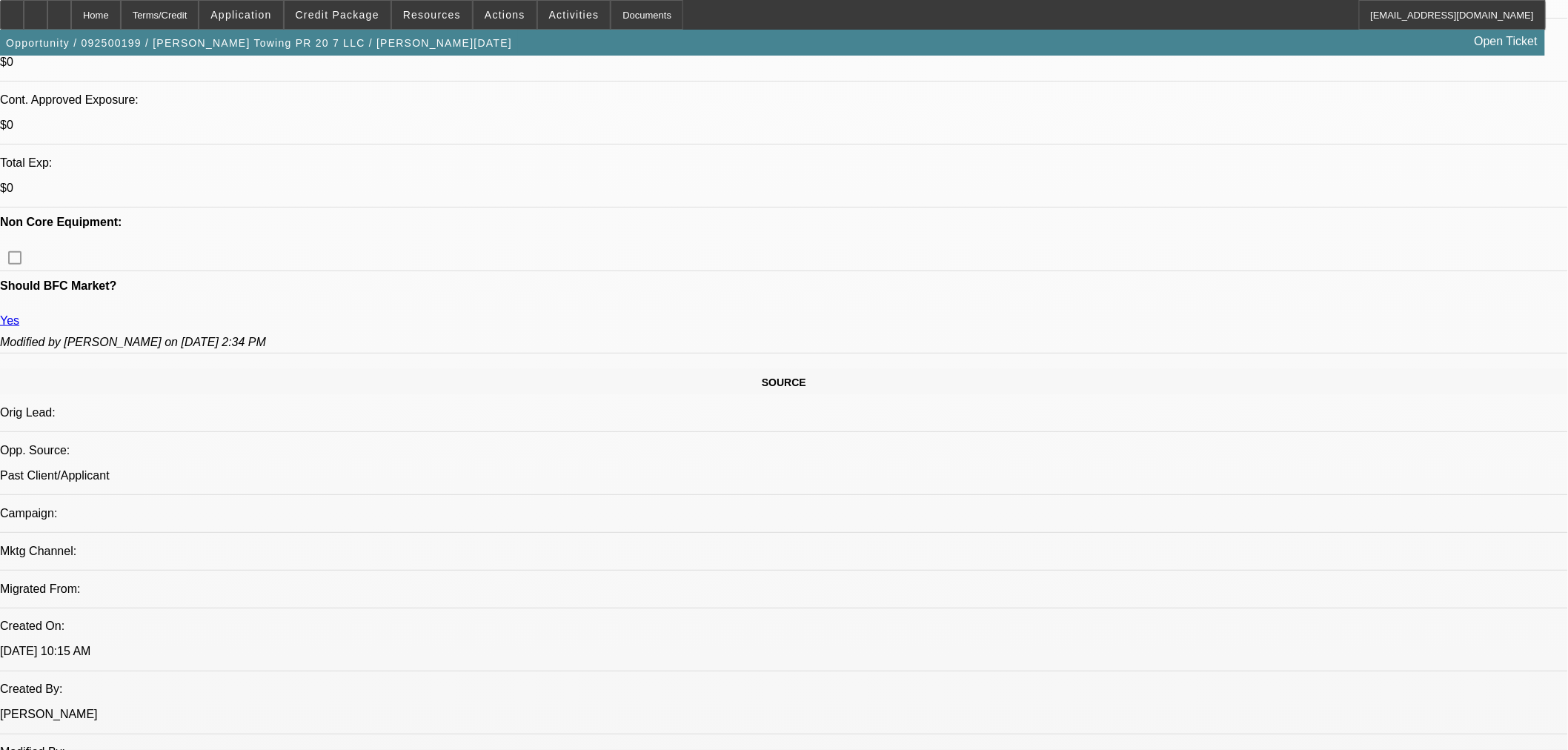
scroll to position [411, 0]
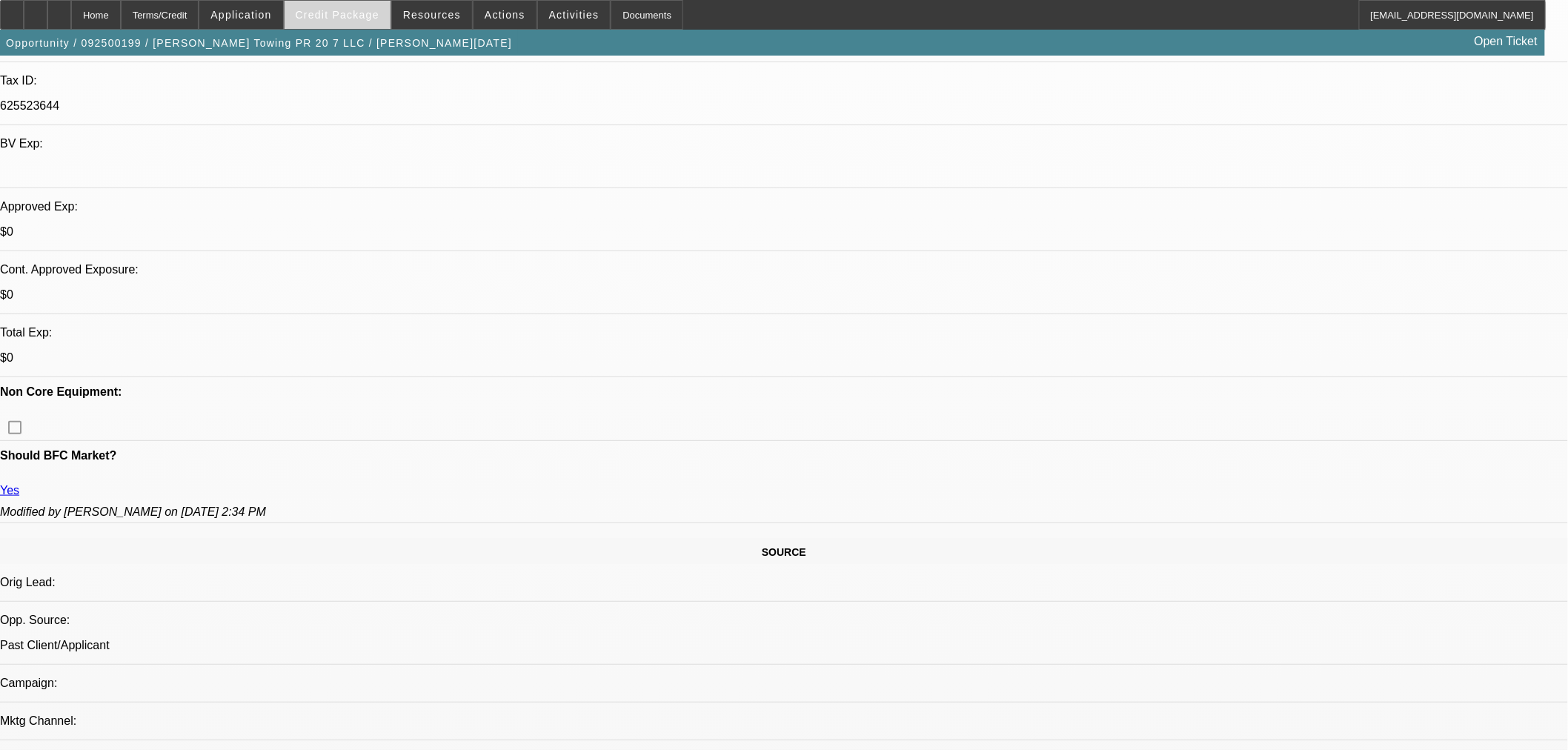
click at [350, 12] on span "Credit Package" at bounding box center [337, 15] width 84 height 12
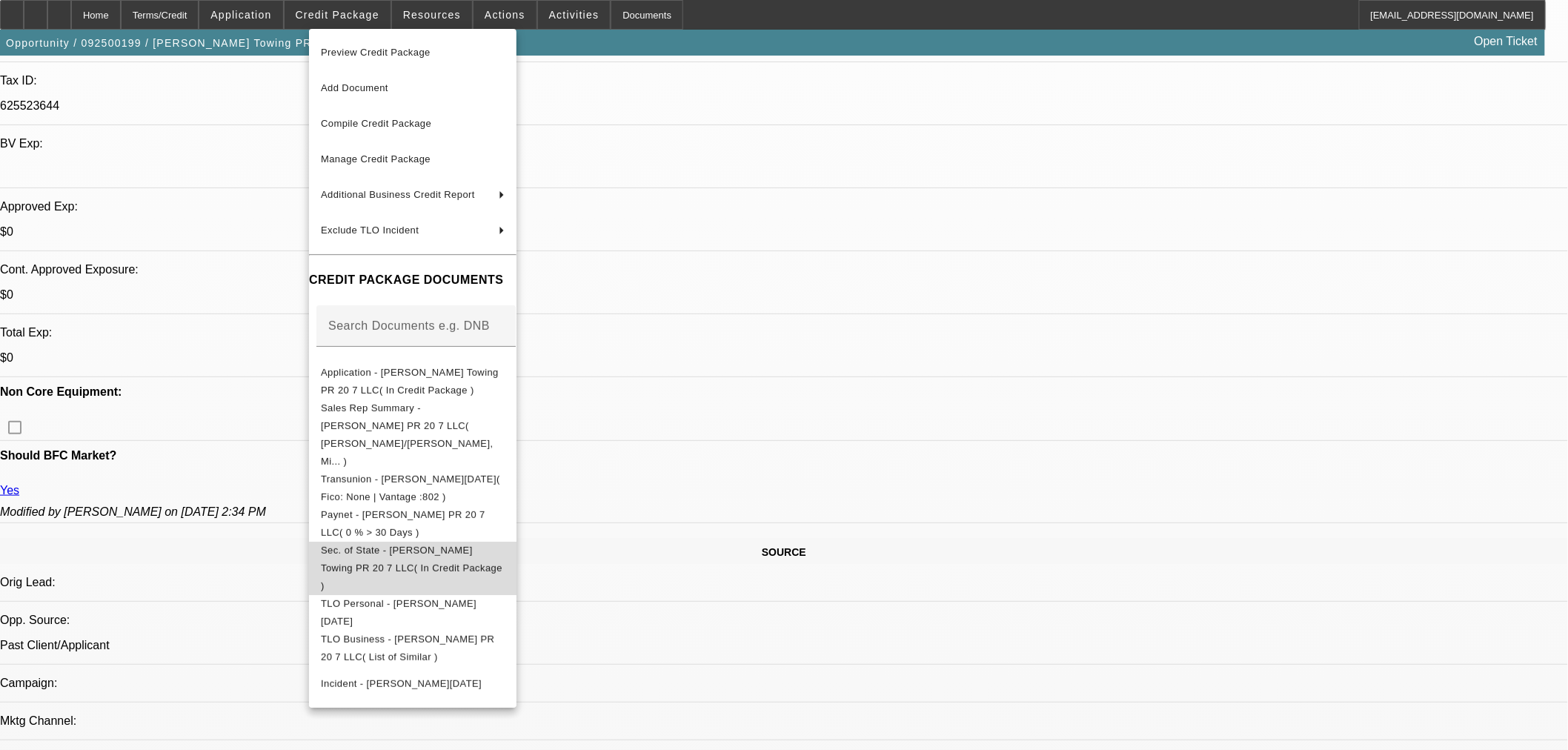
click at [437, 541] on span "Sec. of State - Ramirez Towing PR 20 7 LLC( In Credit Package )" at bounding box center [413, 567] width 183 height 54
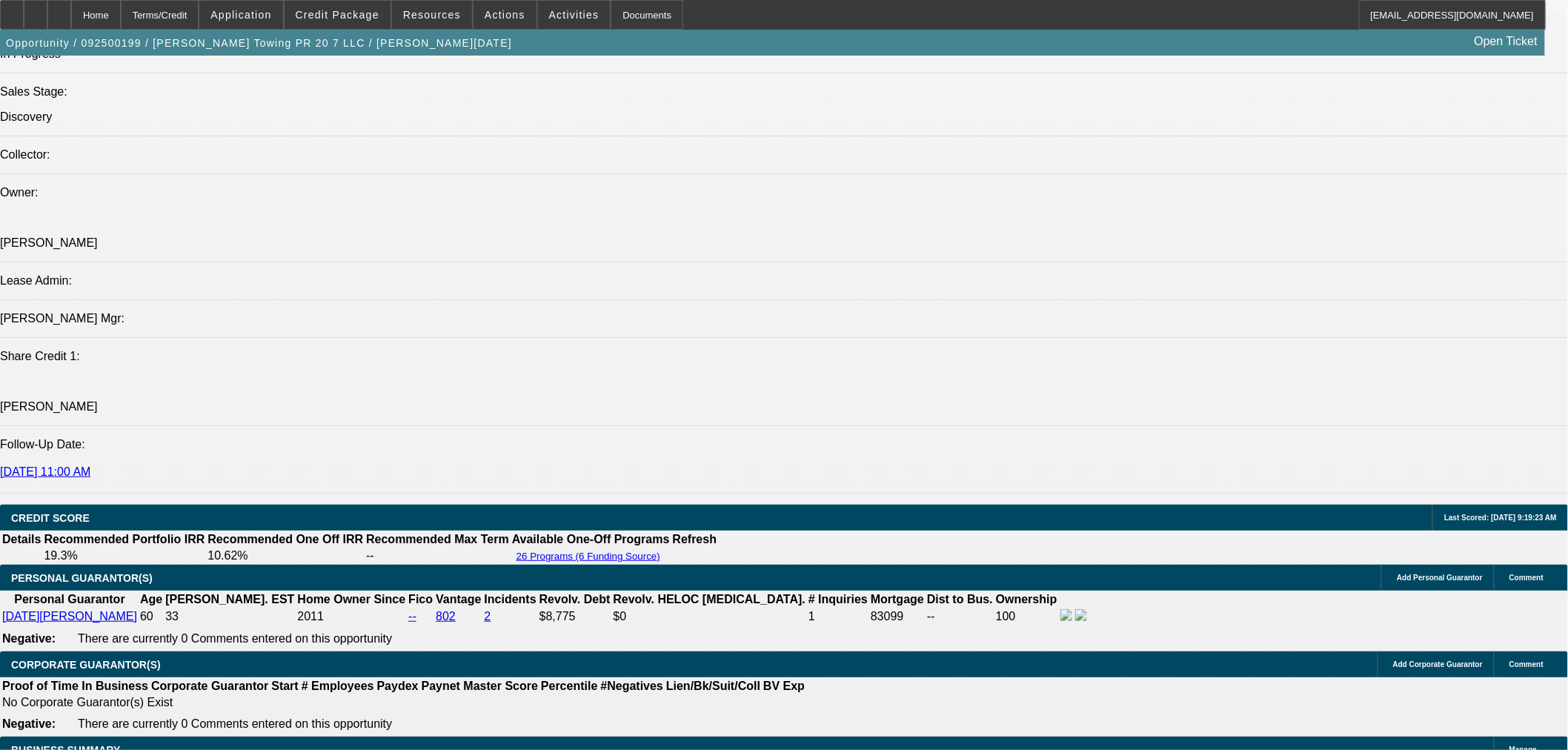
scroll to position [1811, 0]
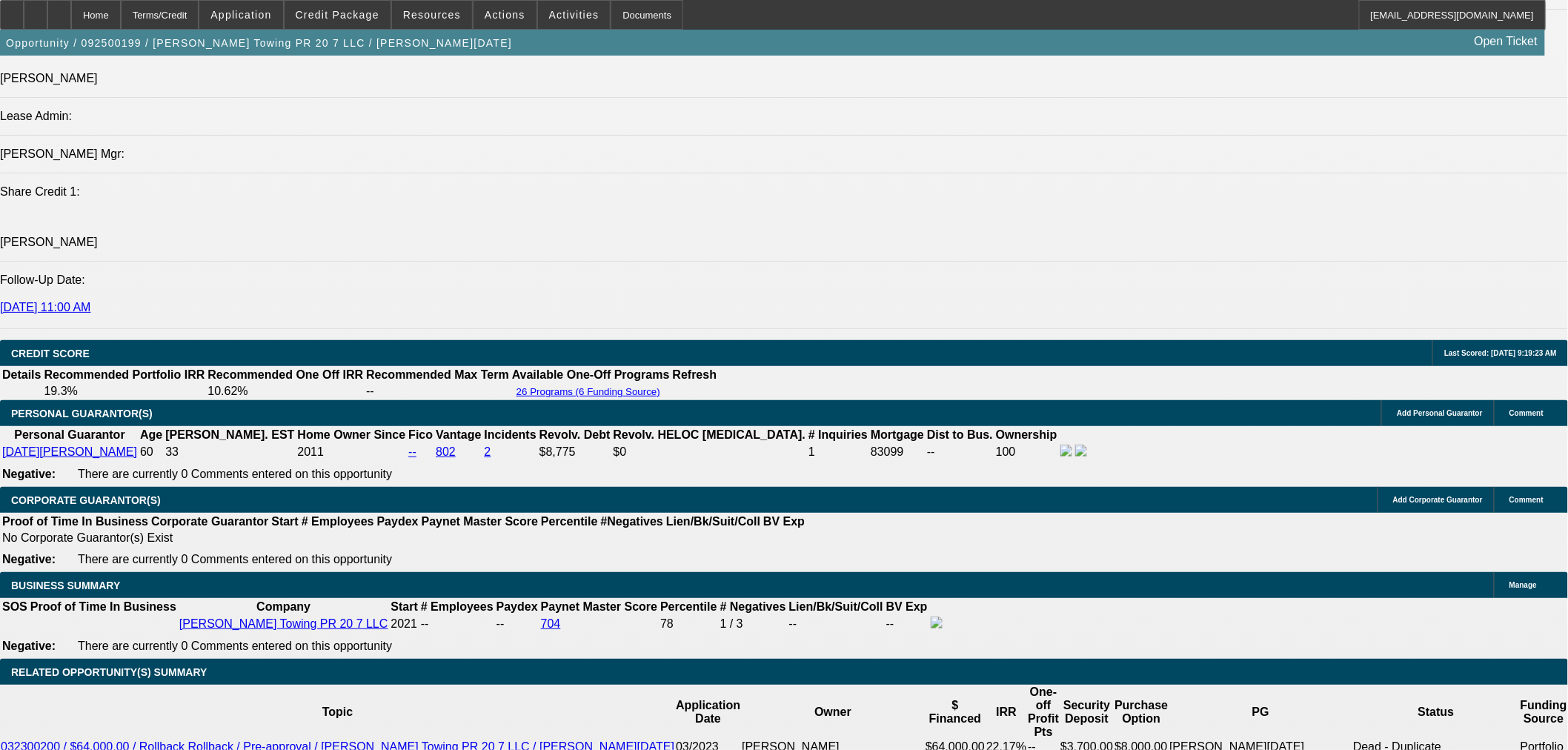
drag, startPoint x: 314, startPoint y: 439, endPoint x: 315, endPoint y: 446, distance: 7.1
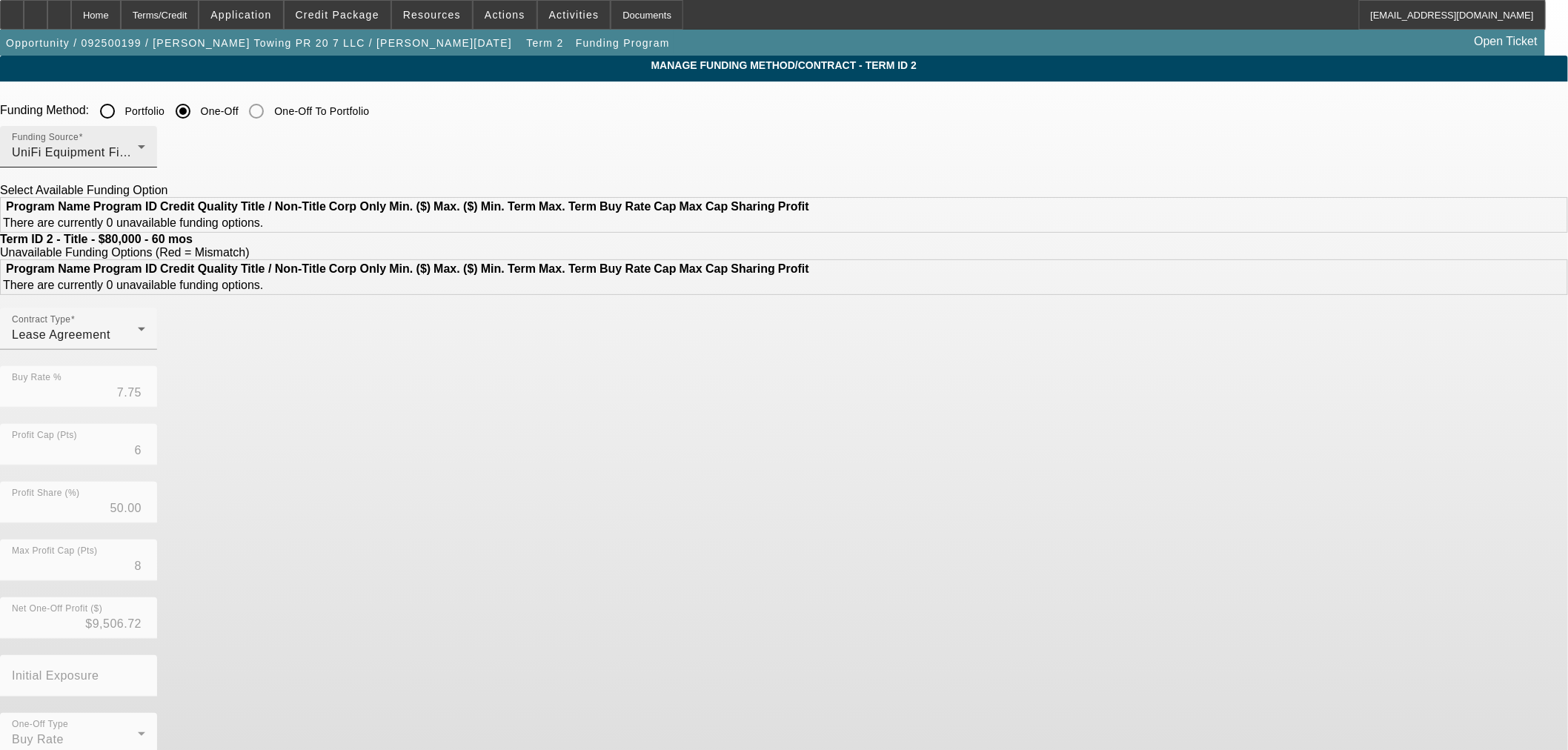
click at [138, 152] on div "UniFi Equipment Finance, Inc." at bounding box center [75, 152] width 126 height 18
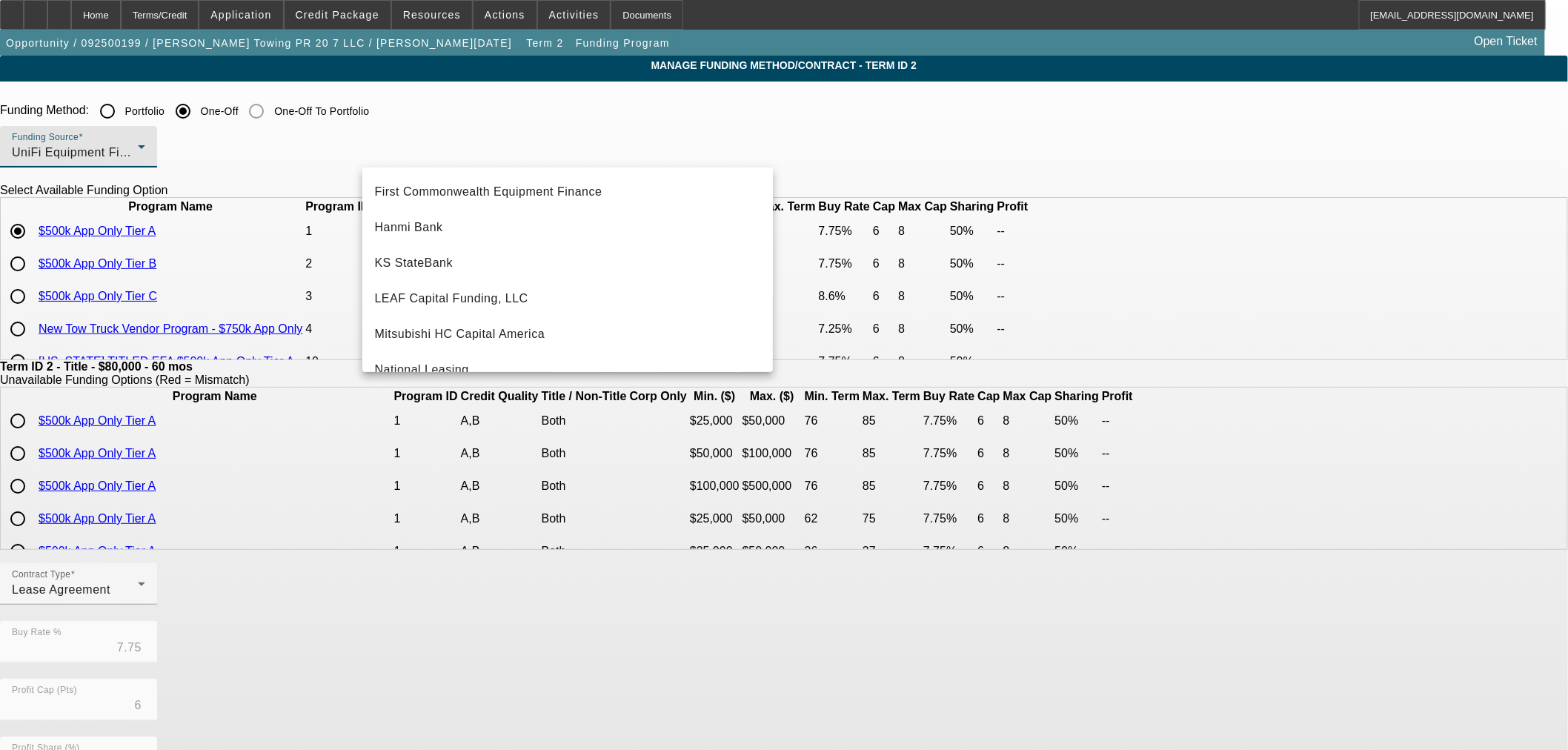
scroll to position [167, 0]
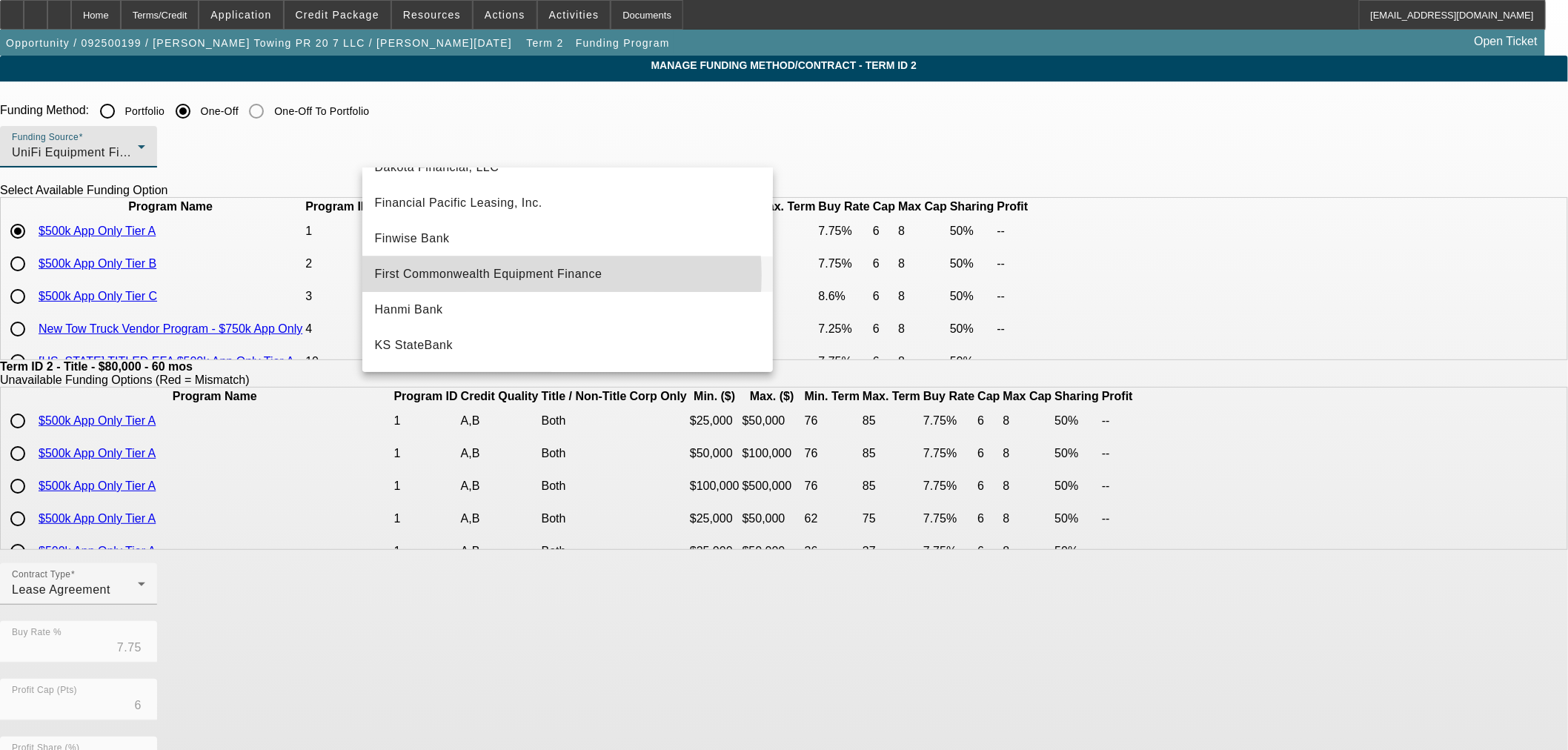
click at [520, 275] on span "First Commonwealth Equipment Finance" at bounding box center [488, 274] width 227 height 18
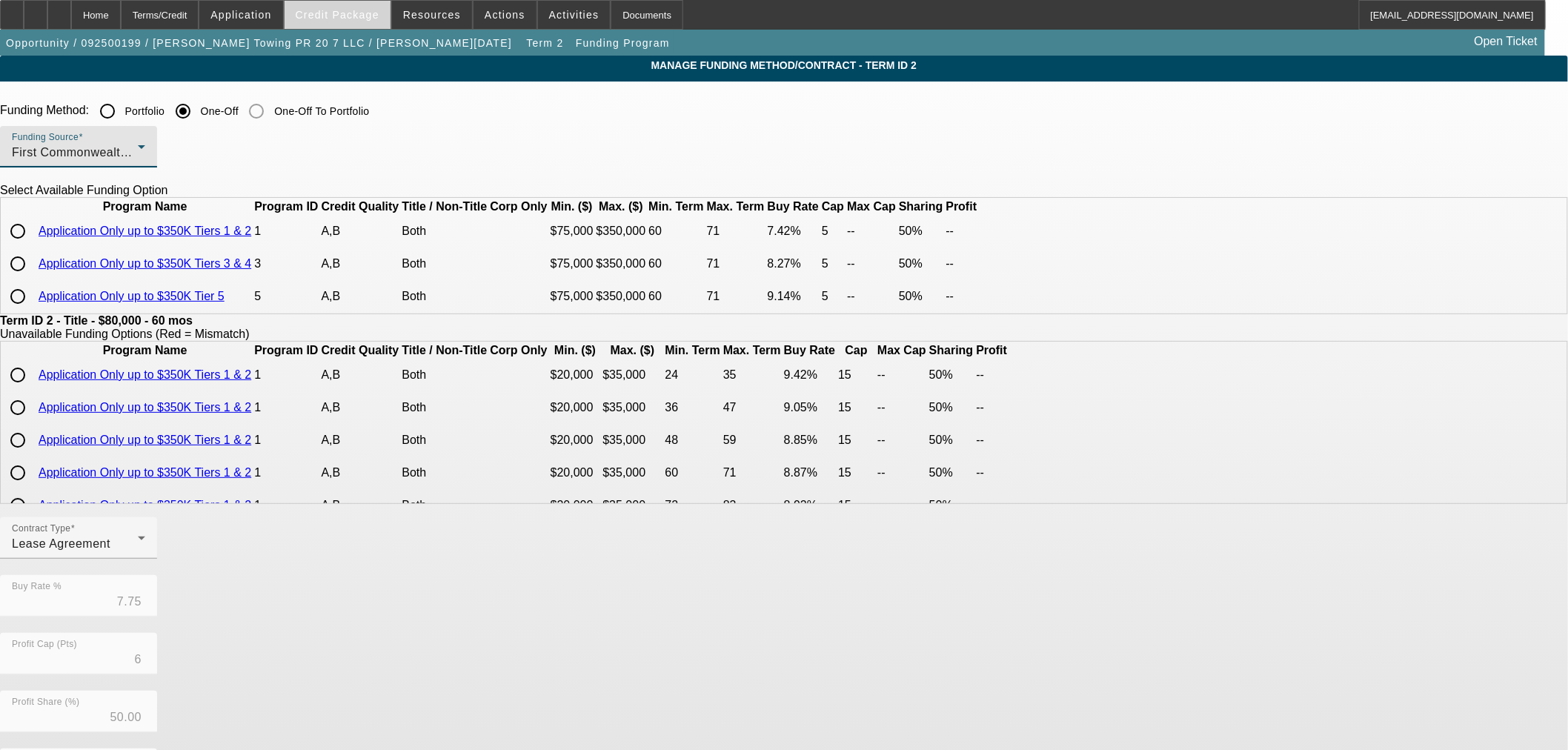
click at [375, 19] on button "Credit Package" at bounding box center [337, 15] width 106 height 29
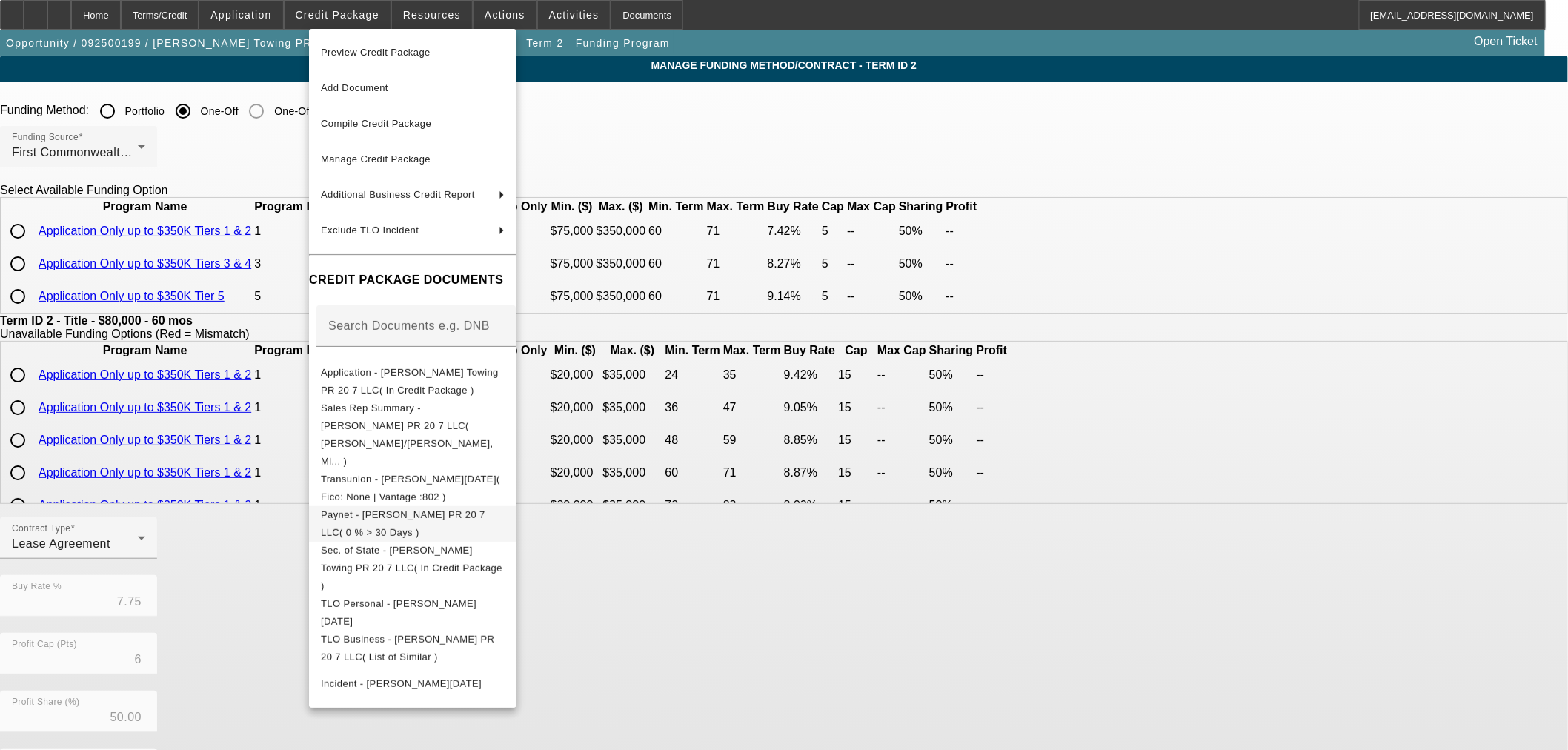
click at [408, 509] on span "Paynet - Ramirez Towing PR 20 7 LLC( 0 % > 30 Days )" at bounding box center [403, 522] width 164 height 29
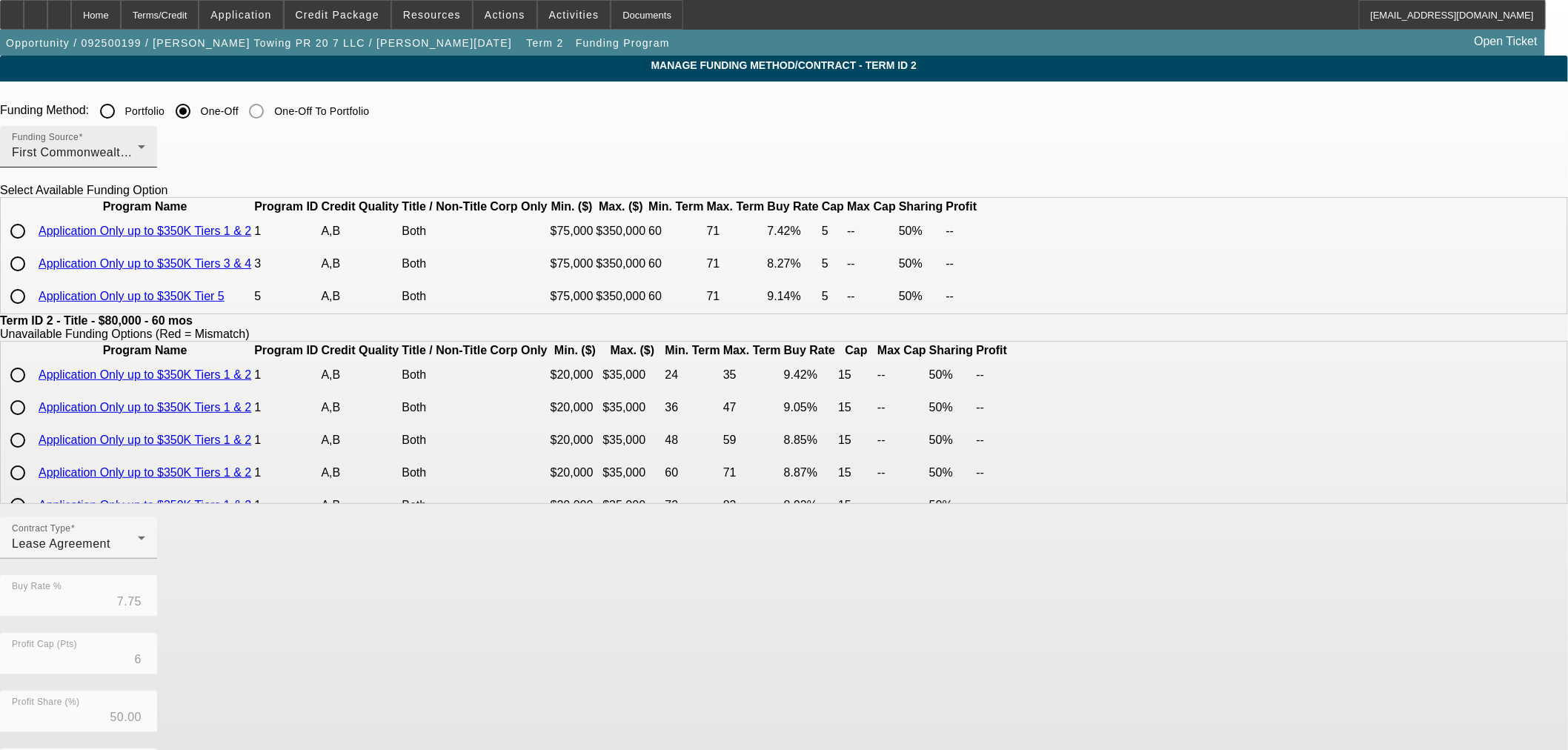
click at [138, 146] on div "First Commonwealth Equipment Finance" at bounding box center [75, 152] width 126 height 18
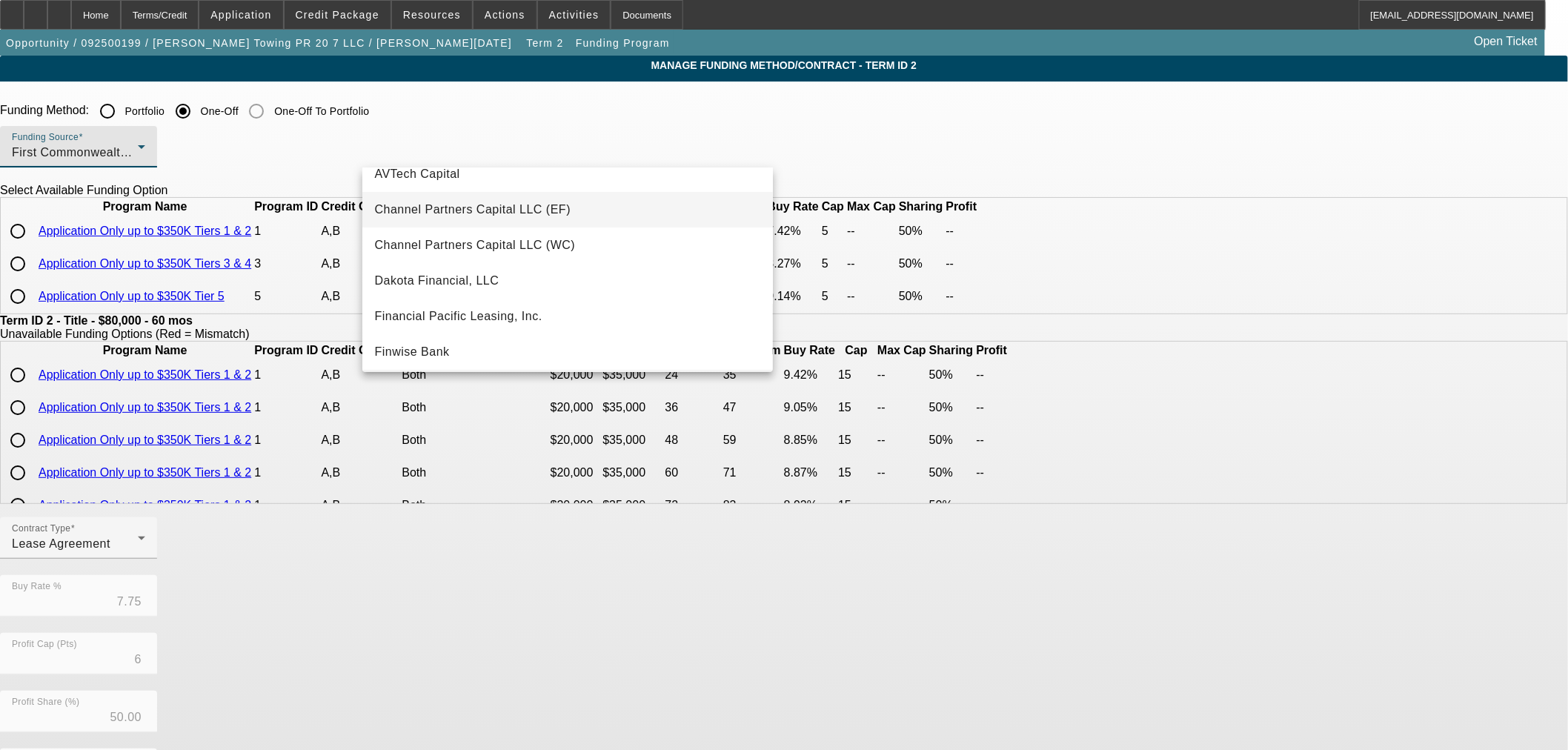
scroll to position [82, 0]
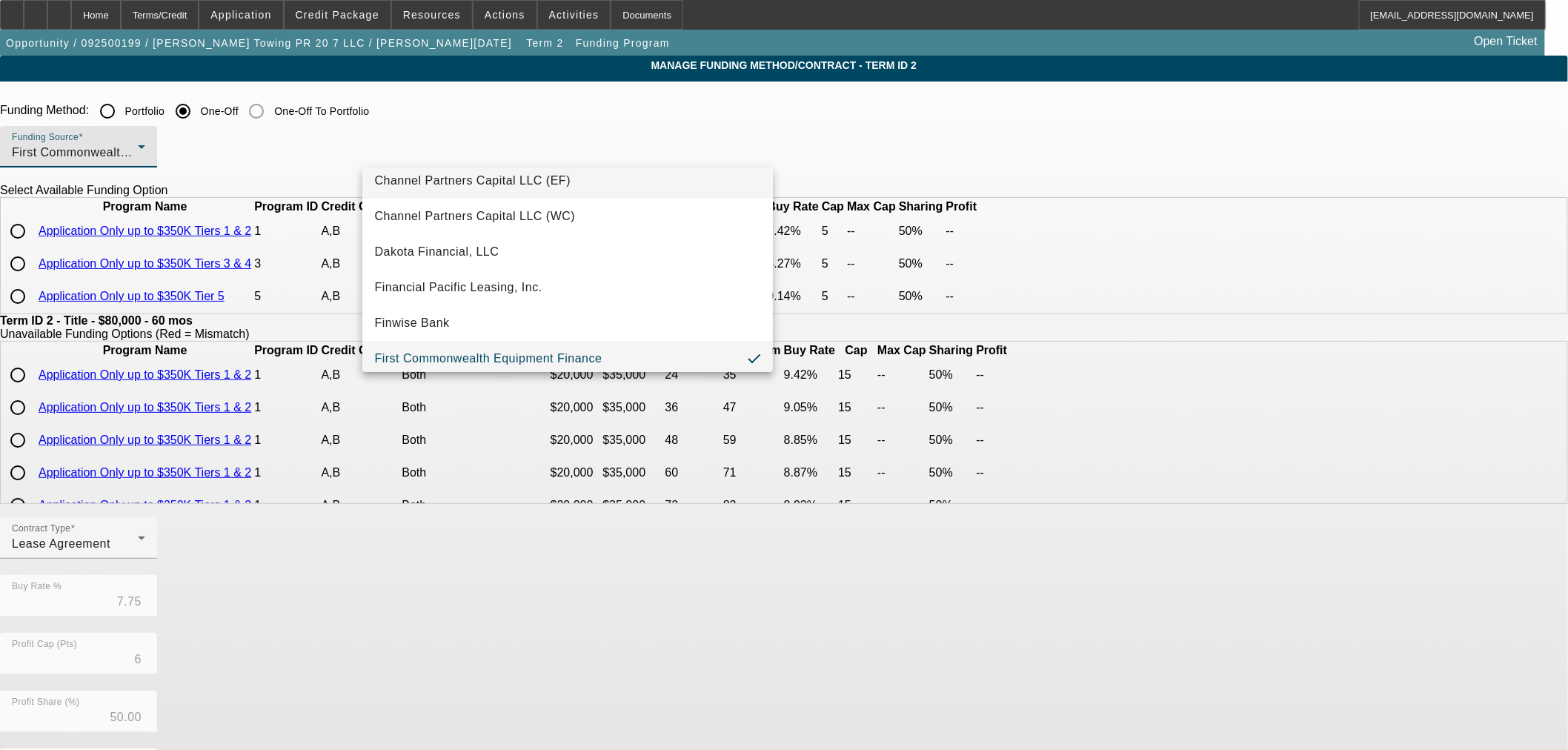
click at [450, 275] on mat-option "Financial Pacific Leasing, Inc." at bounding box center [567, 287] width 411 height 35
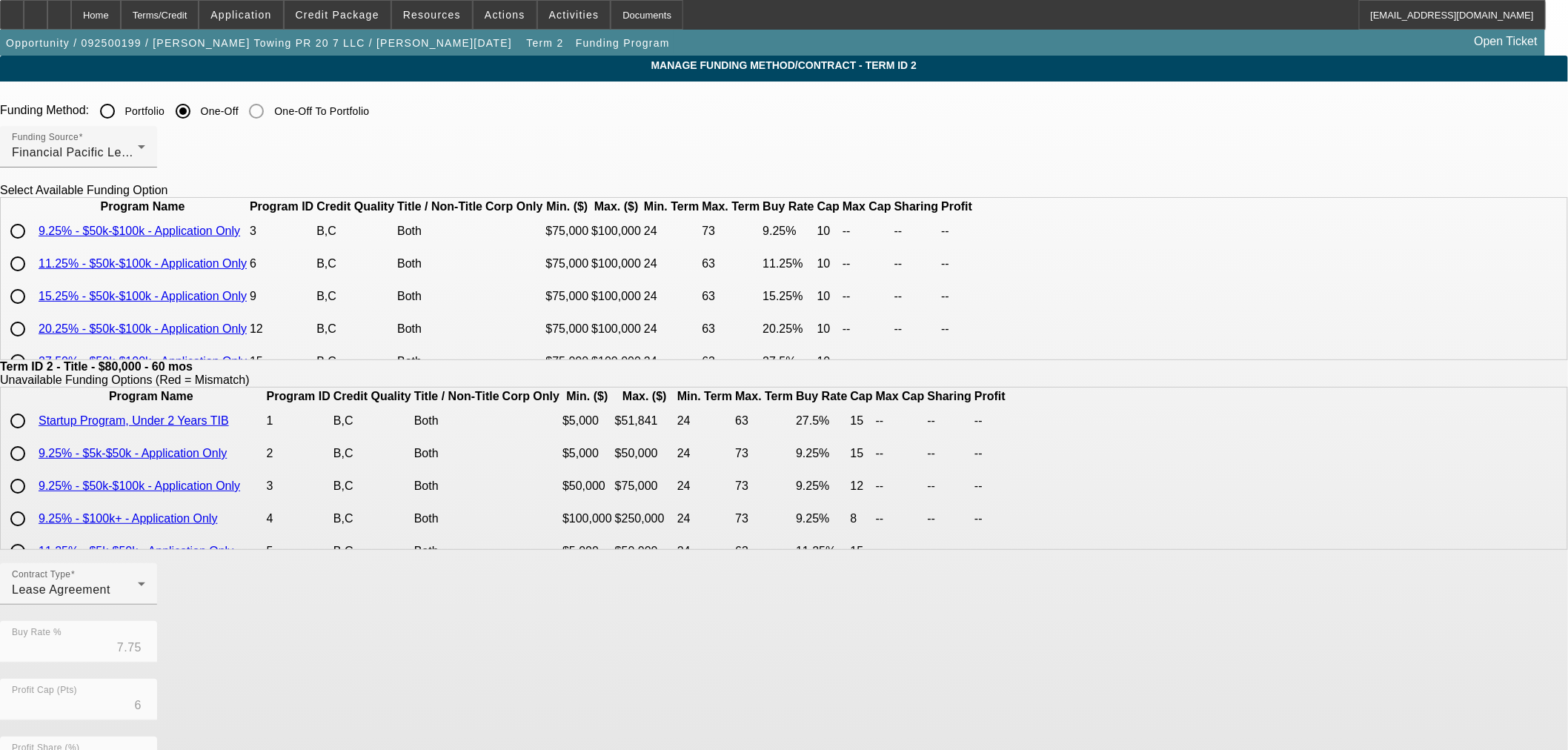
click at [33, 246] on input "radio" at bounding box center [17, 231] width 29 height 29
radio input "true"
type input "9.25"
type input "10"
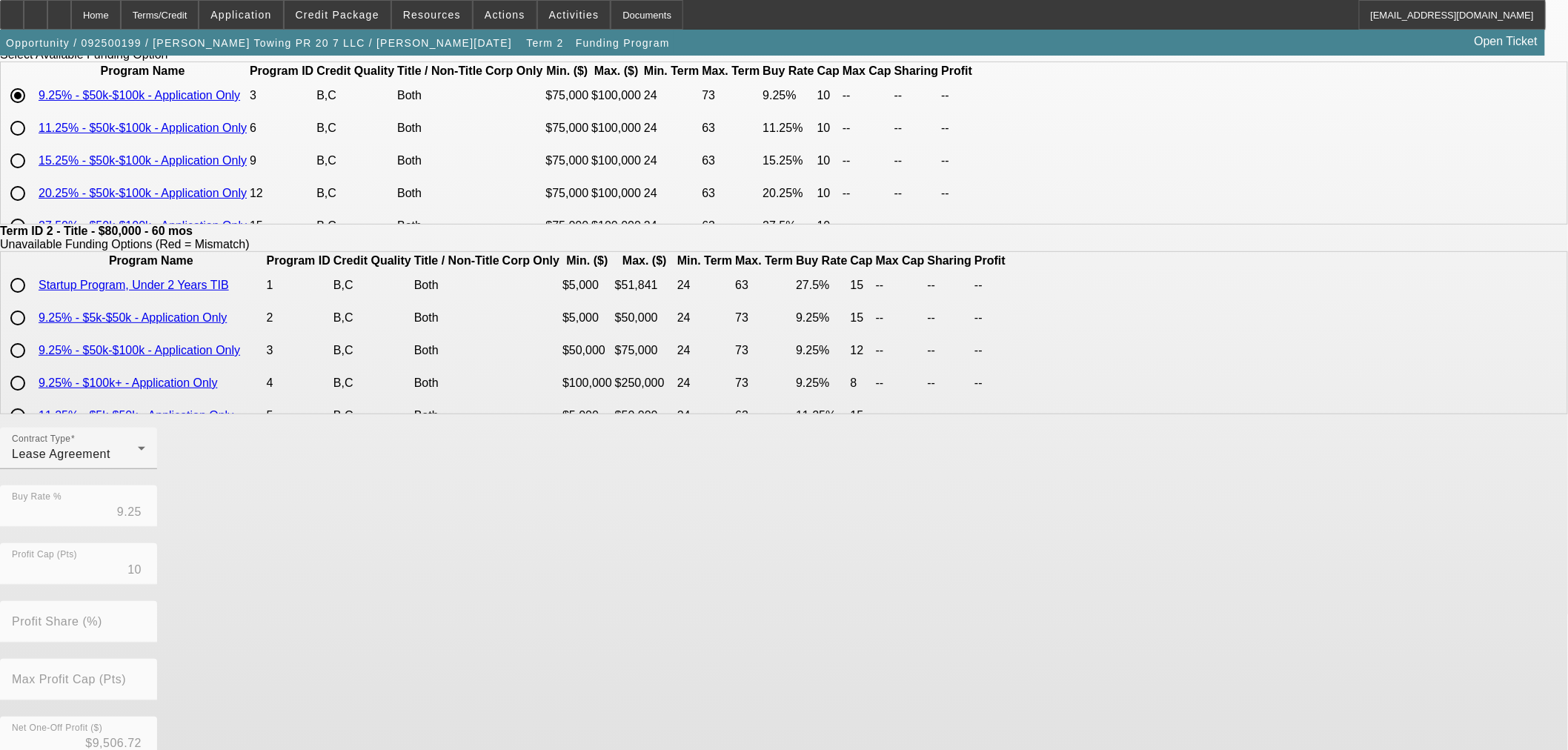
scroll to position [265, 0]
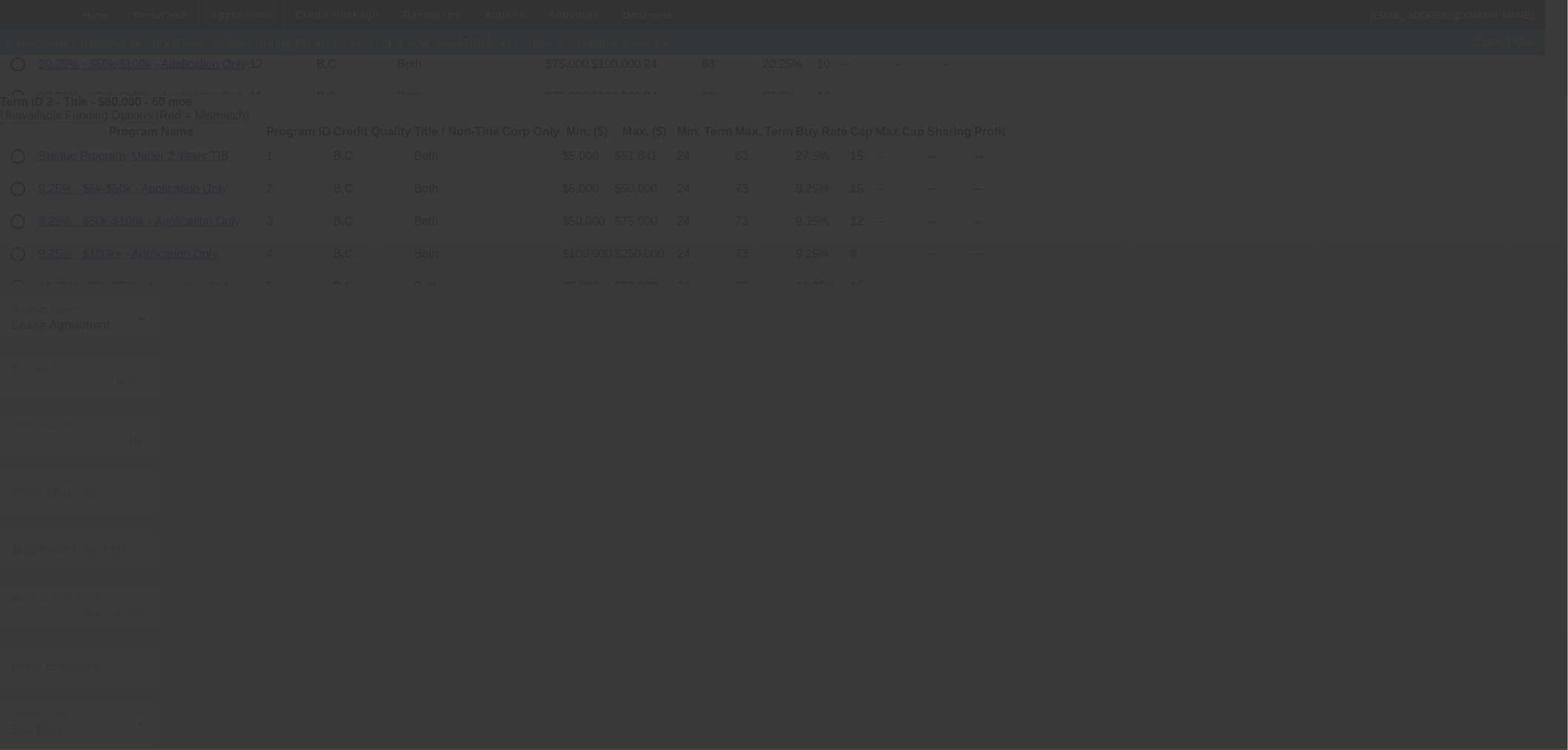
type input "7.75"
type input "6"
type input "50.00"
type input "8"
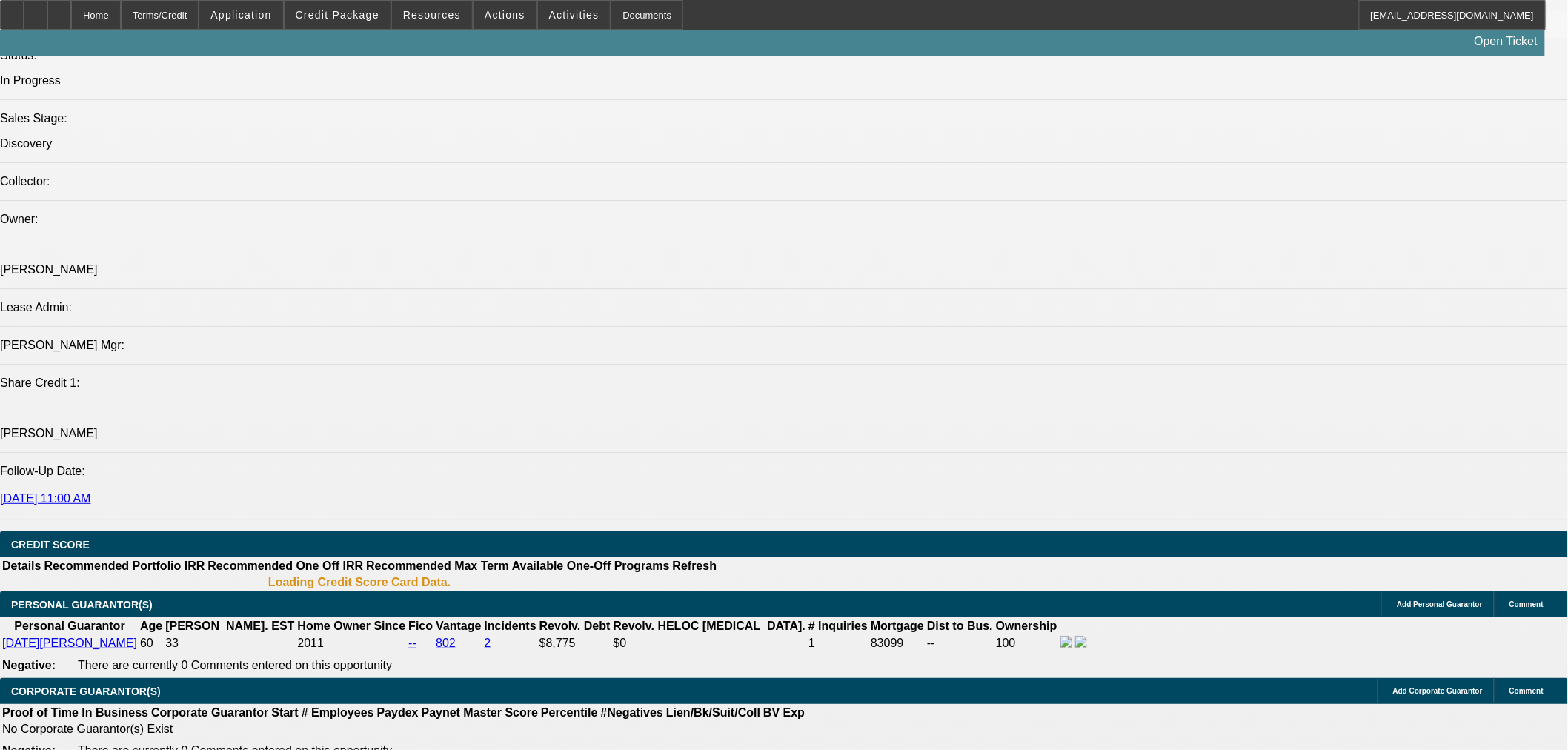
select select "0"
select select "3"
select select "0.1"
select select "4"
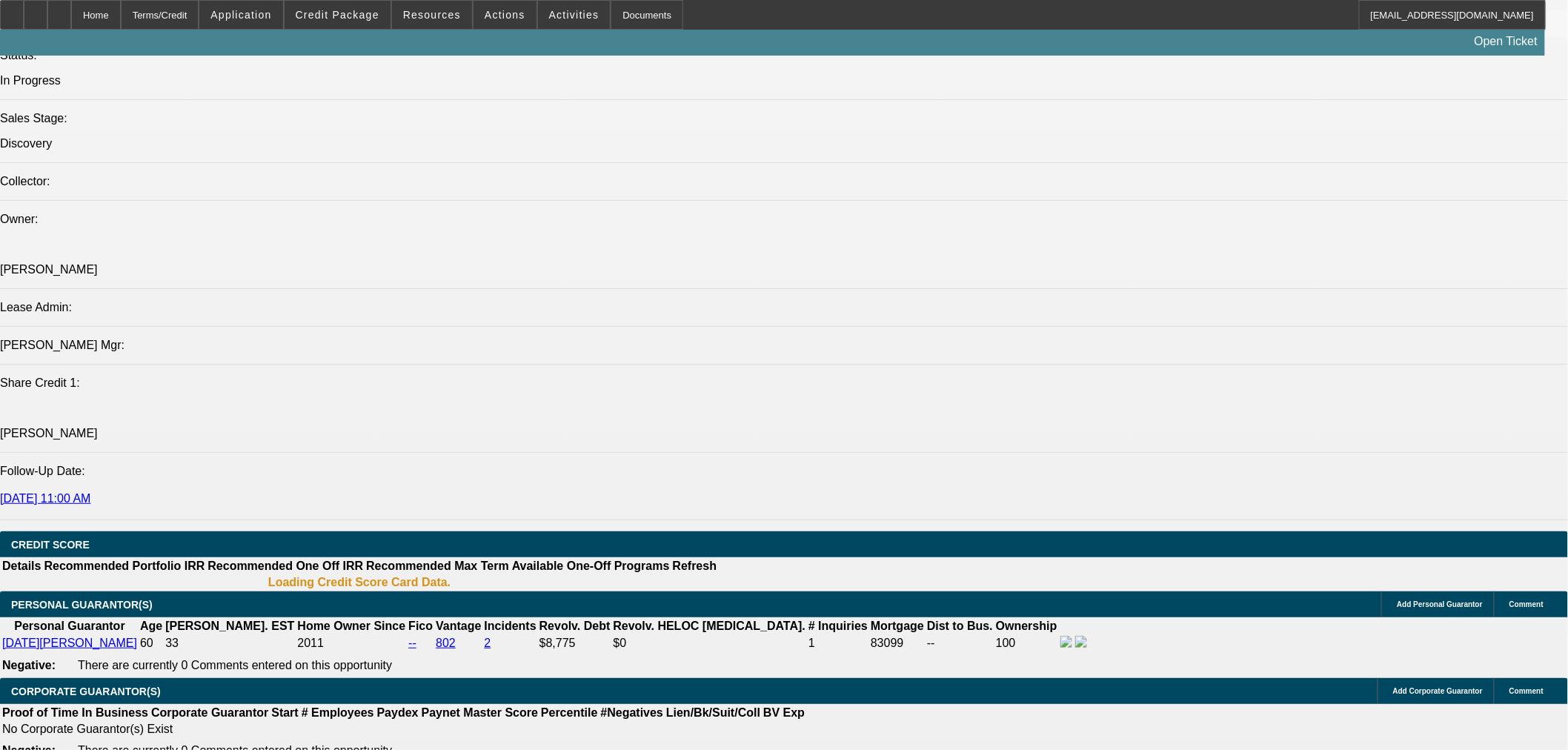
select select "0"
select select "3"
select select "0.1"
select select "4"
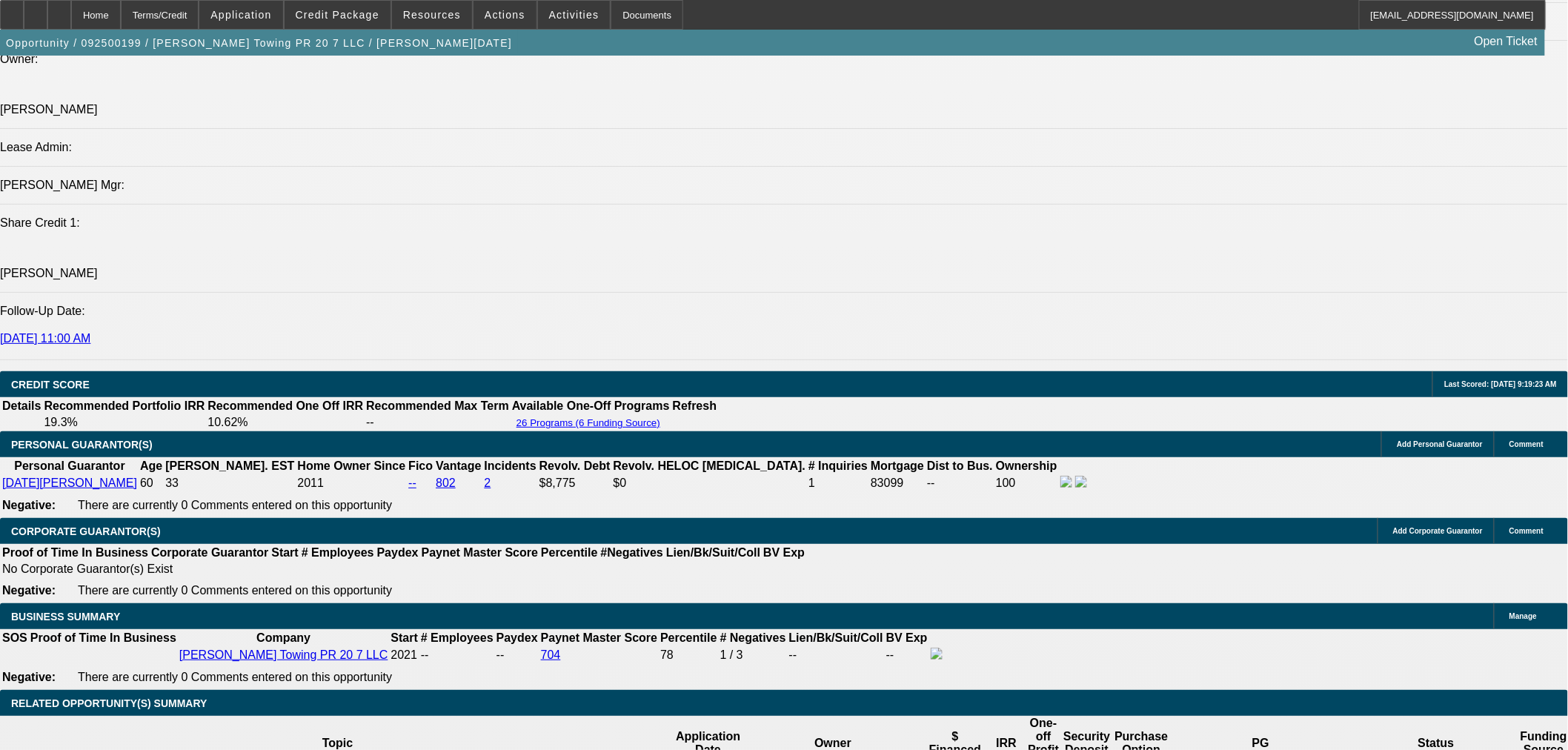
scroll to position [1779, 0]
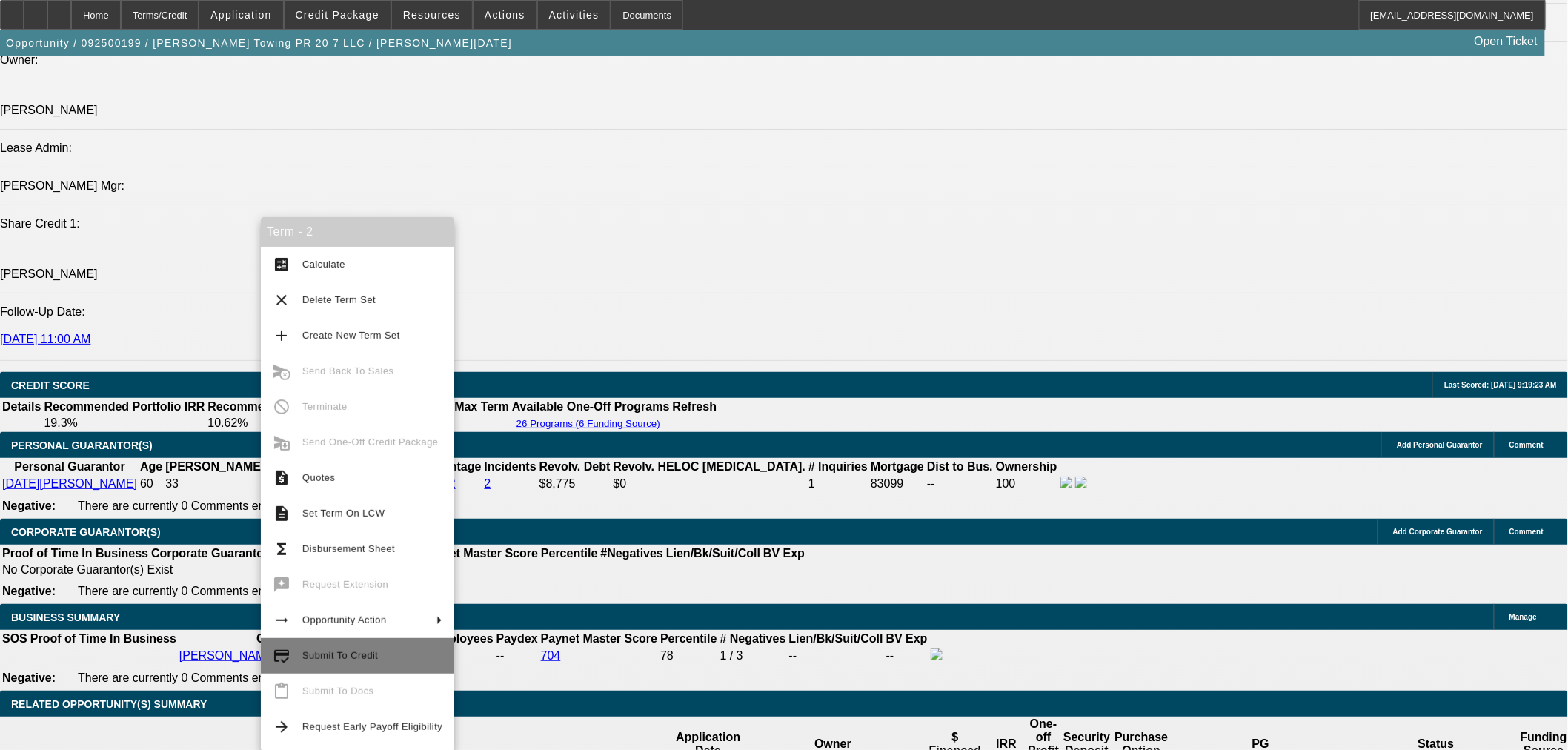
click at [344, 644] on button "credit_score Submit To Credit" at bounding box center [358, 656] width 194 height 35
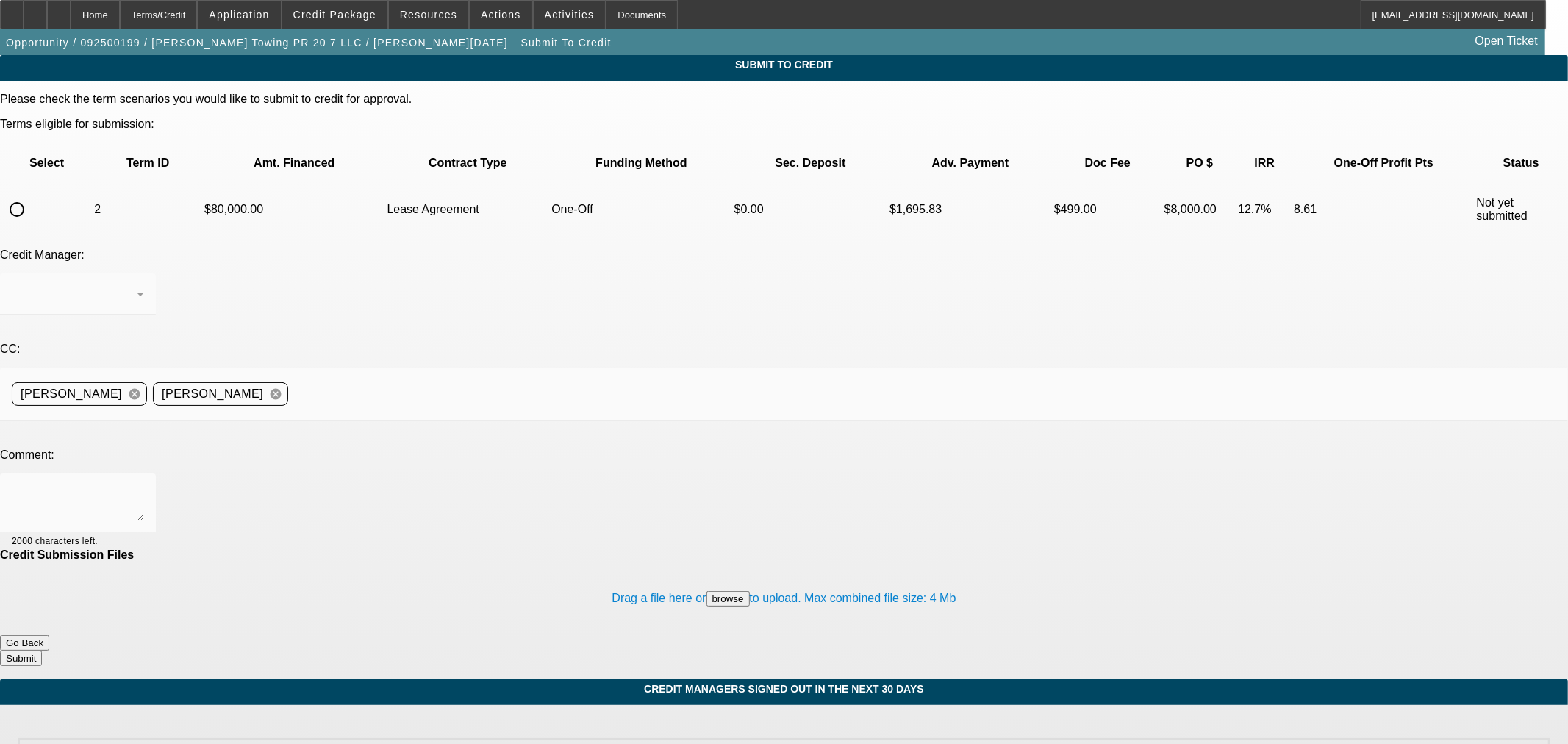
click at [32, 195] on input "radio" at bounding box center [17, 209] width 29 height 29
radio input "true"
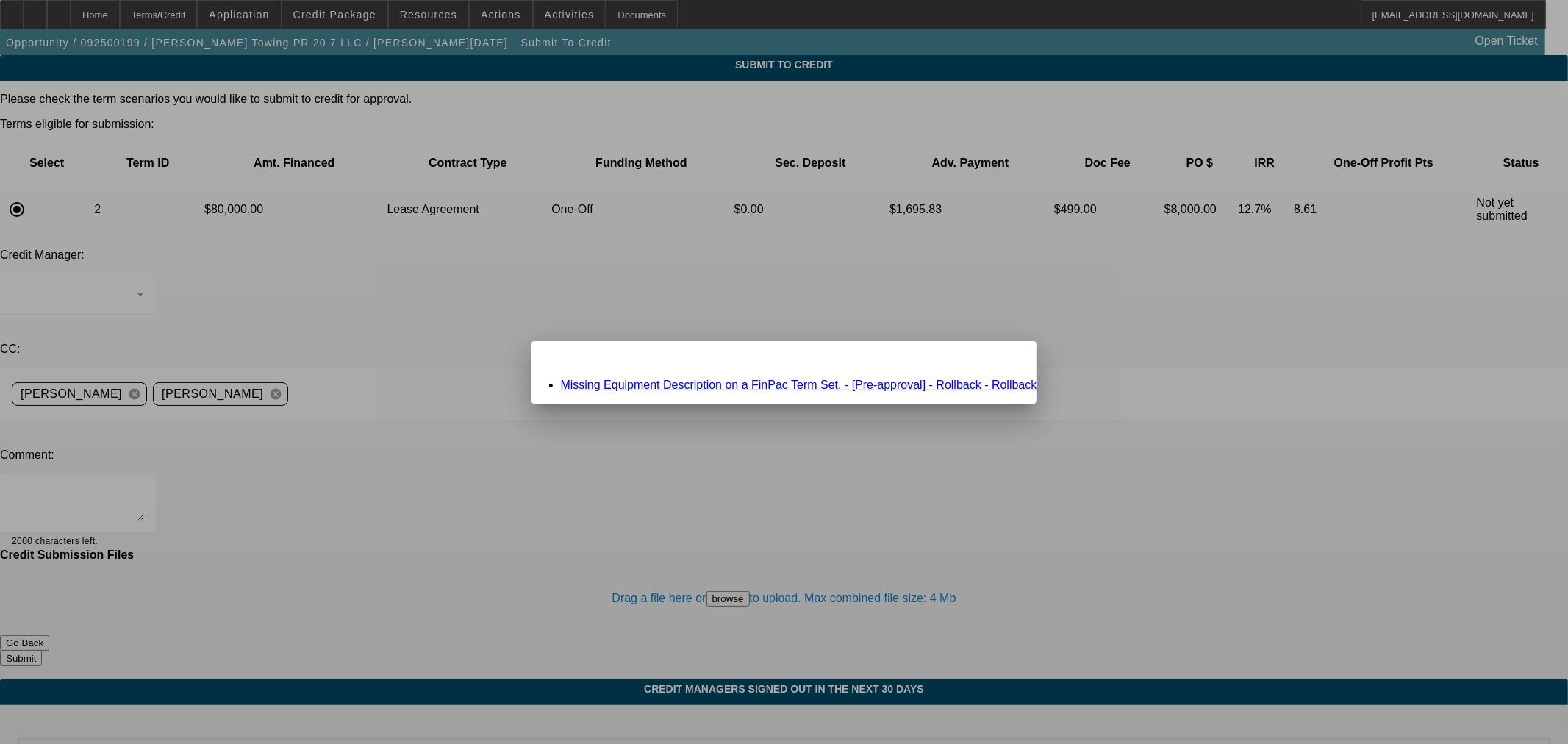
click at [818, 387] on link "Missing Equipment Description on a FinPac Term Set. - [Pre-approval] - Rollback…" at bounding box center [799, 384] width 476 height 13
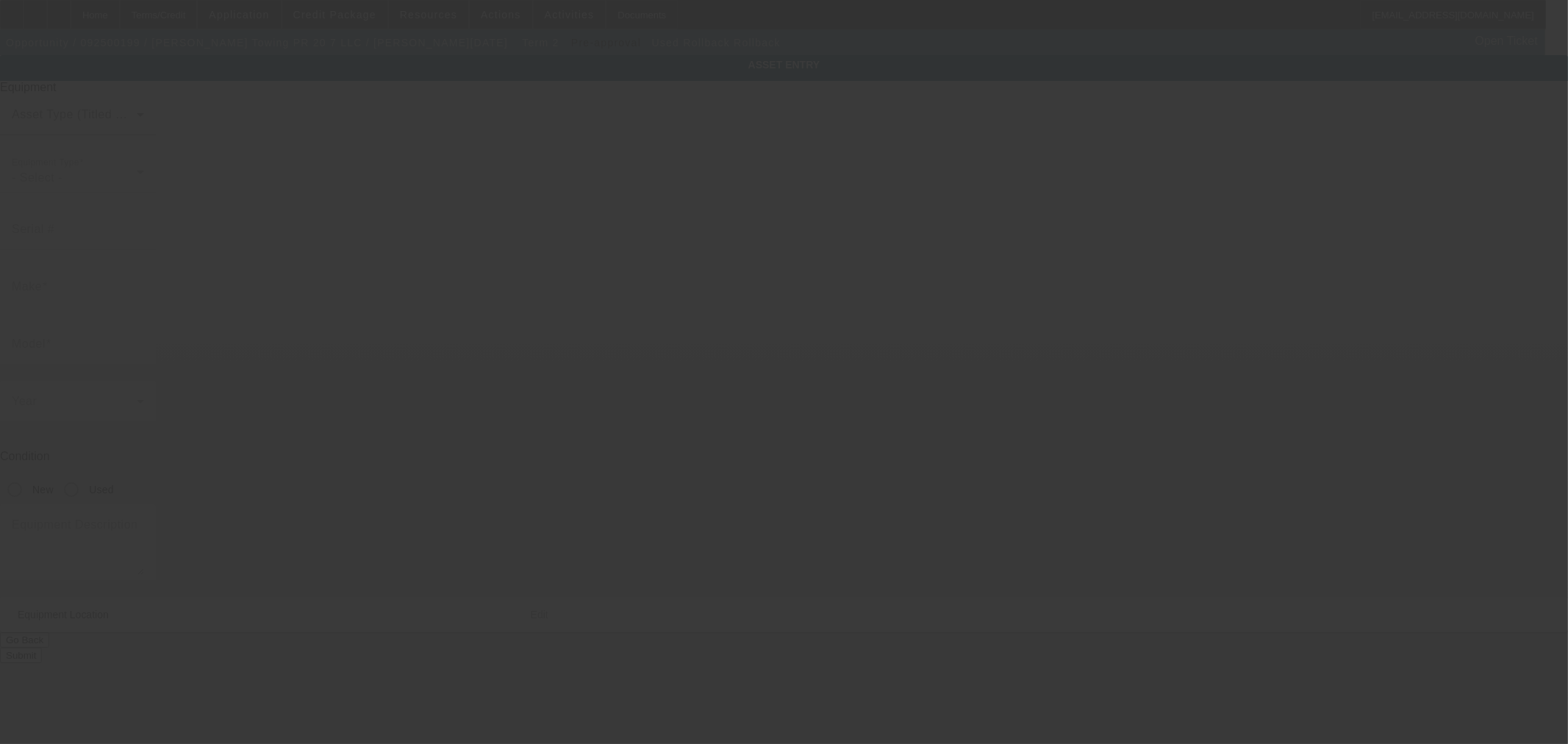
type input "Rollback"
radio input "true"
type input "7924 Woodman Ave"
type input "Panorama City"
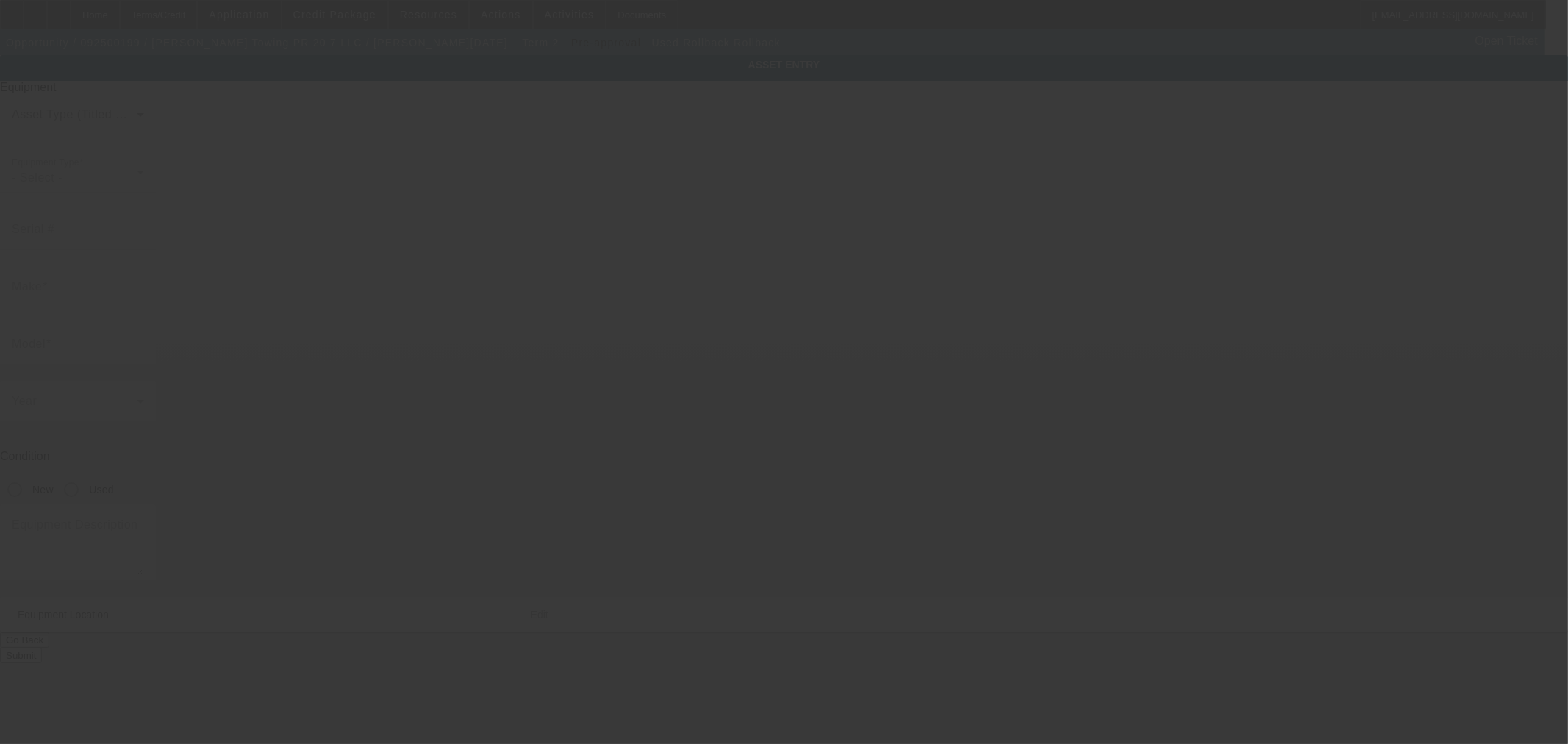
type input "91402"
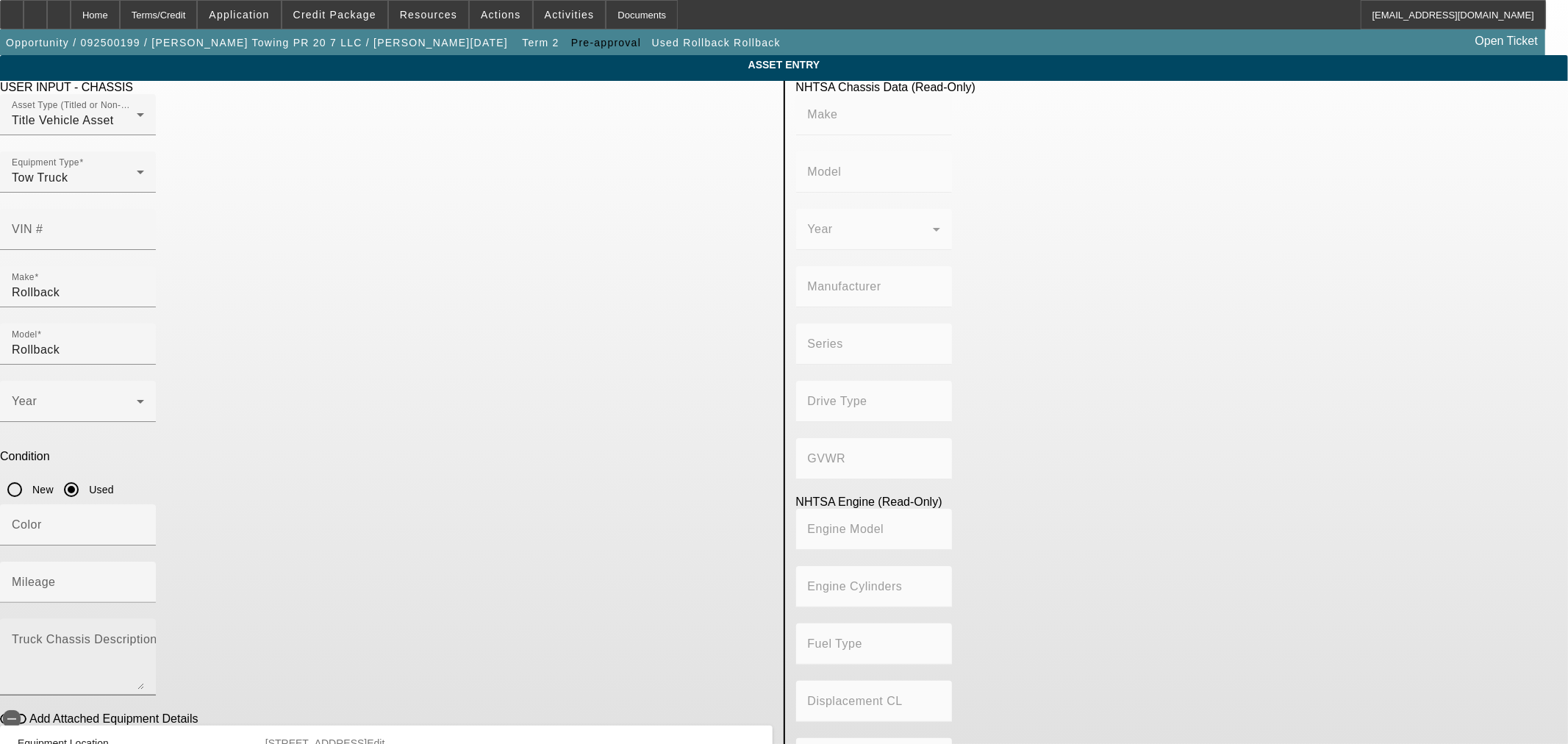
click at [144, 637] on textarea "Truck Chassis Description (Describe the truck chassis only)" at bounding box center [78, 663] width 132 height 53
type textarea "rollback tow truck"
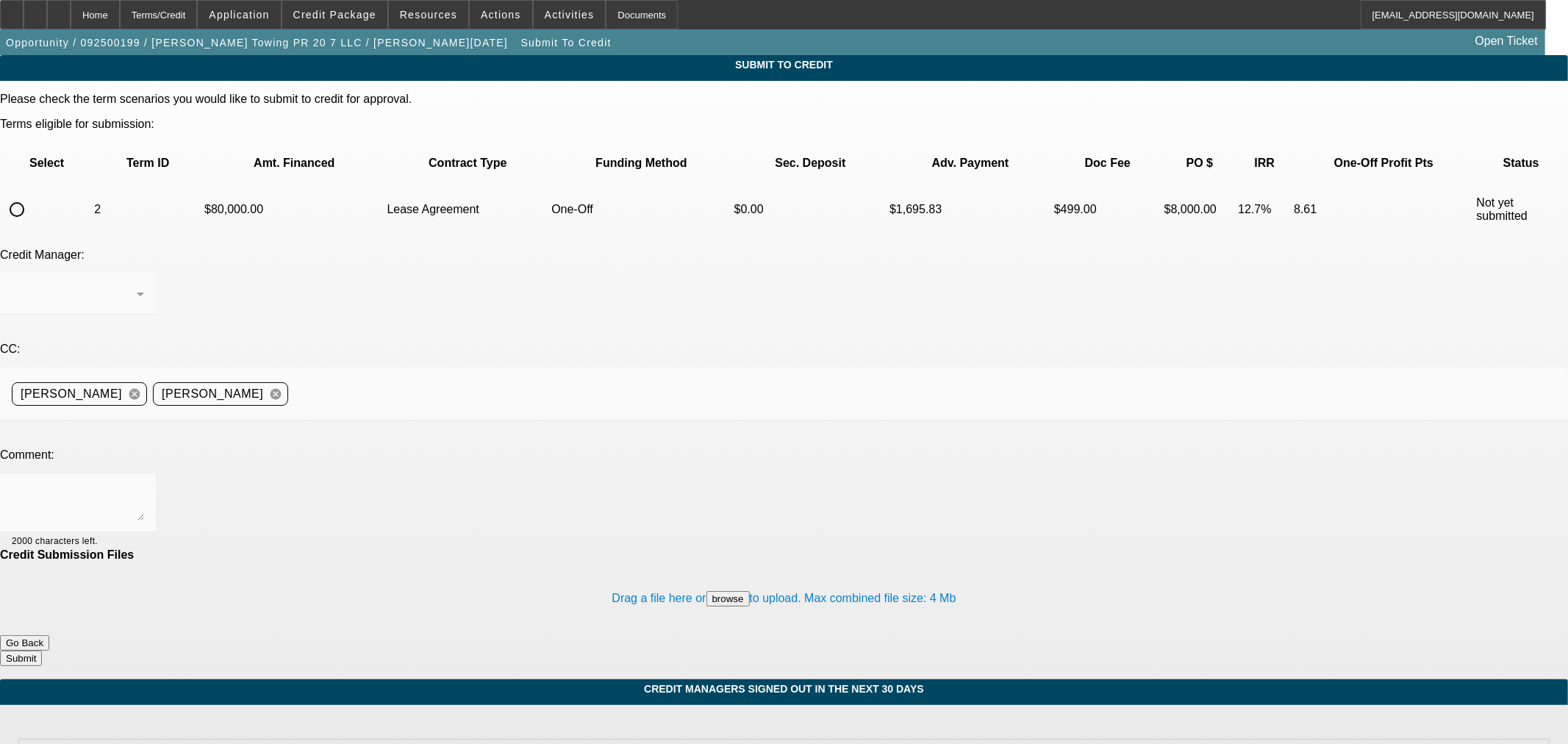
click at [32, 195] on input "radio" at bounding box center [17, 209] width 29 height 29
radio input "true"
click at [144, 485] on textarea at bounding box center [78, 502] width 132 height 35
type textarea "Please ok to Finpac. Thanks"
click at [42, 650] on button "Submit" at bounding box center [21, 658] width 42 height 15
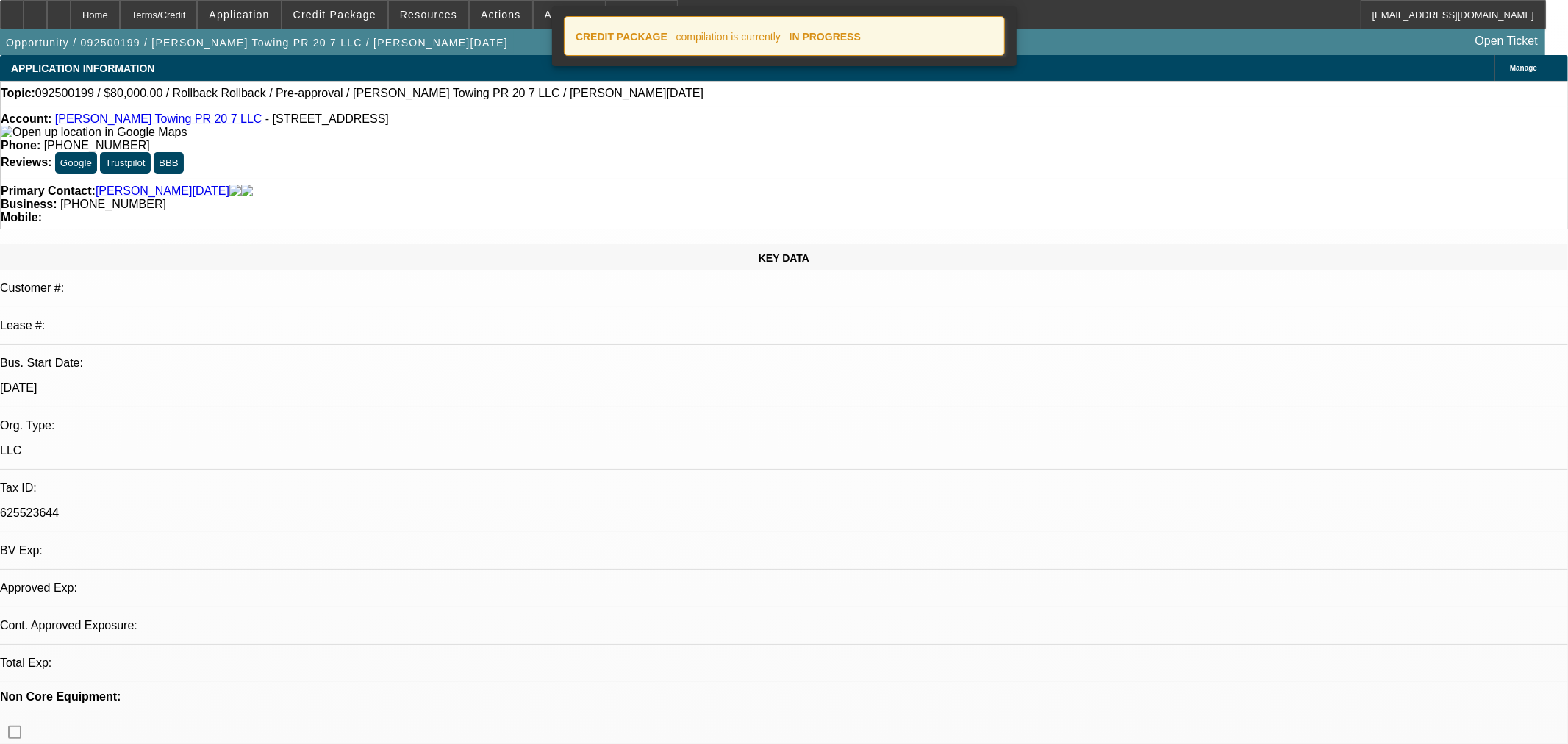
select select "0"
select select "3"
select select "0.1"
select select "4"
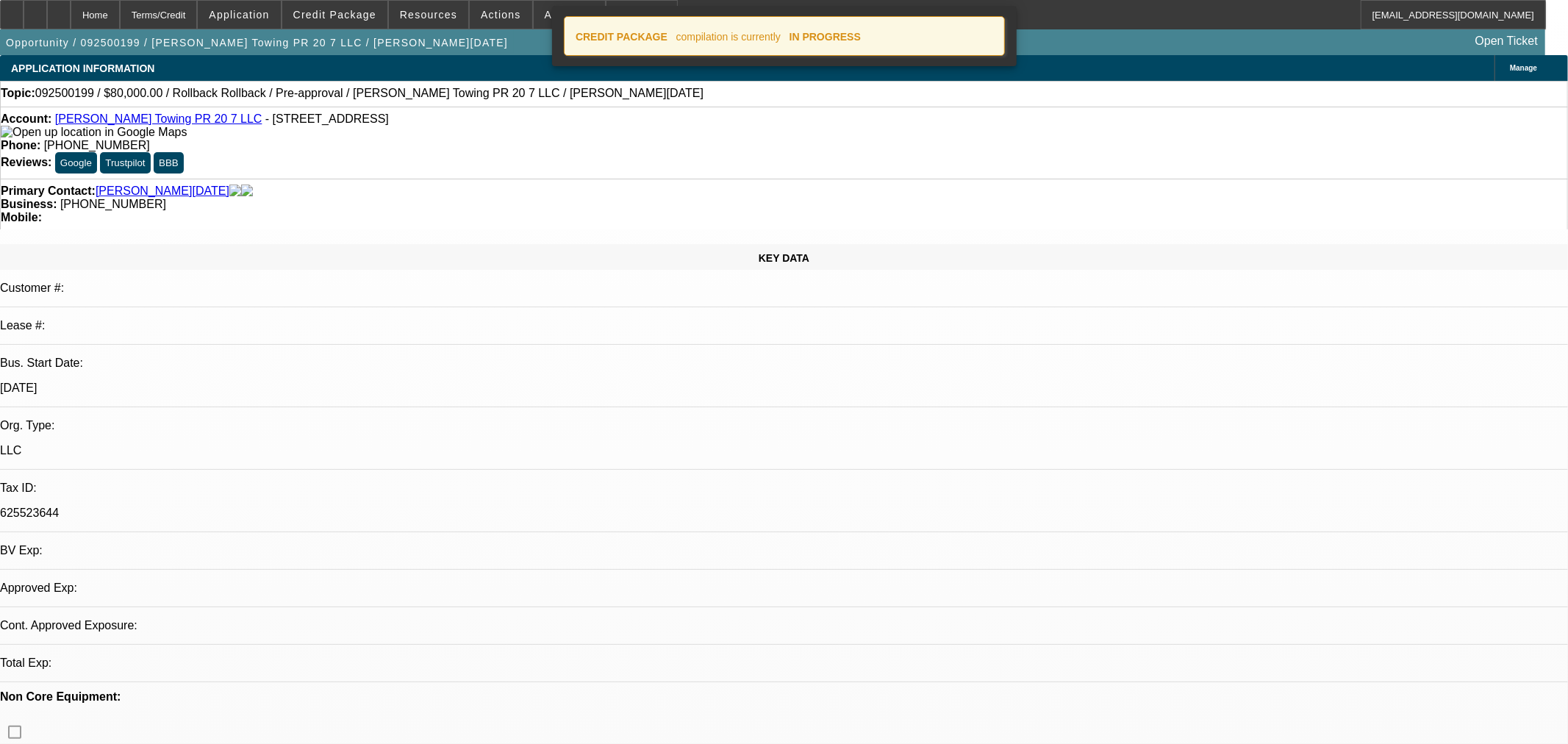
select select "0"
select select "3"
select select "0.1"
select select "4"
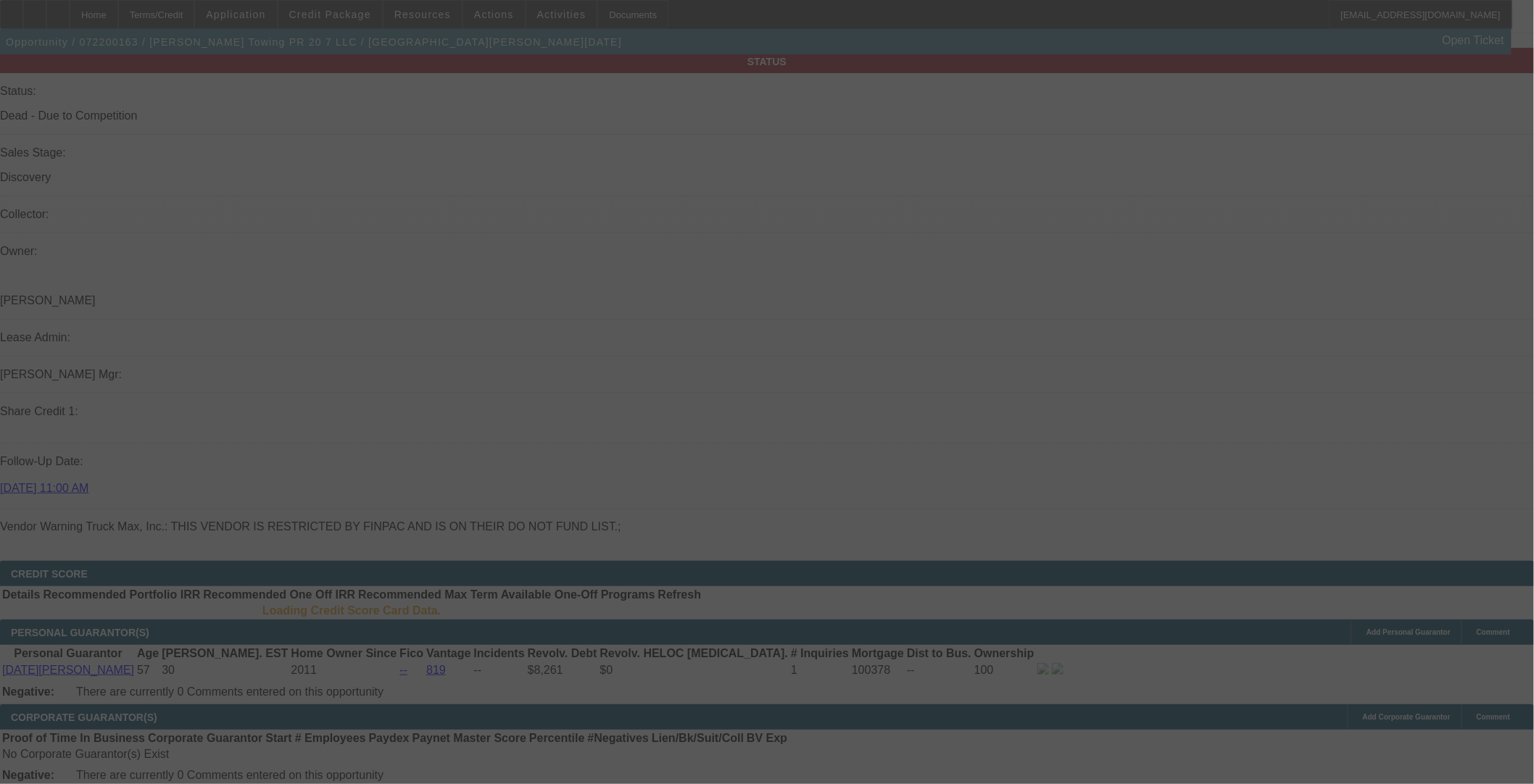
scroll to position [1541, 0]
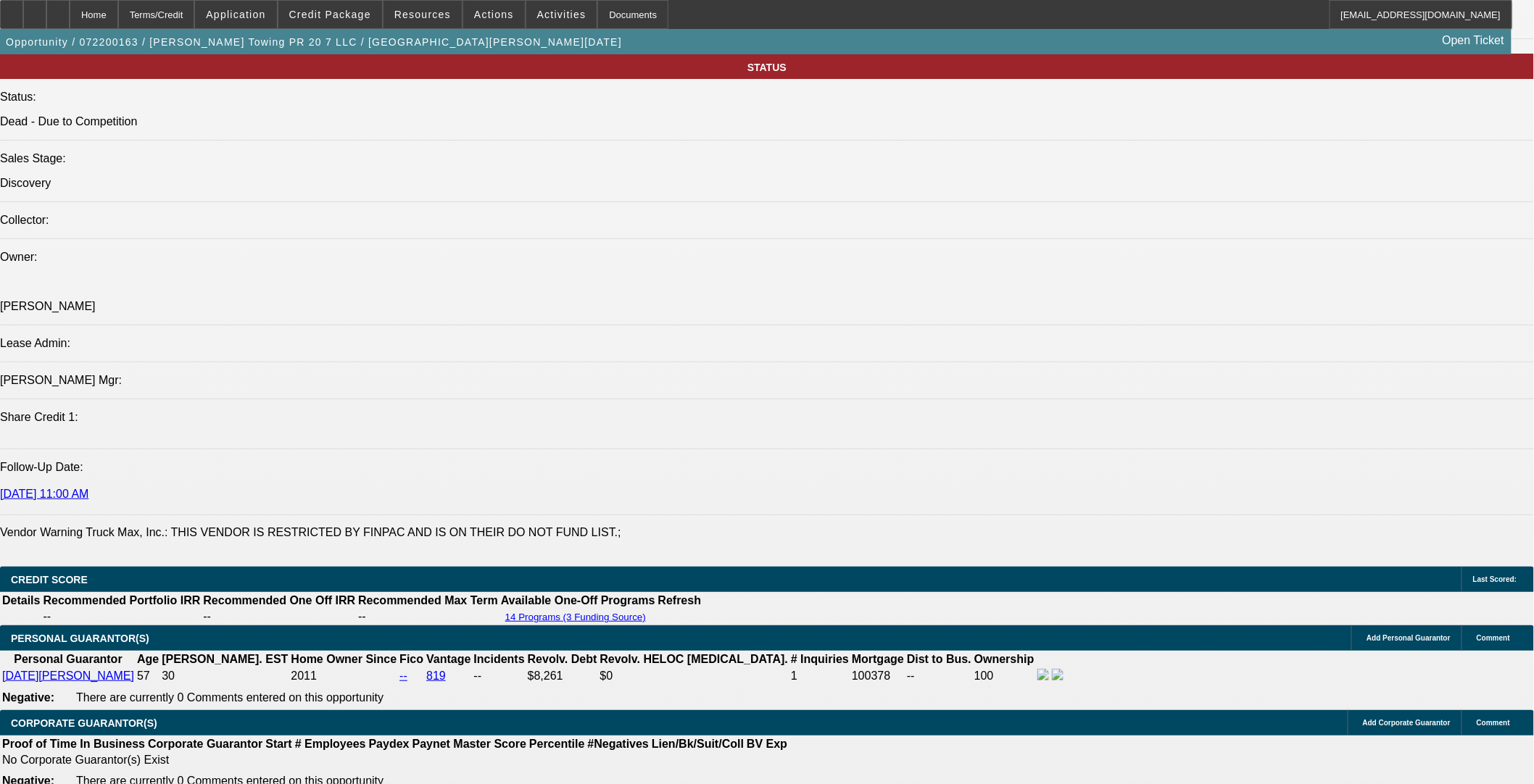
select select "0"
select select "2"
select select "0.1"
select select "0"
select select "2"
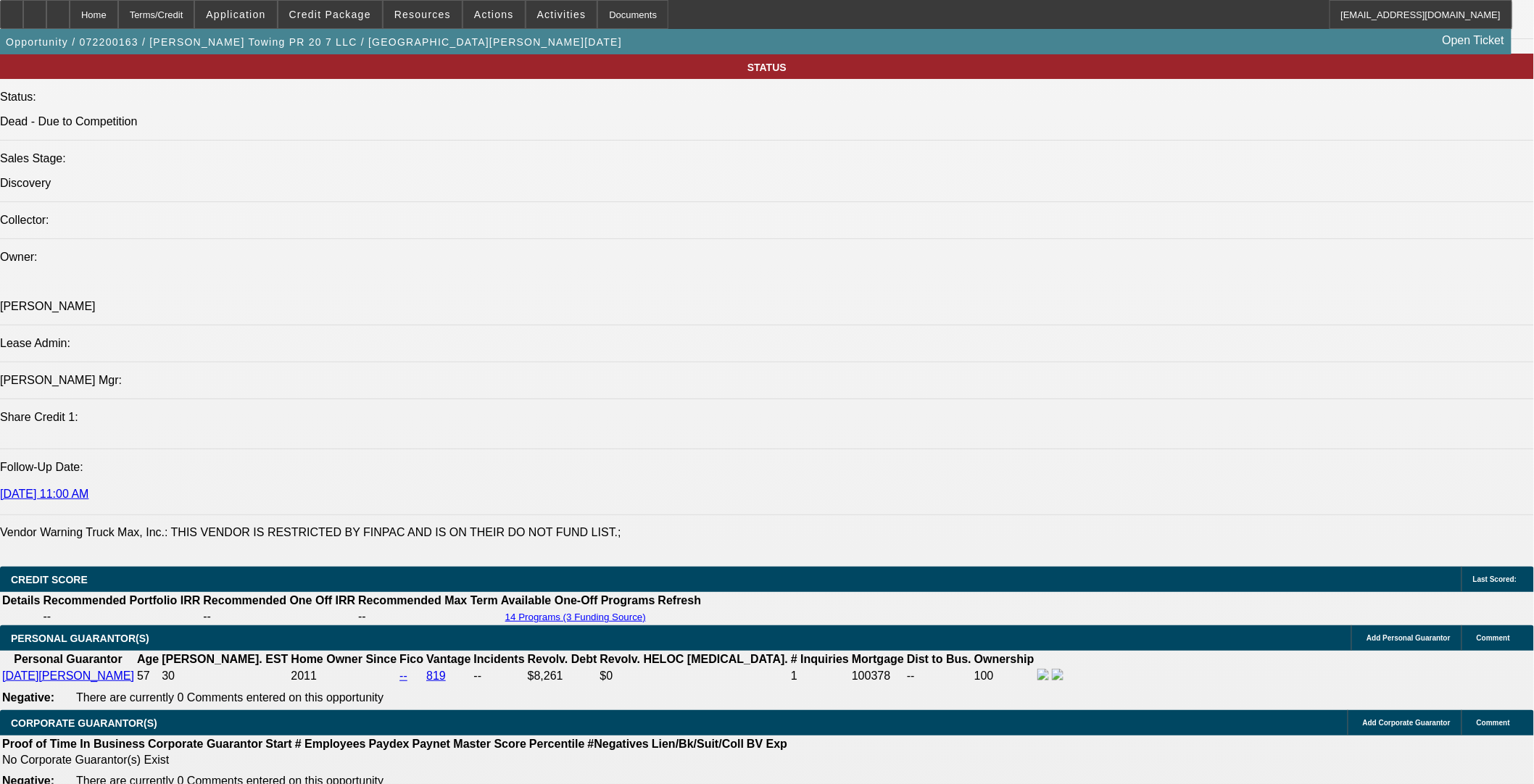
select select "0.1"
select select "0"
select select "2"
select select "0.1"
select select "0"
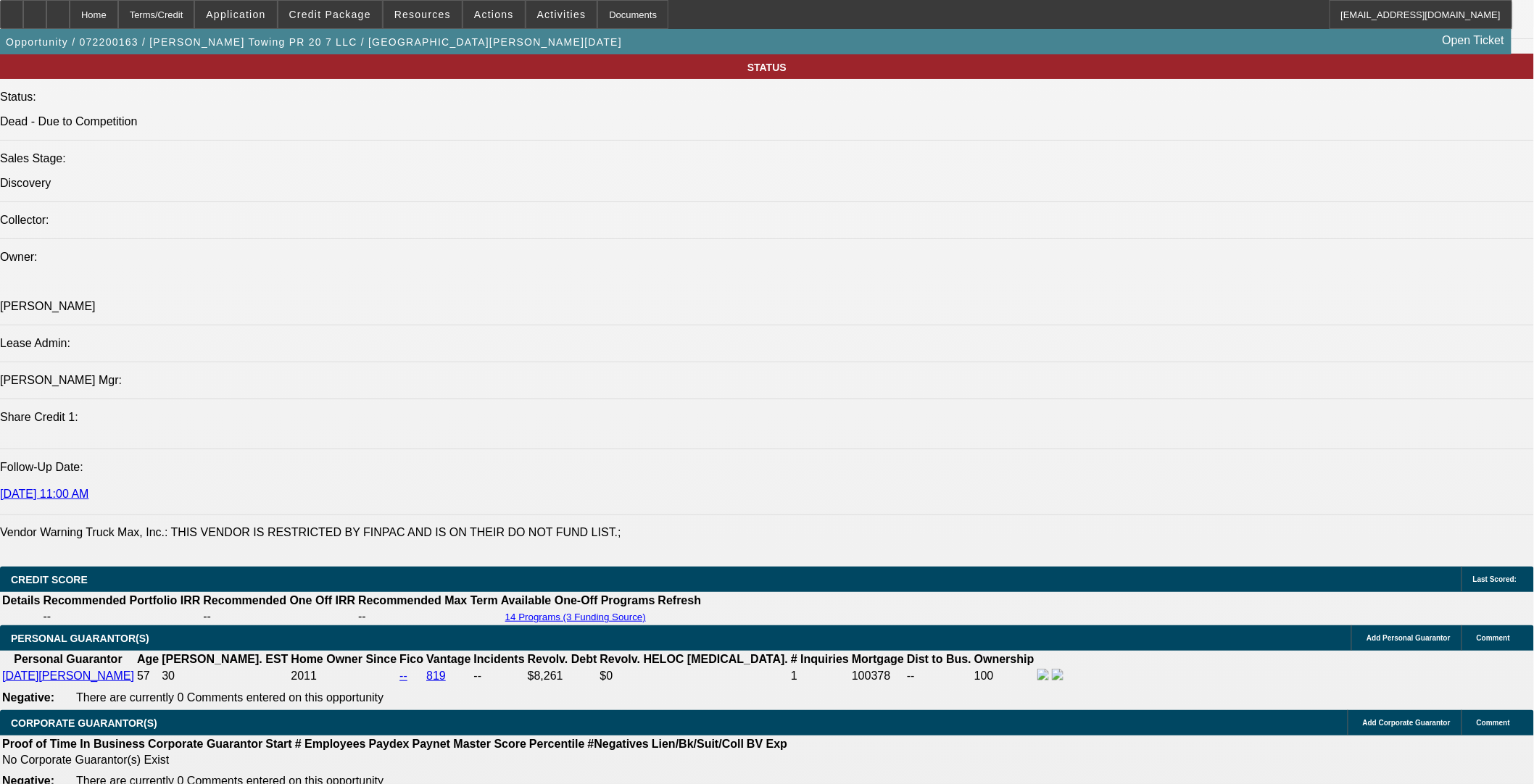
select select "2"
select select "0.1"
select select "1"
select select "2"
select select "4"
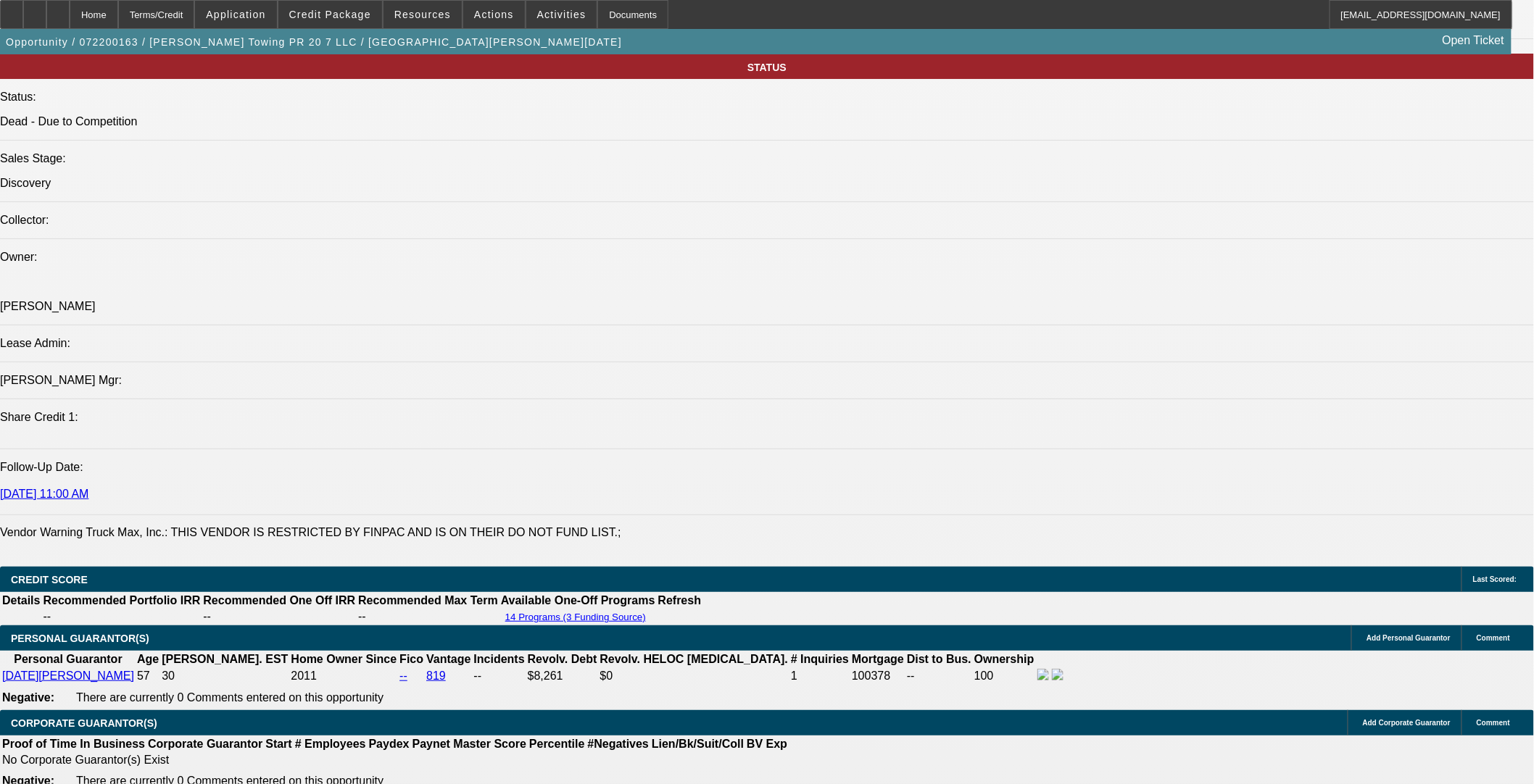
select select "1"
select select "2"
select select "4"
select select "1"
select select "2"
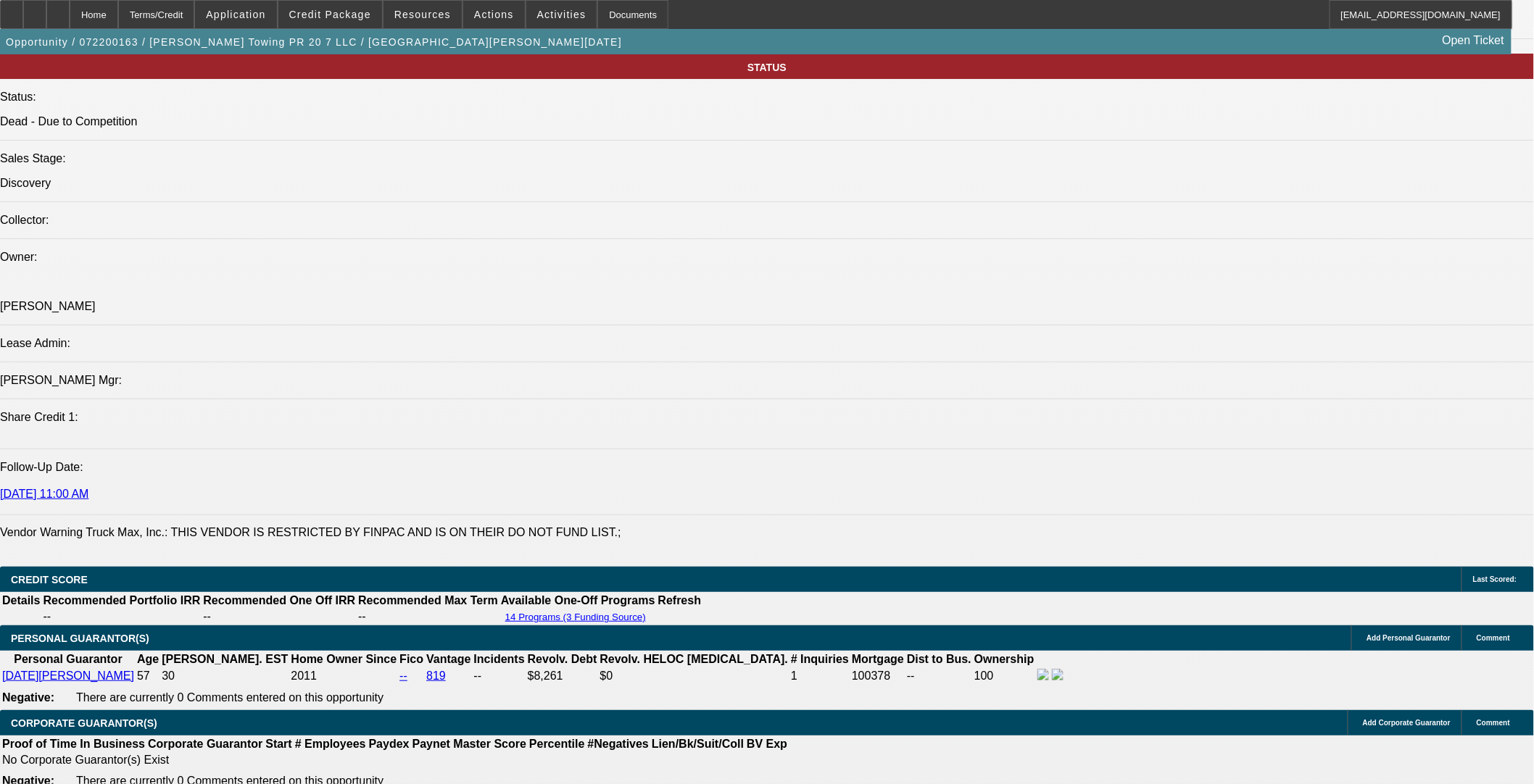
select select "4"
select select "1"
select select "2"
select select "4"
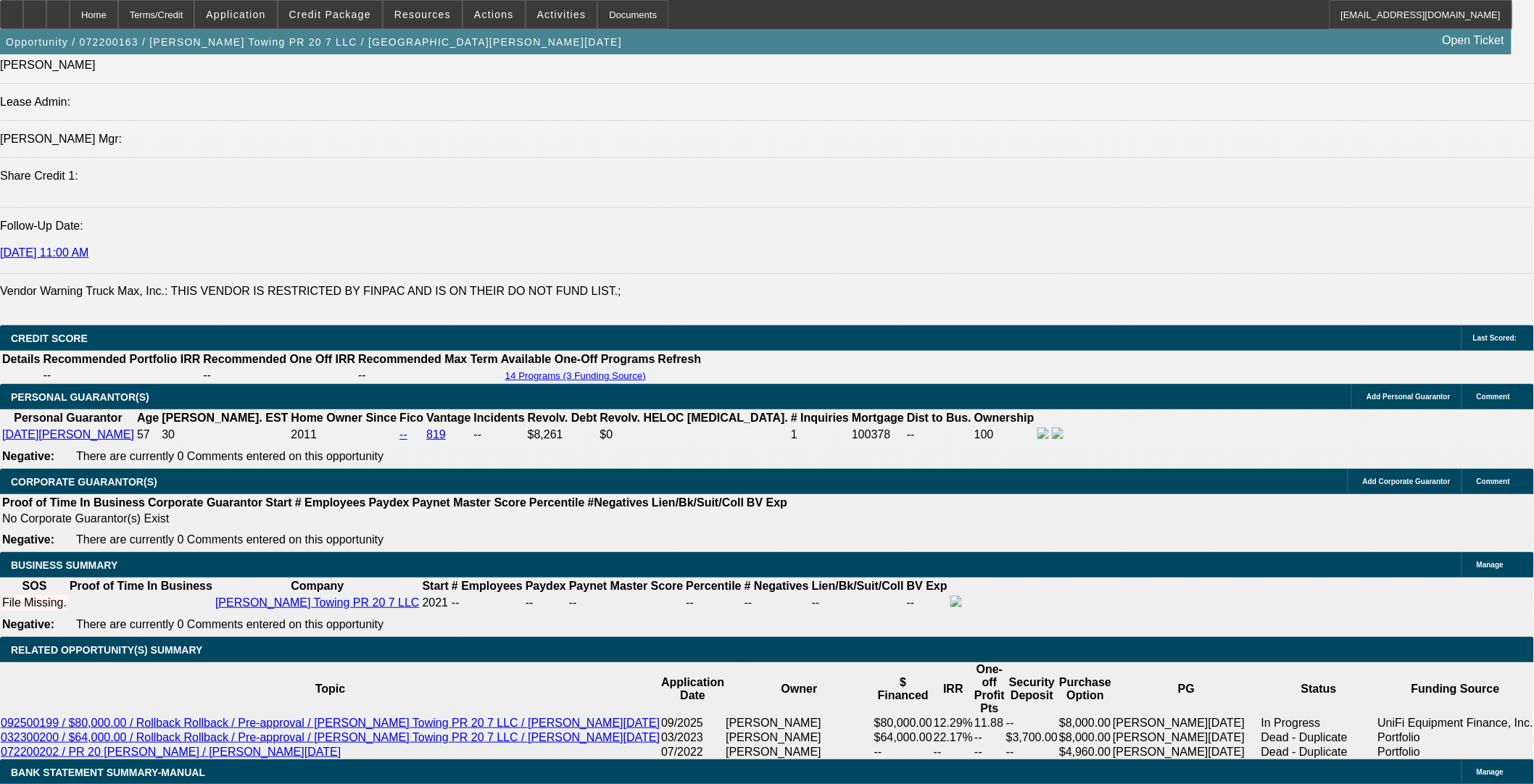
scroll to position [2105, 0]
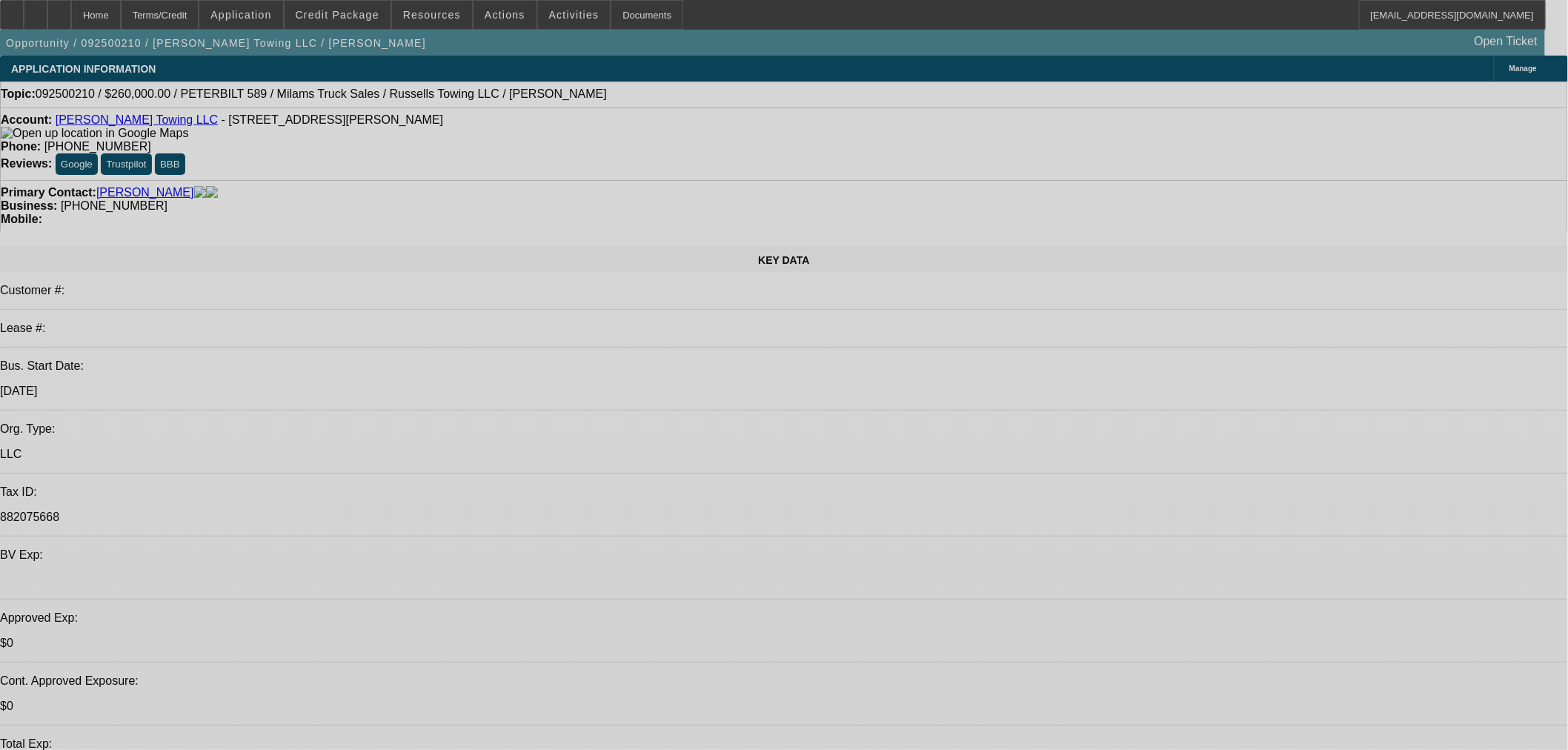
select select "0"
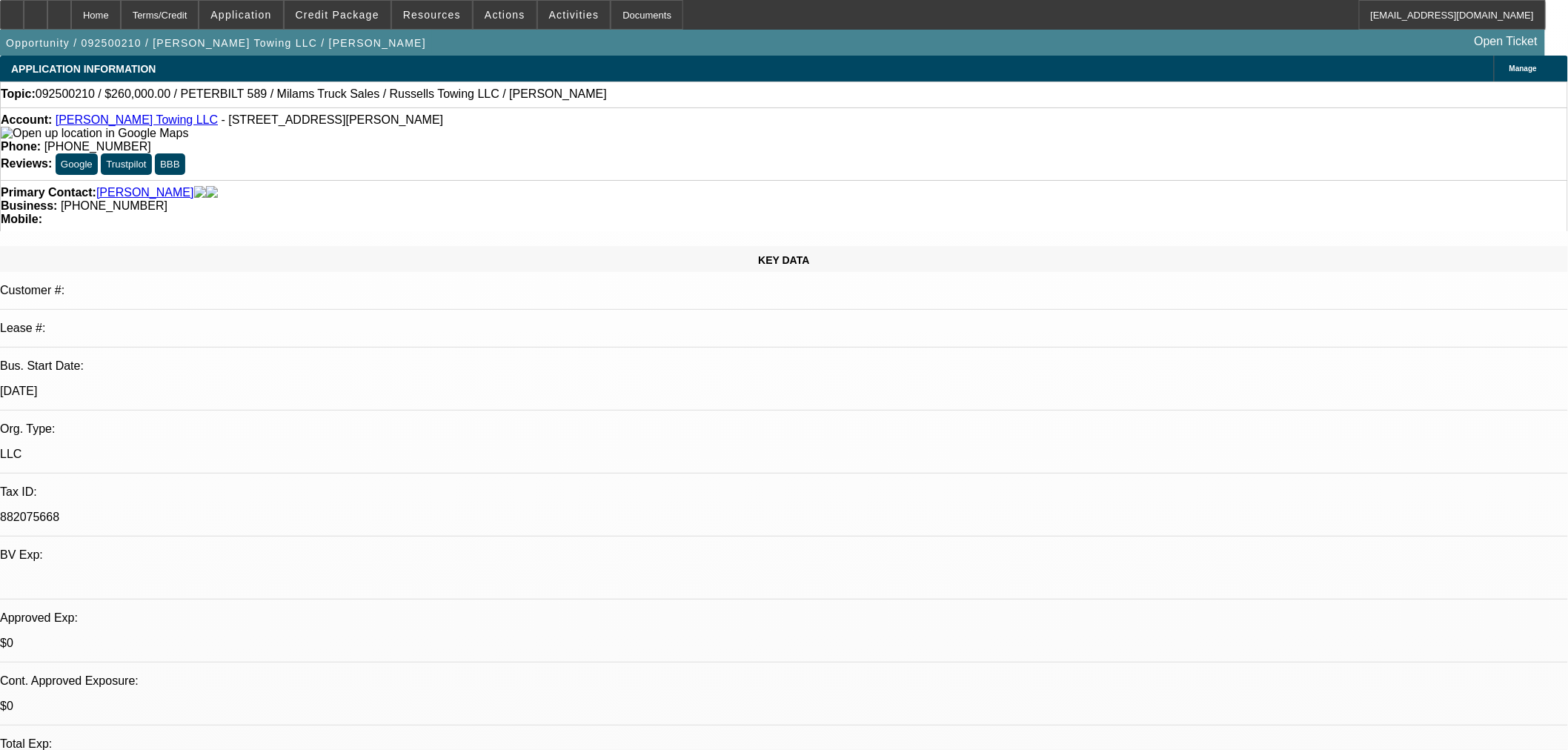
select select "0"
select select "3"
select select "0"
select select "6"
select select "0"
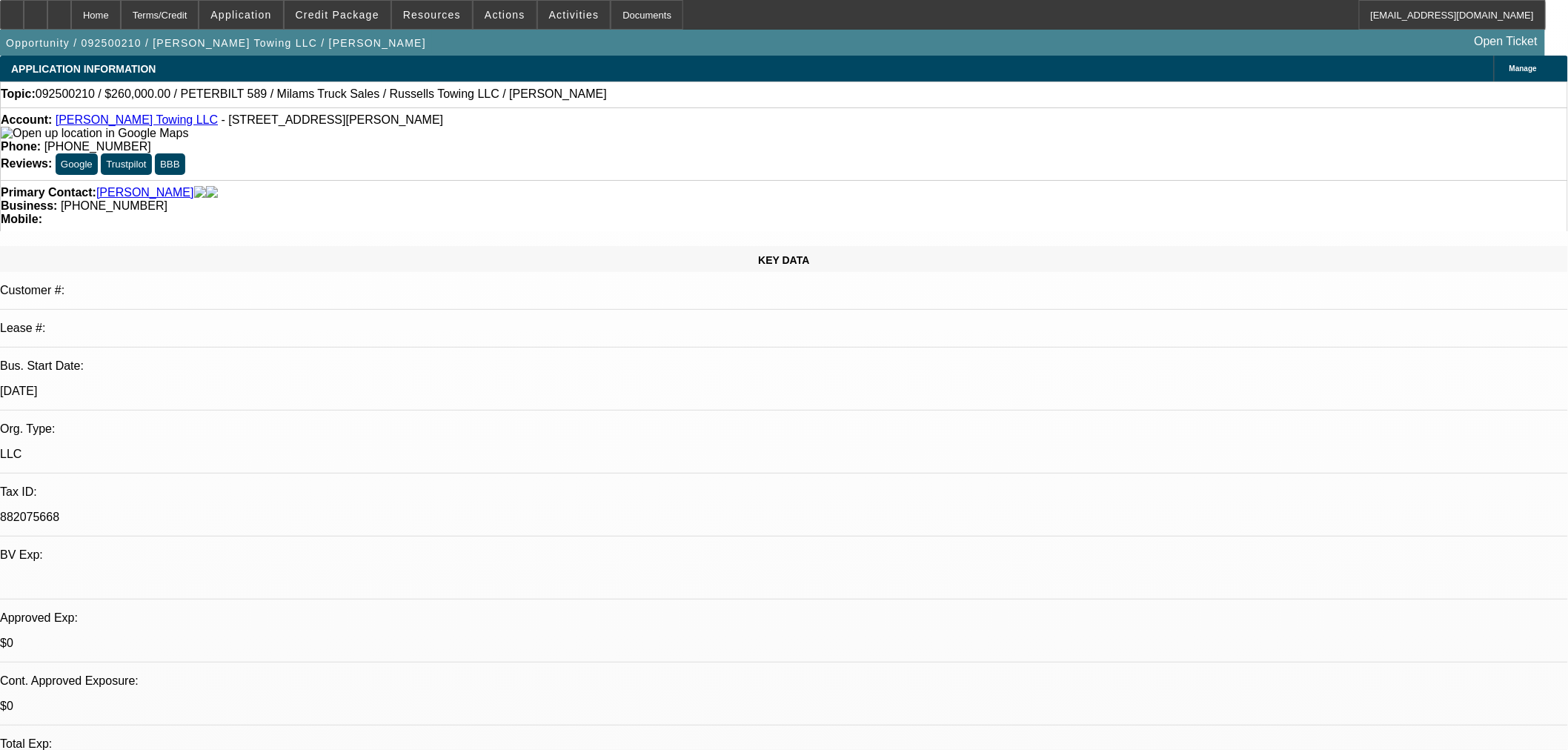
select select "0"
select select "3"
select select "0"
select select "6"
select select "0"
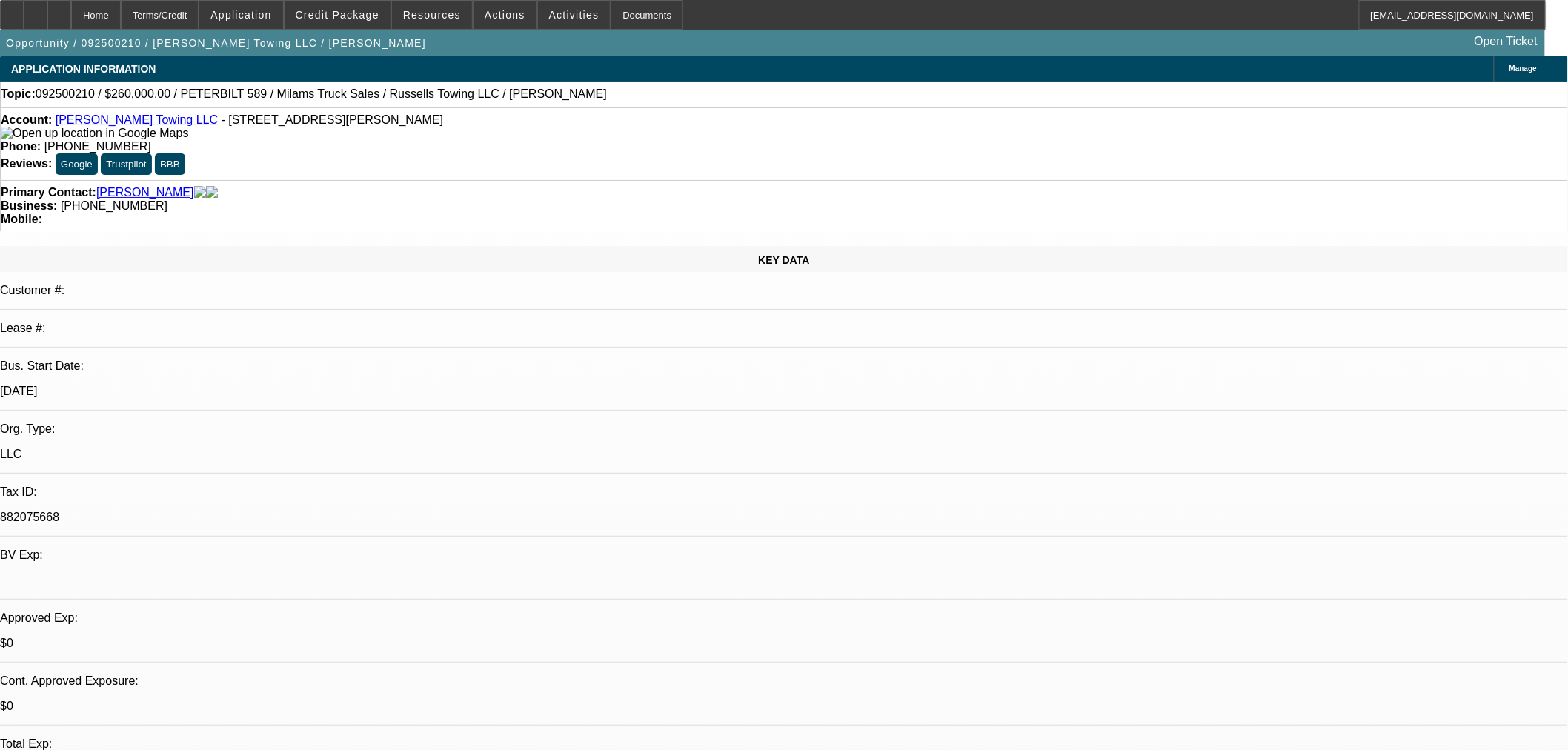
select select "0"
select select "3"
select select "0"
select select "6"
select select "0"
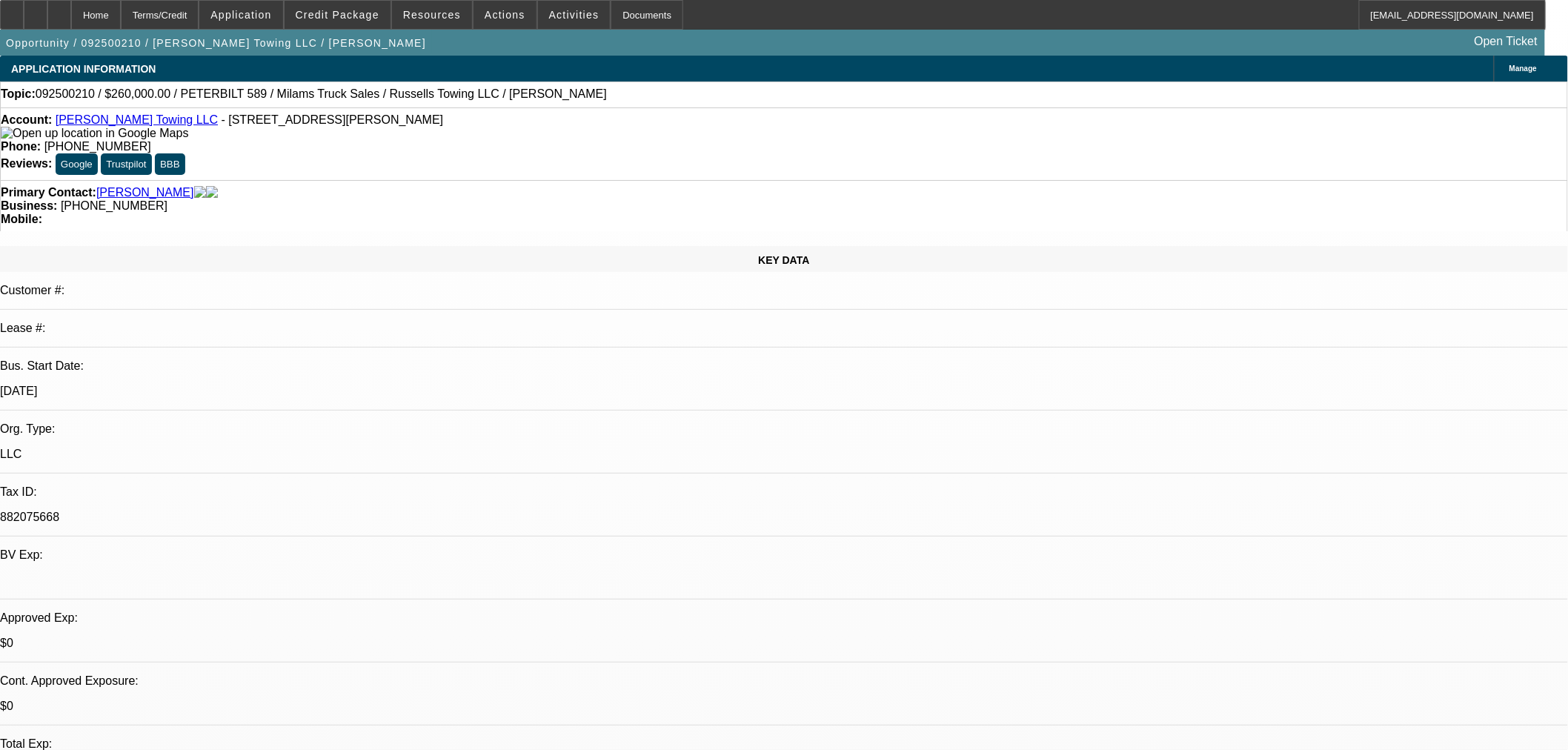
select select "0"
select select "3"
select select "0"
select select "6"
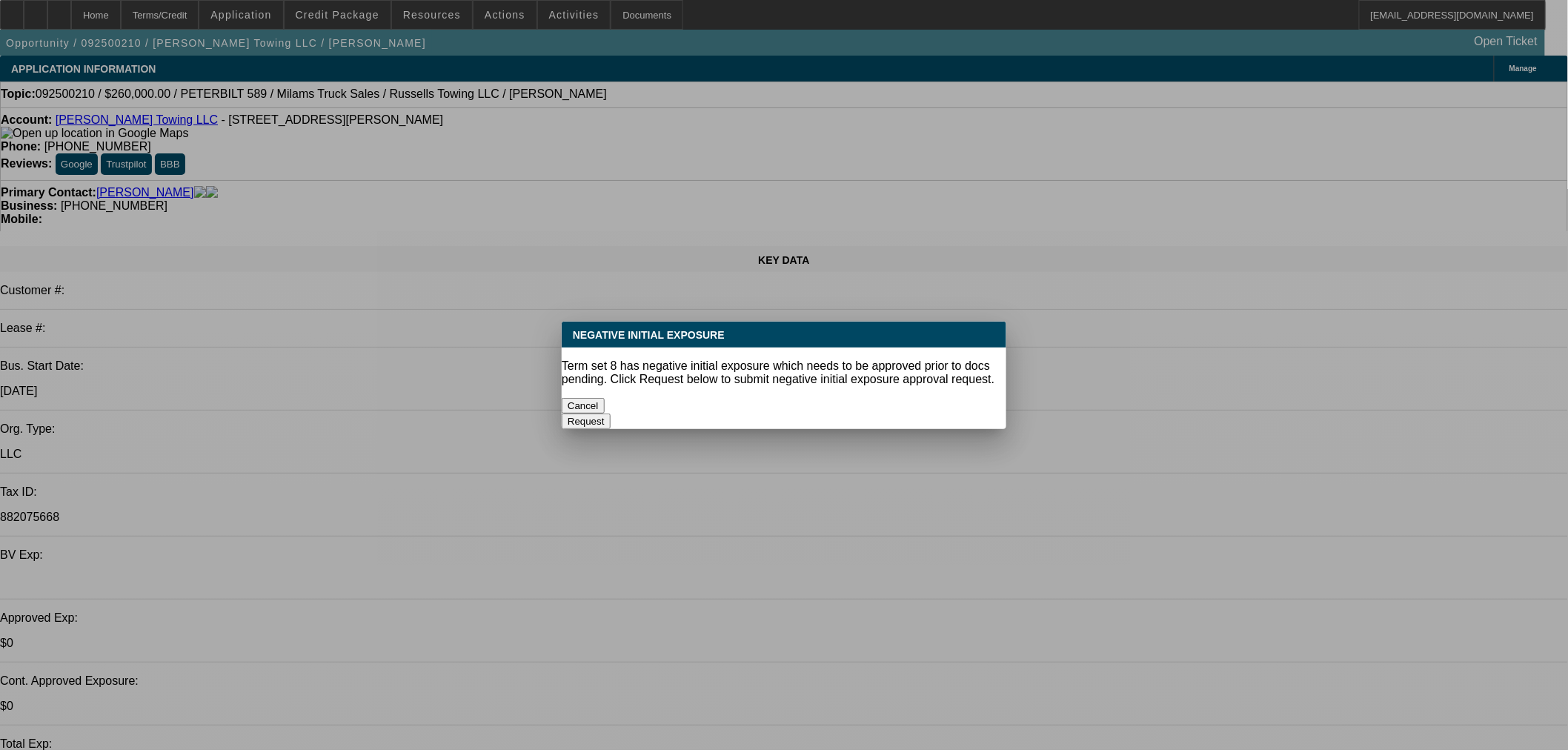
click at [605, 406] on button "Cancel" at bounding box center [583, 406] width 43 height 16
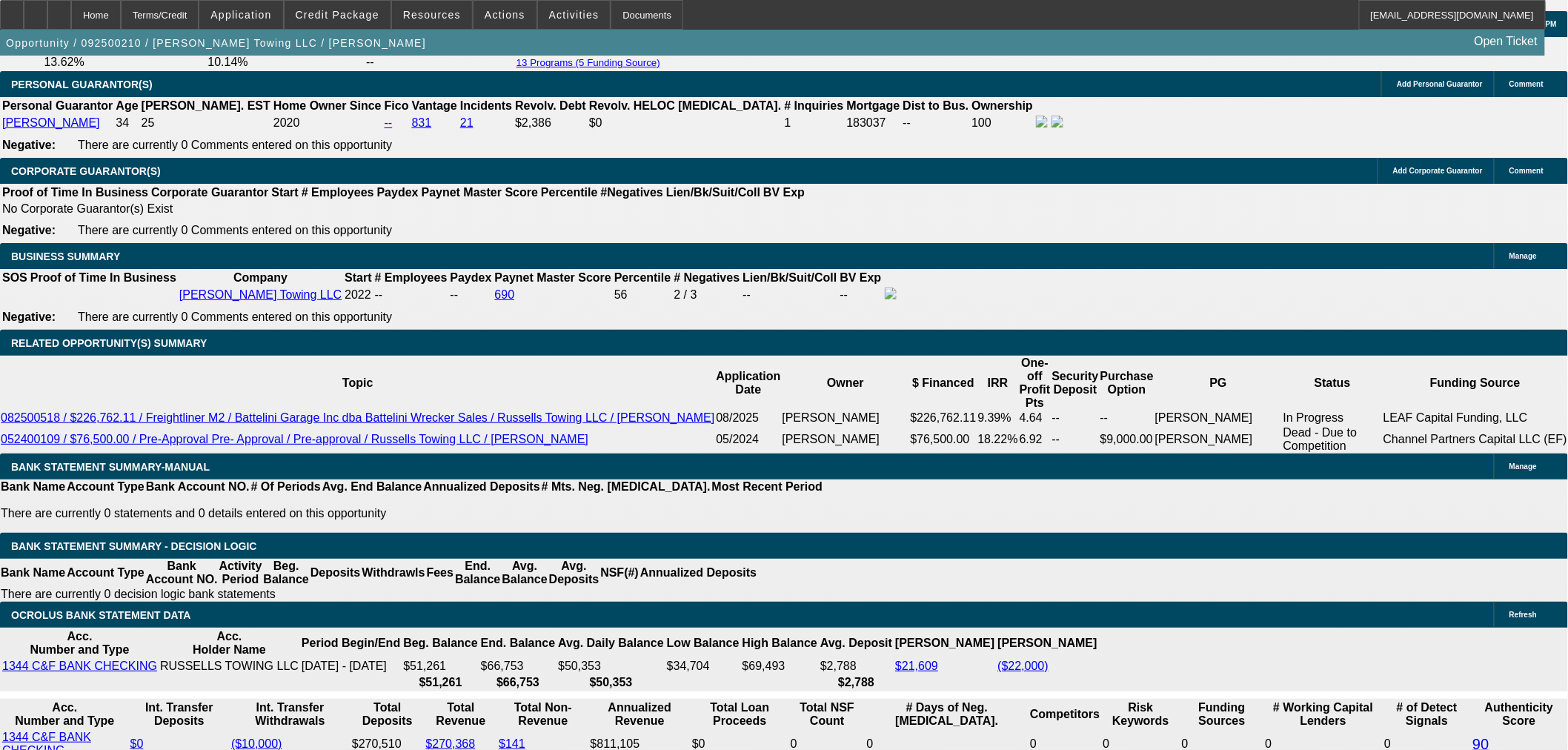
scroll to position [2223, 0]
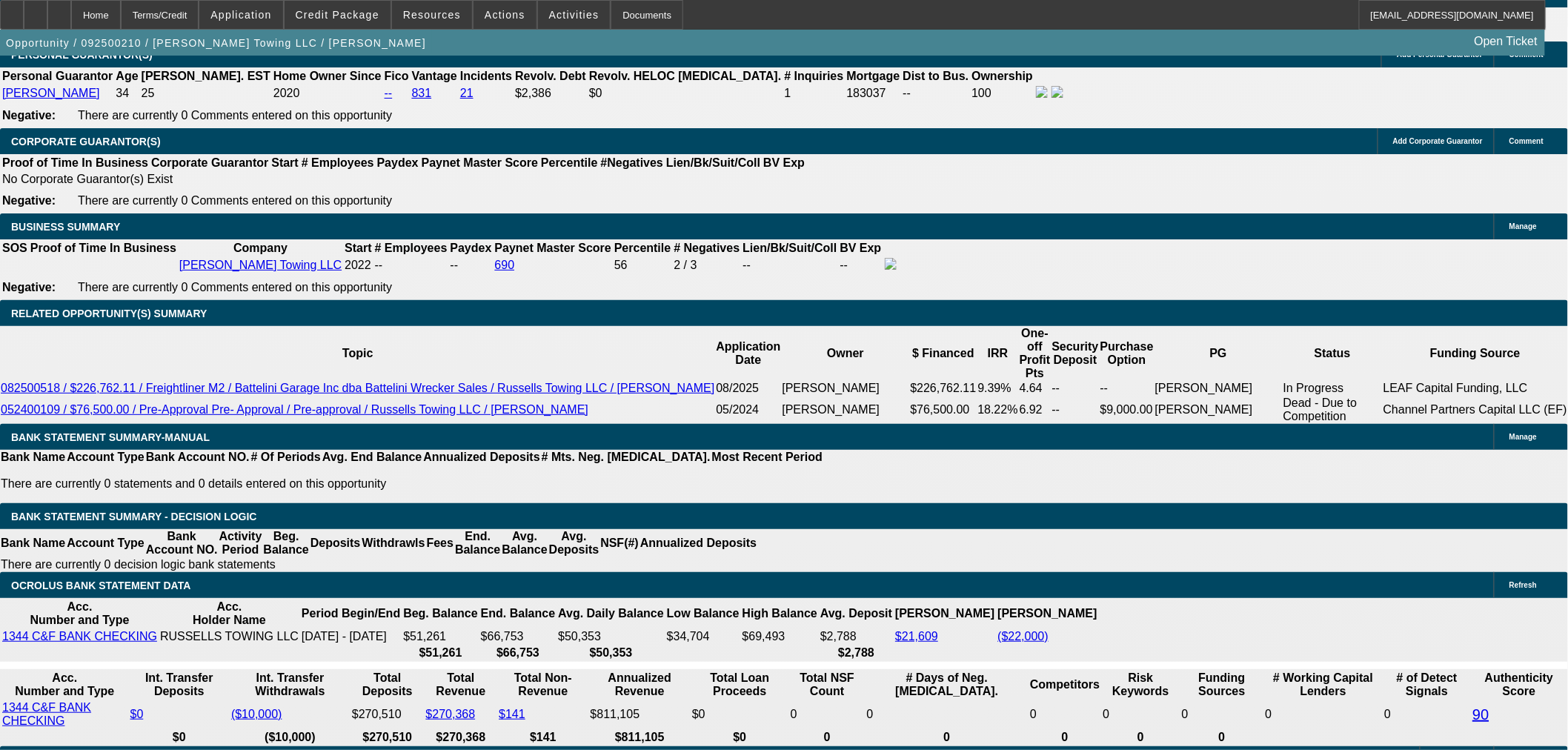
click at [1200, 182] on button "reply Reply" at bounding box center [1200, 196] width 93 height 35
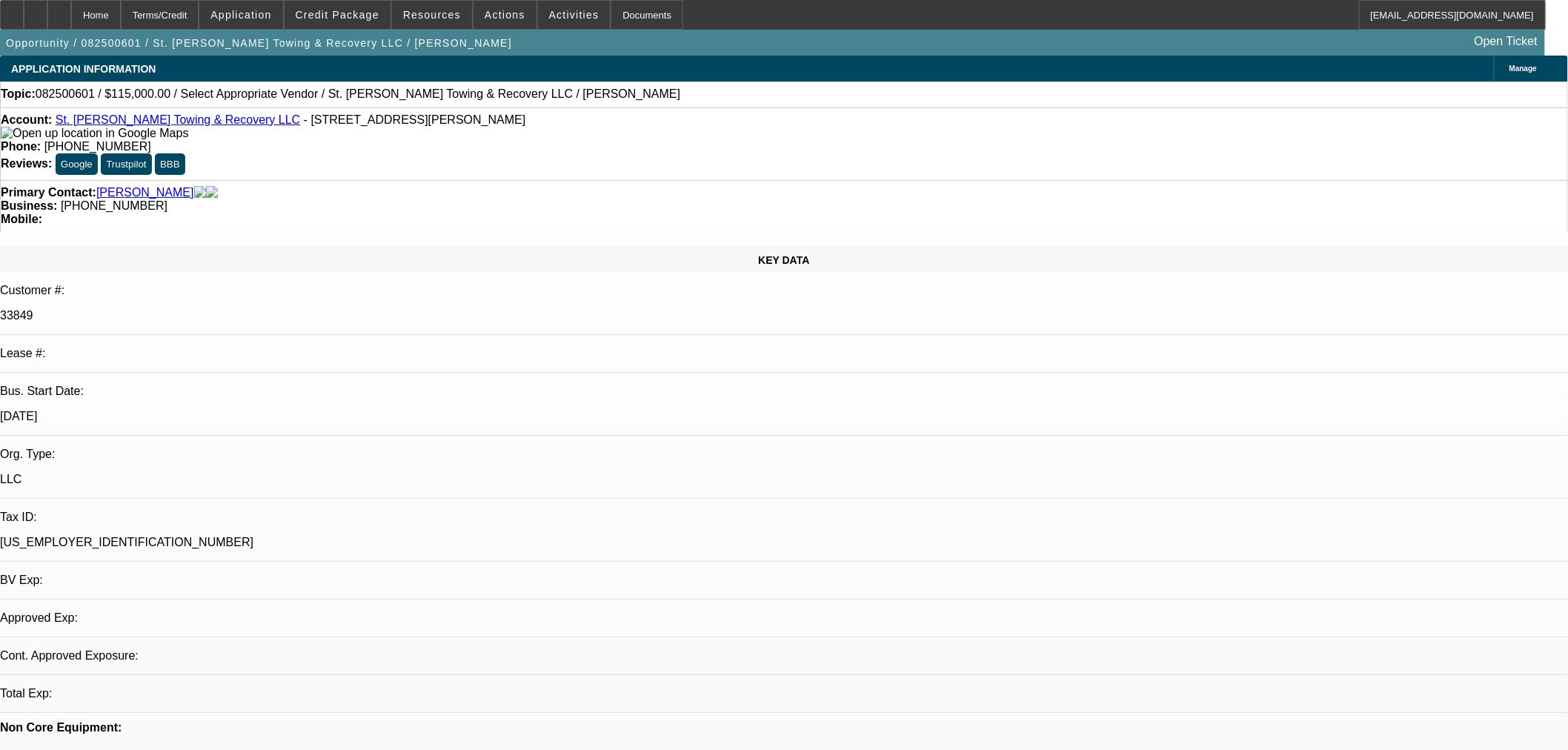
select select "0"
select select "2"
select select "0.1"
select select "4"
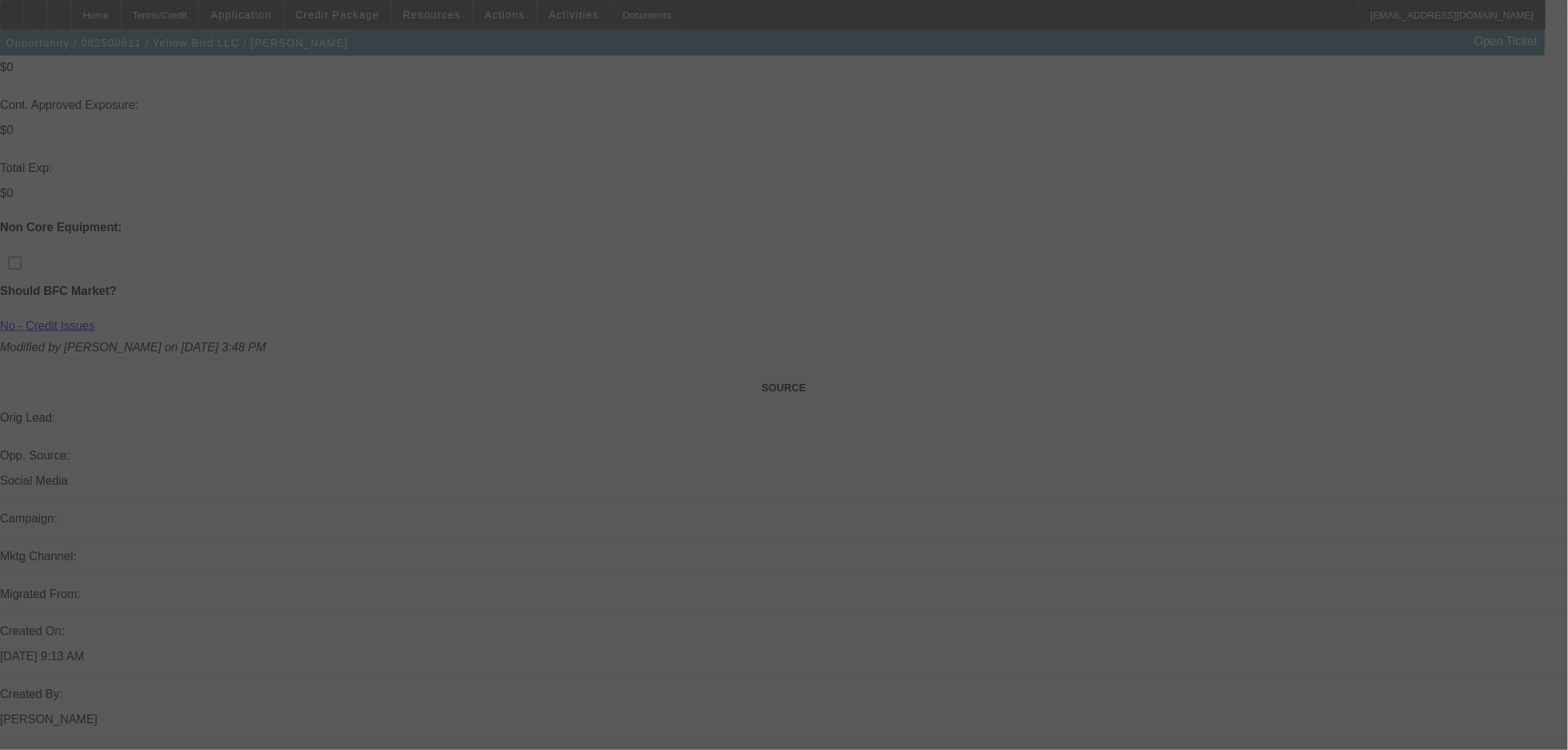
scroll to position [728, 0]
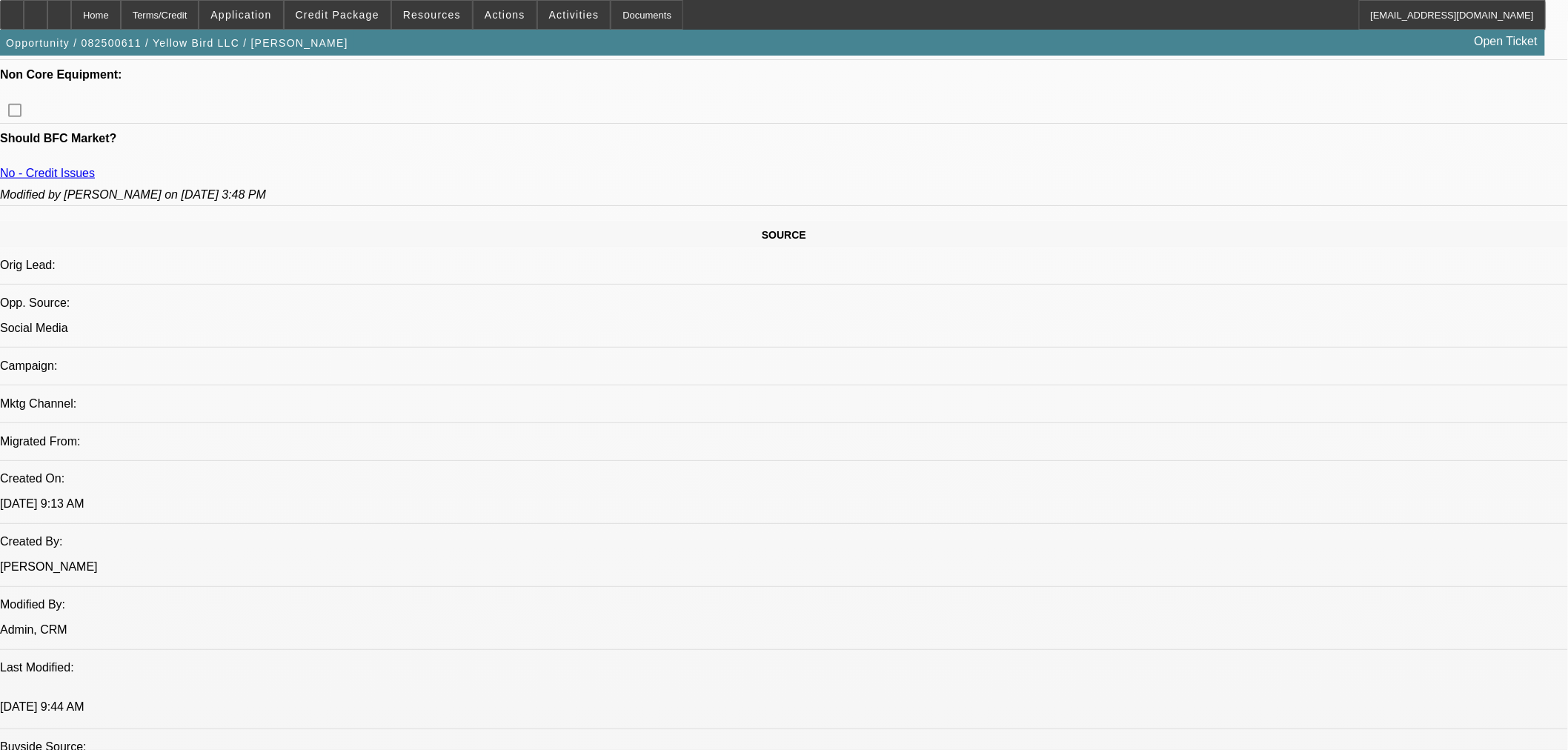
select select "0"
select select "3"
select select "0.1"
select select "4"
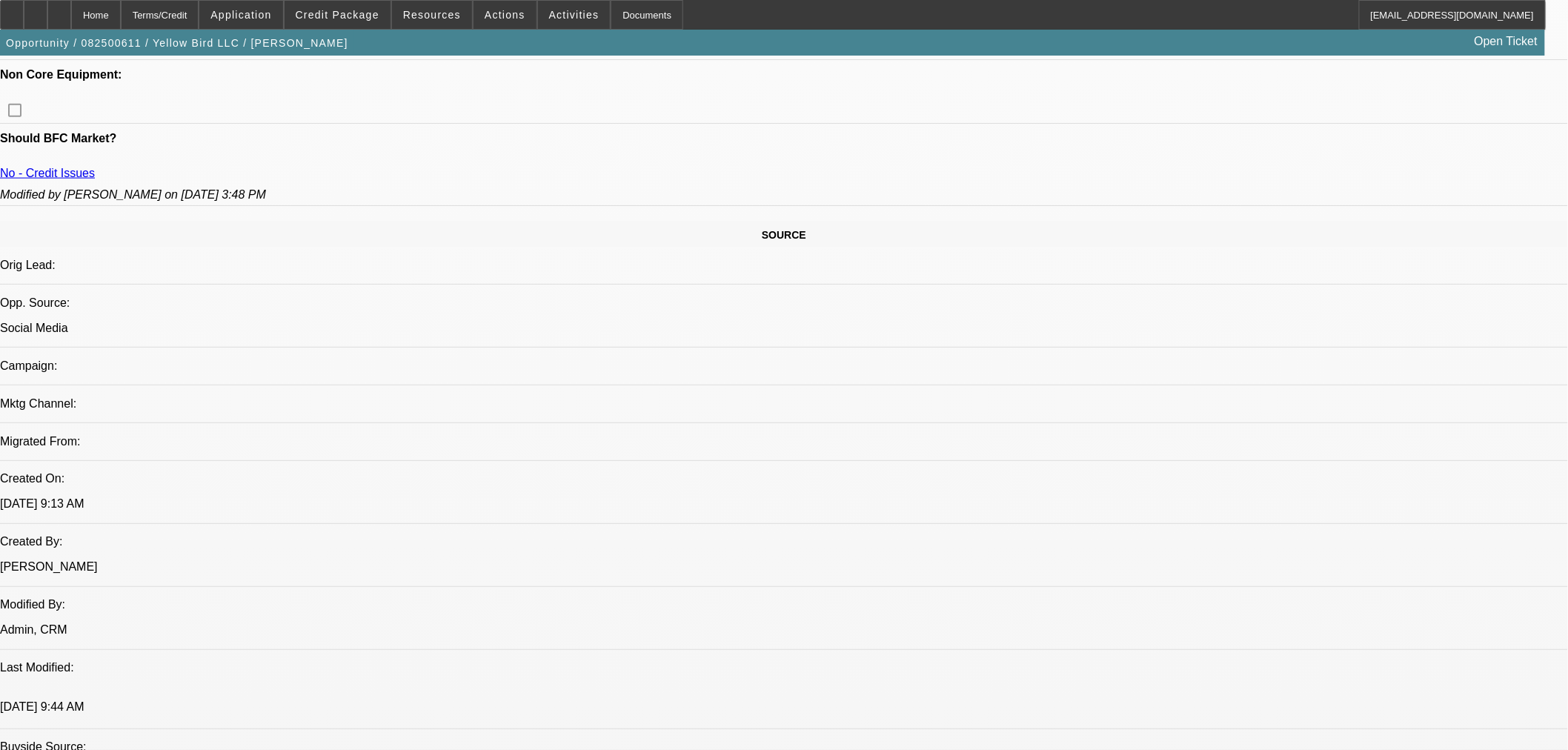
select select "0"
select select "3"
select select "0.1"
select select "4"
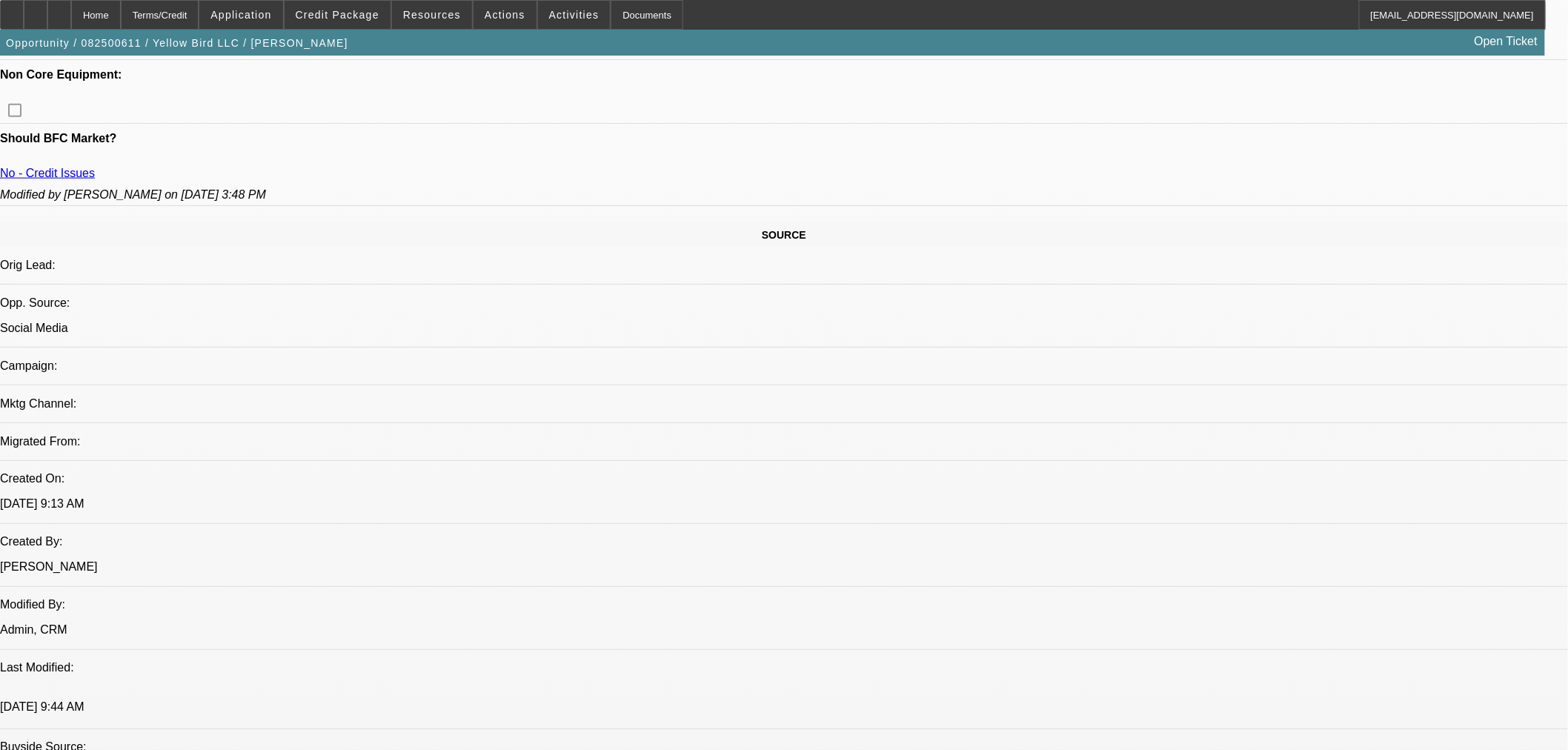
select select "0"
select select "3"
select select "0.1"
select select "4"
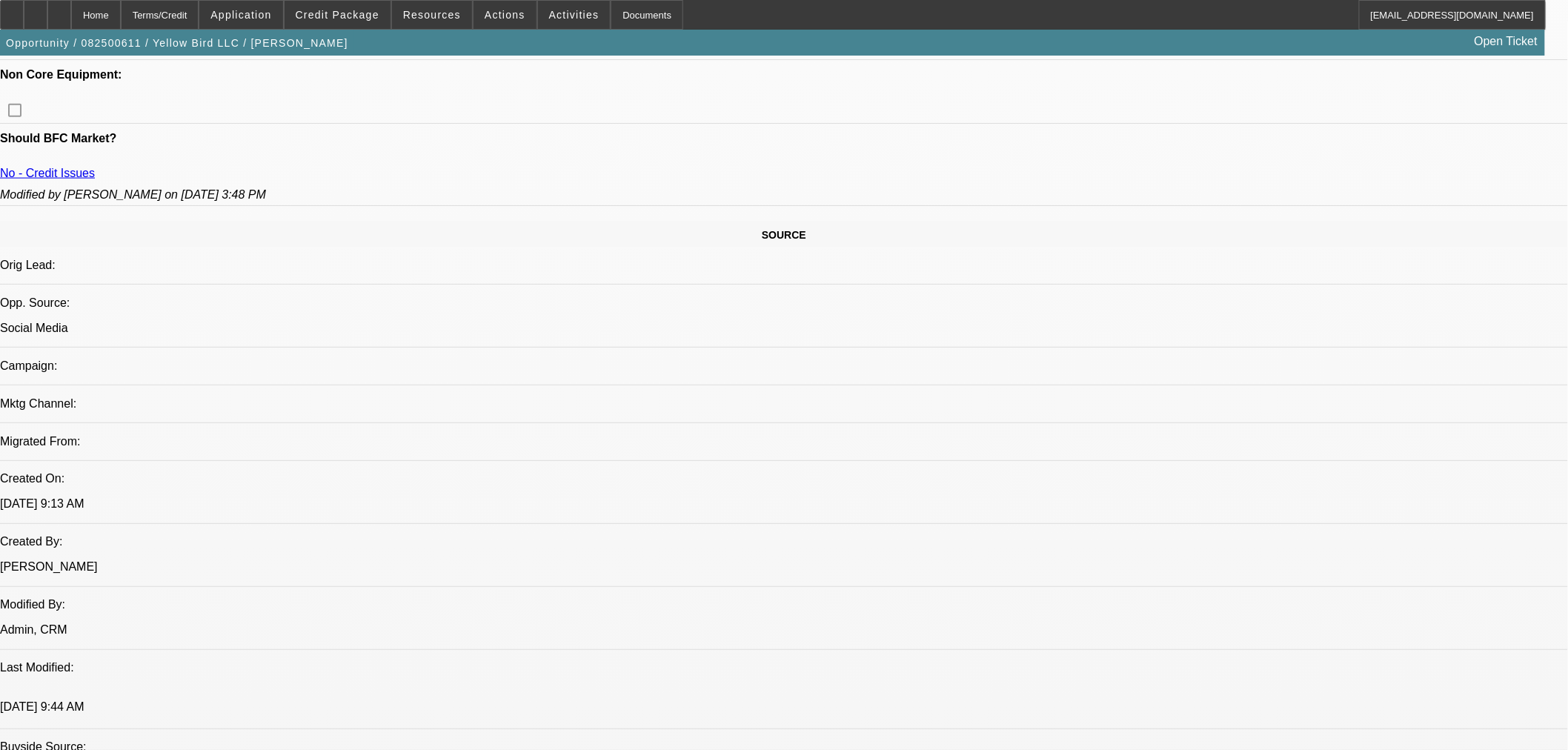
select select "0"
select select "3"
select select "0.1"
select select "4"
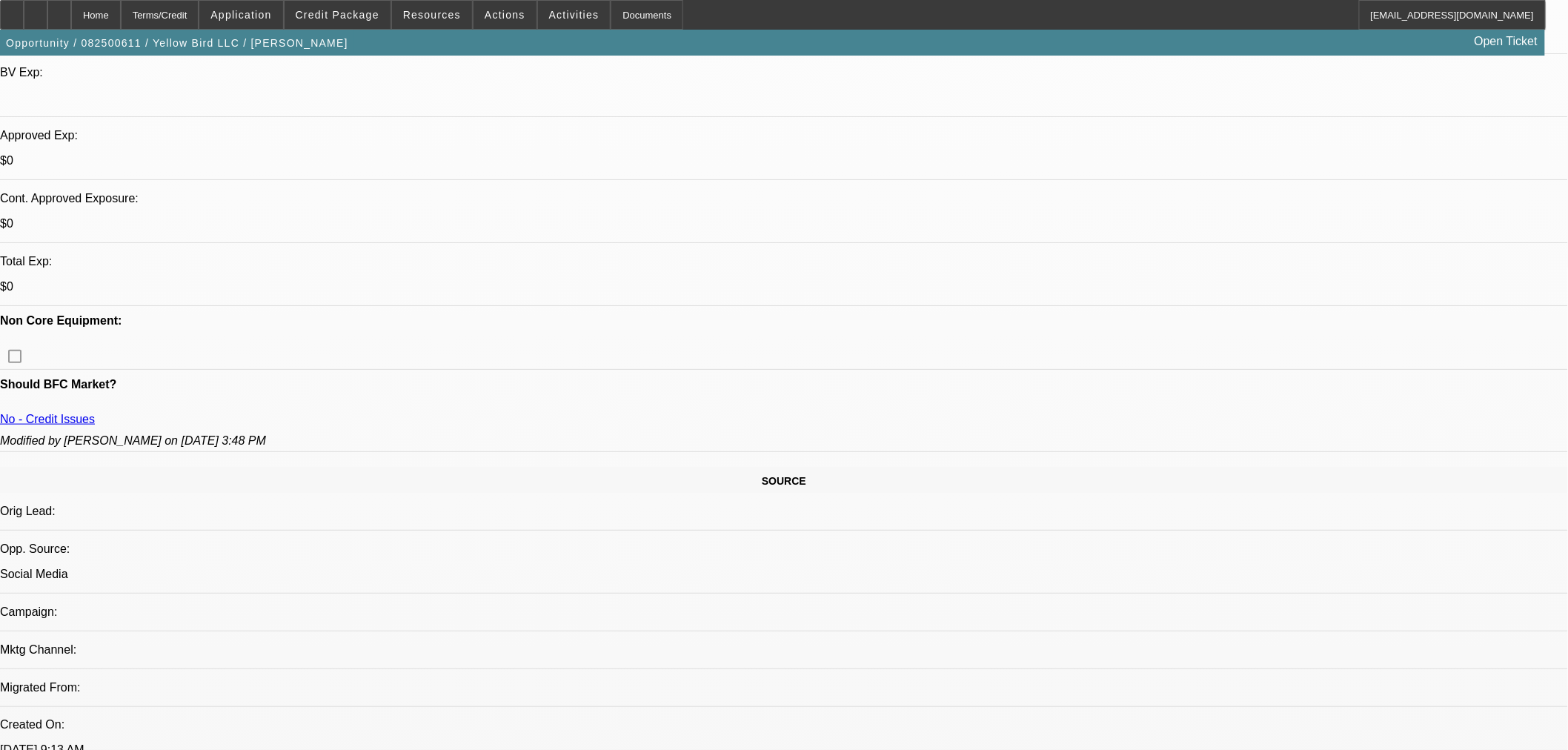
scroll to position [234, 0]
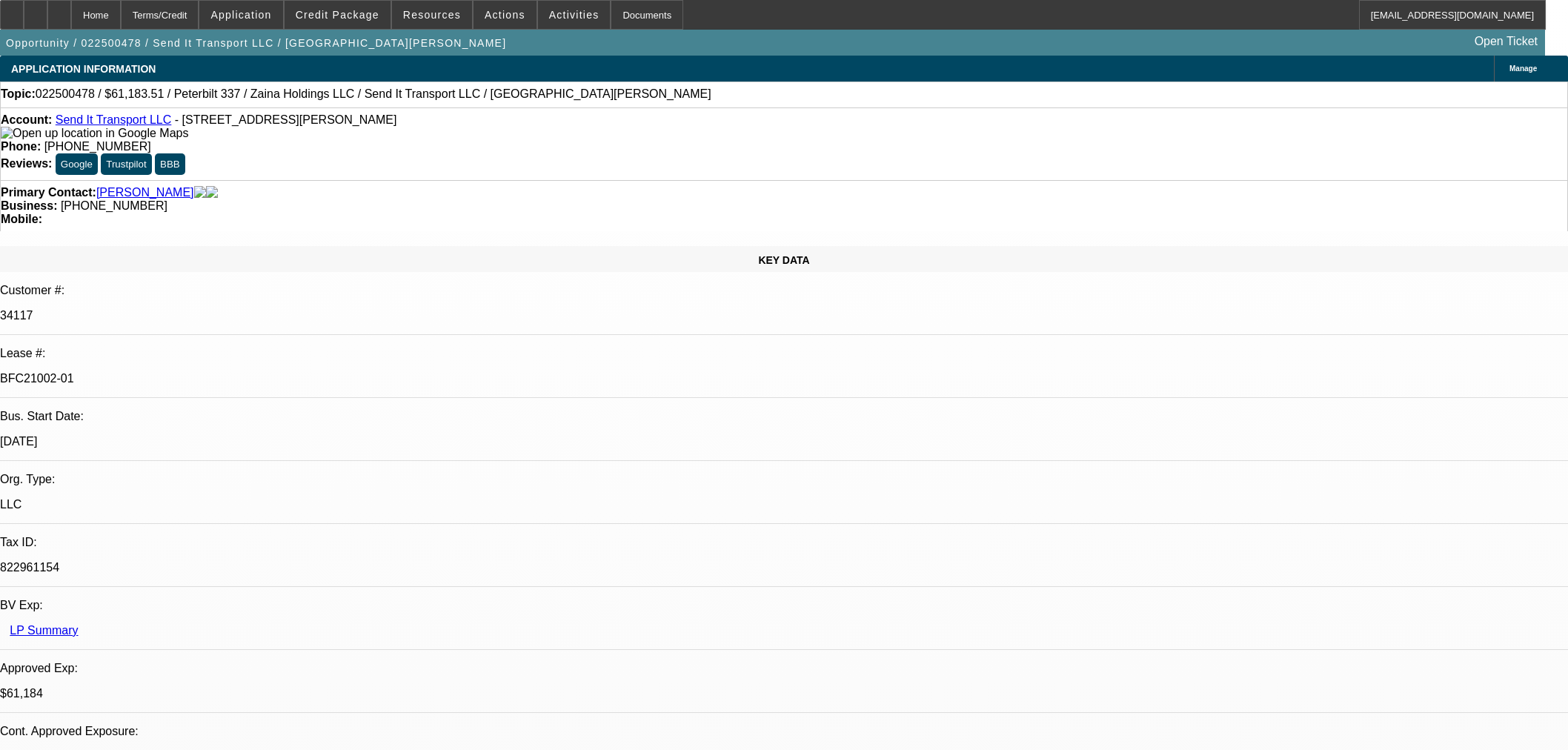
select select "0"
select select "2"
select select "0"
select select "6"
select select "0"
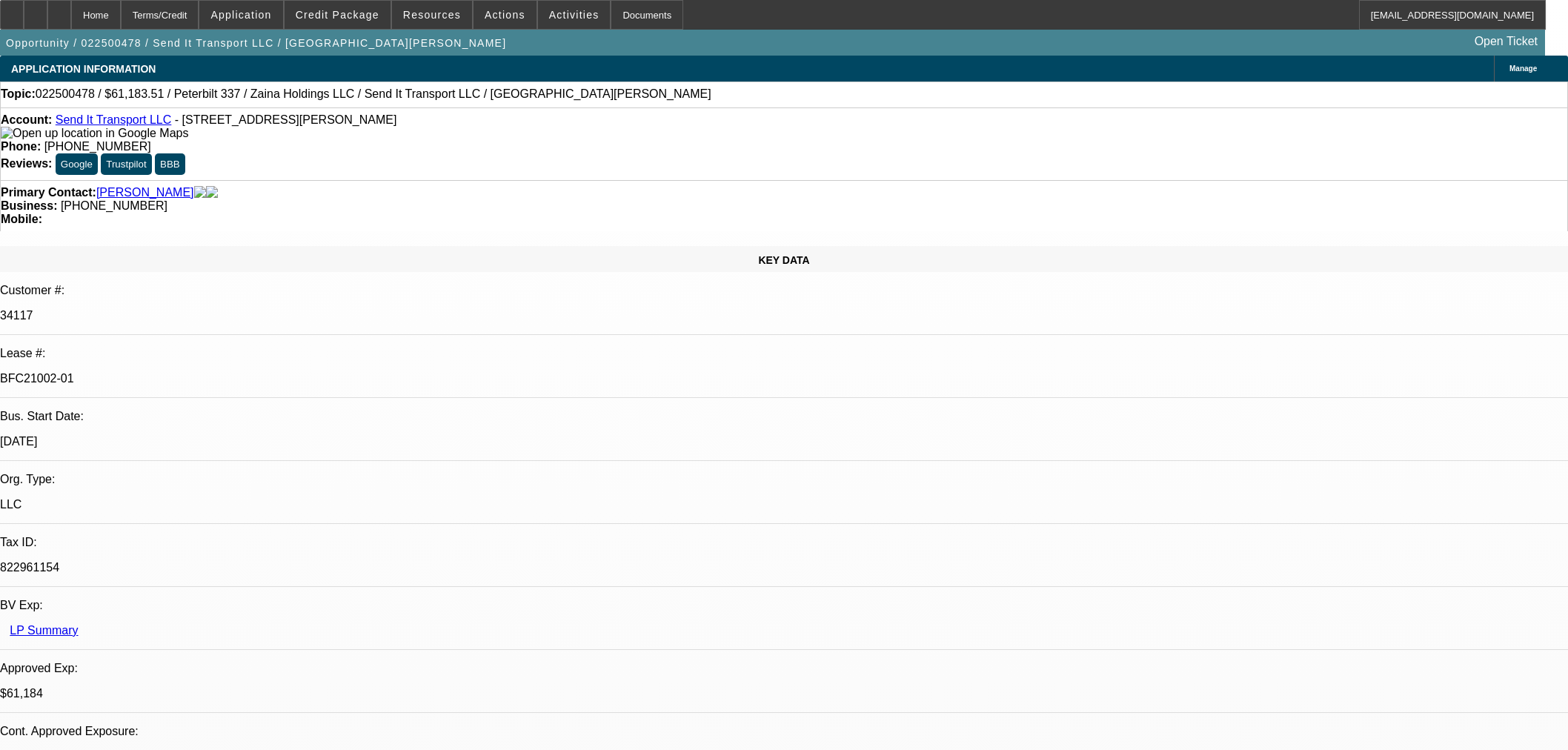
select select "2"
select select "0"
select select "6"
select select "0"
select select "2"
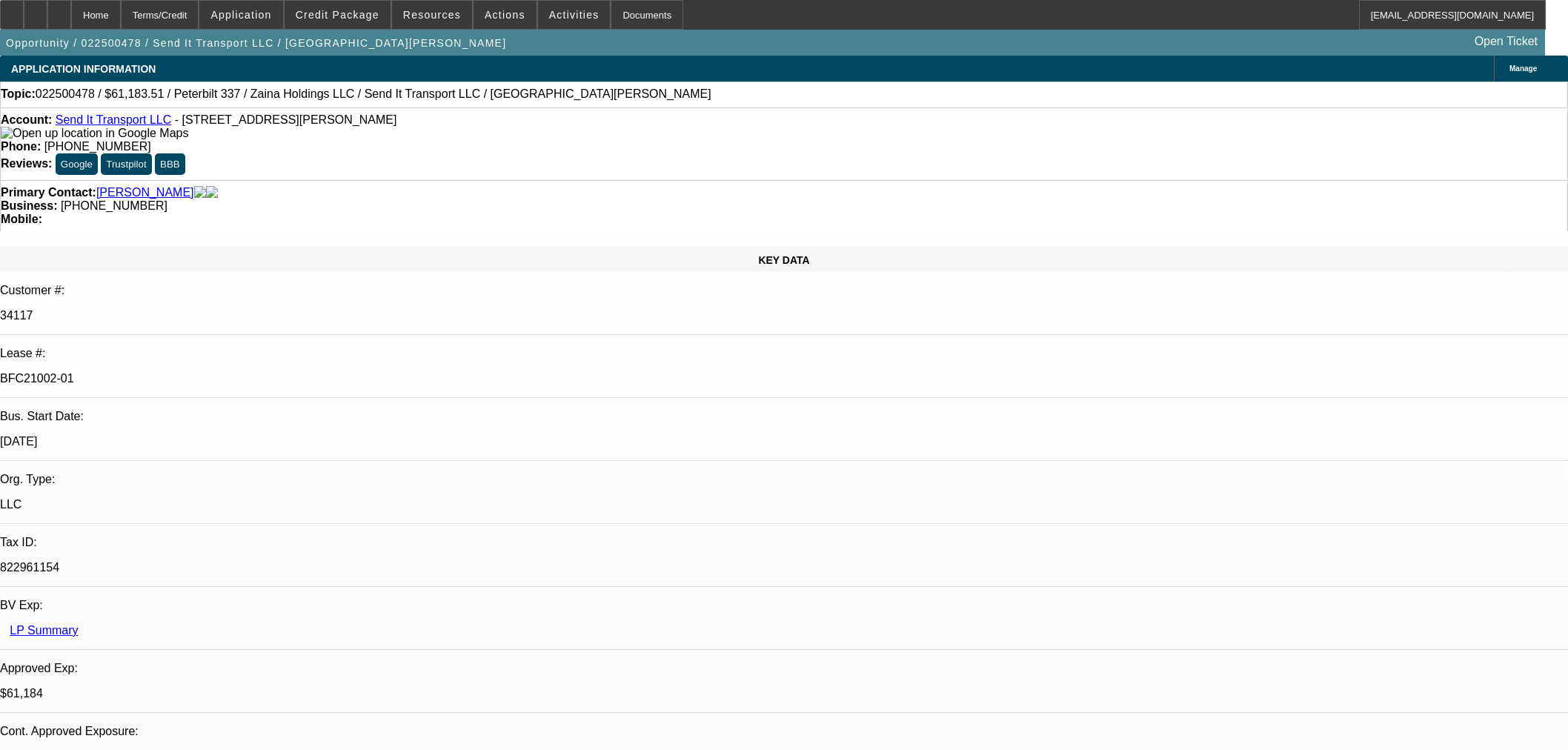
select select "0"
select select "6"
select select "0"
select select "3"
select select "0"
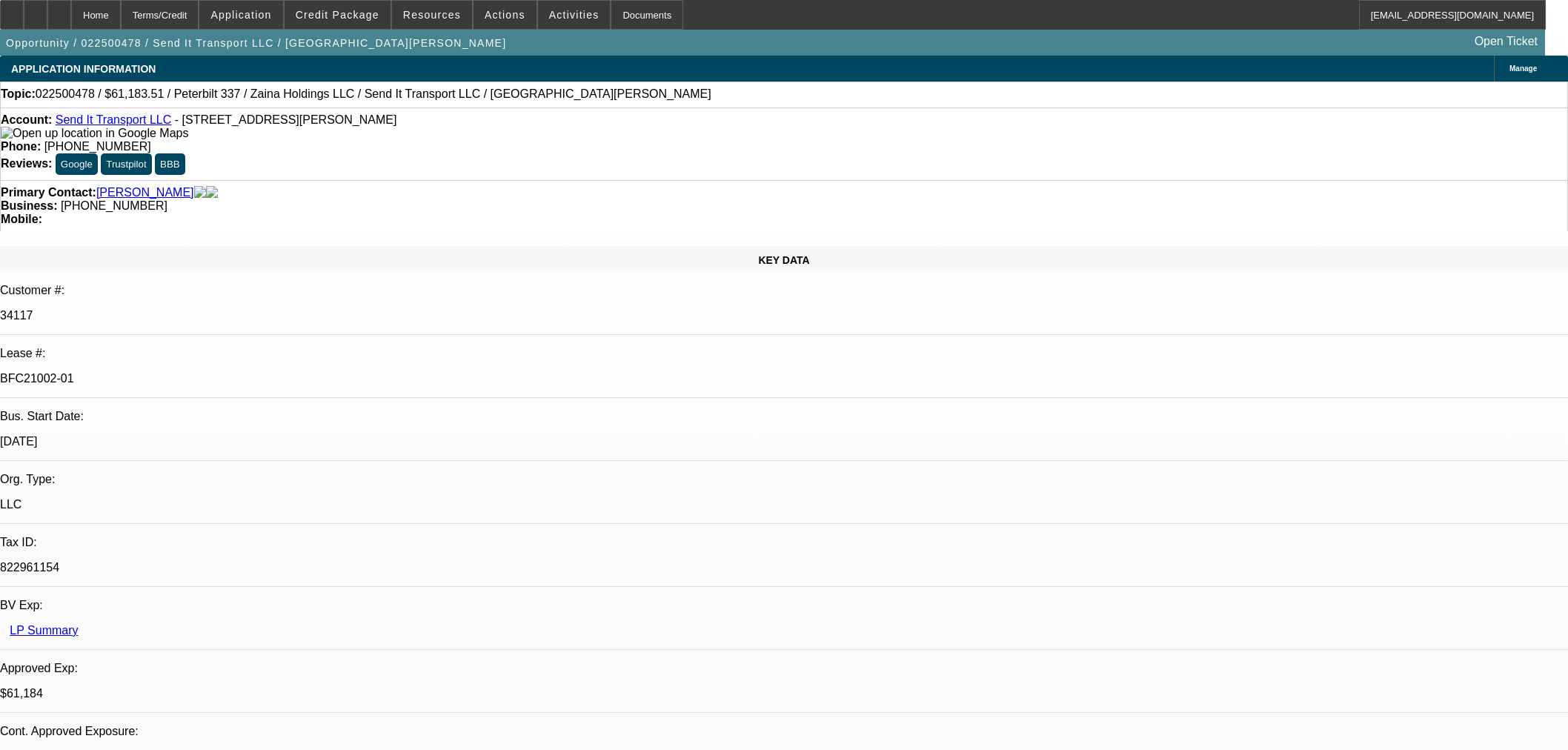
select select "6"
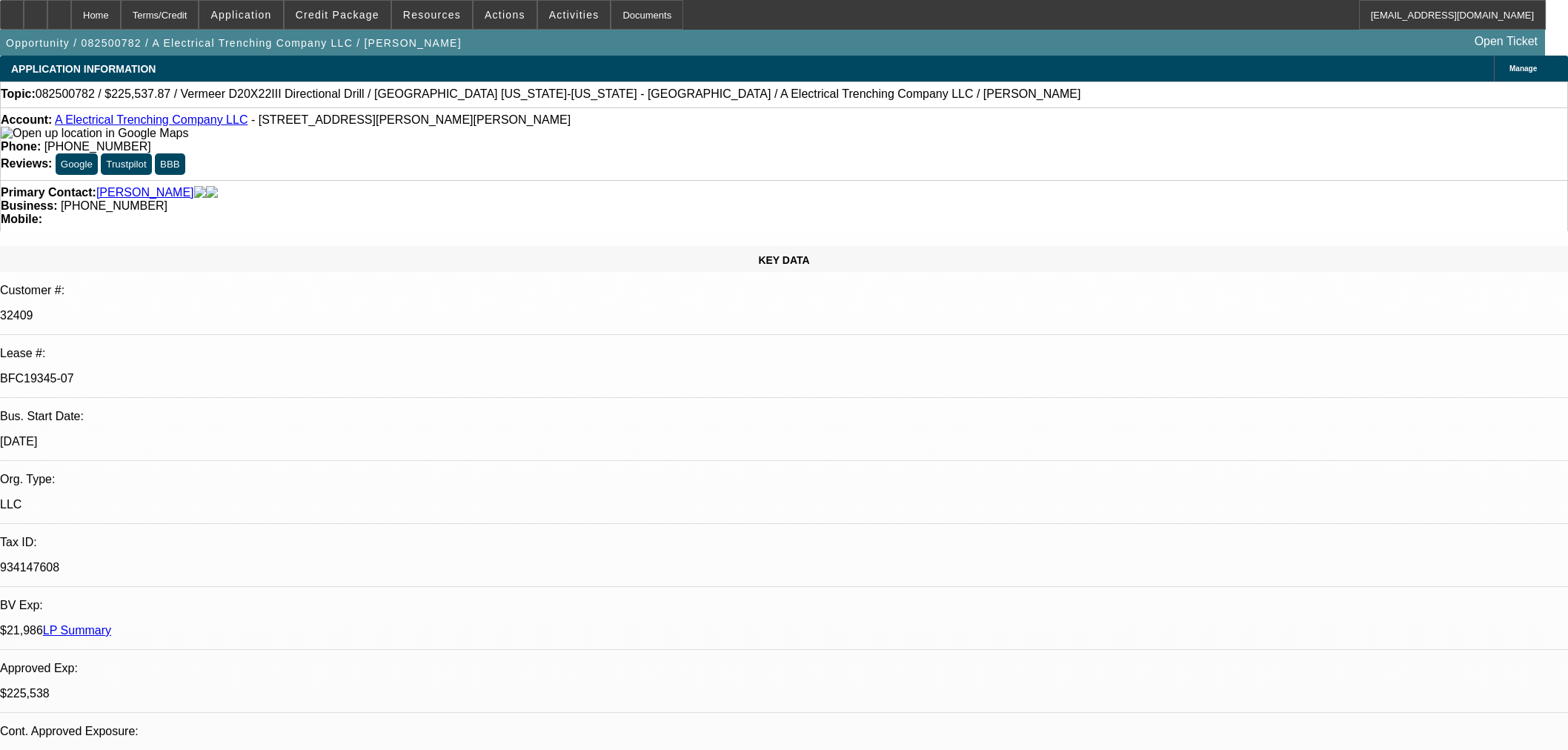
select select "0"
select select "3"
select select "0"
select select "6"
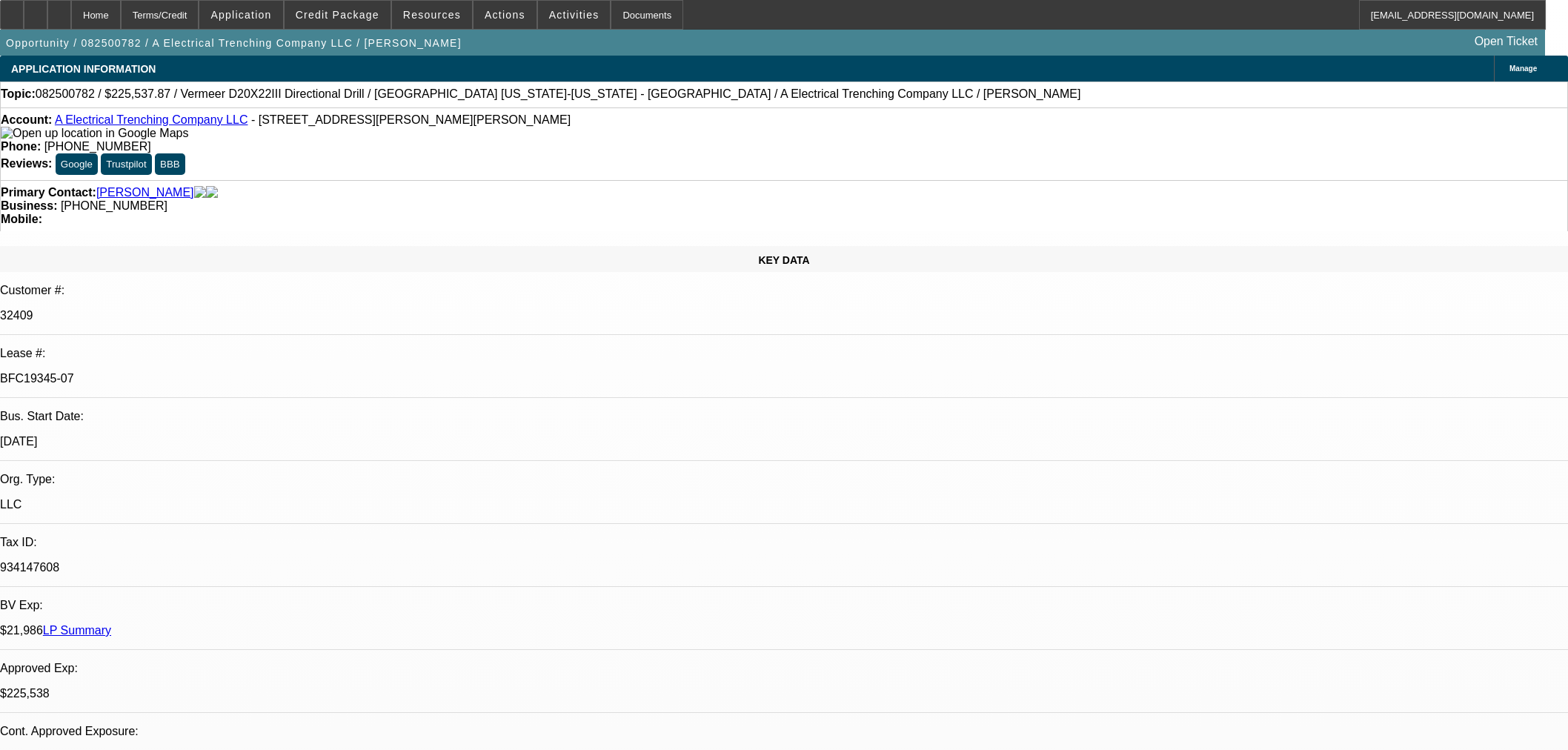
select select "0"
select select "3"
select select "0"
select select "6"
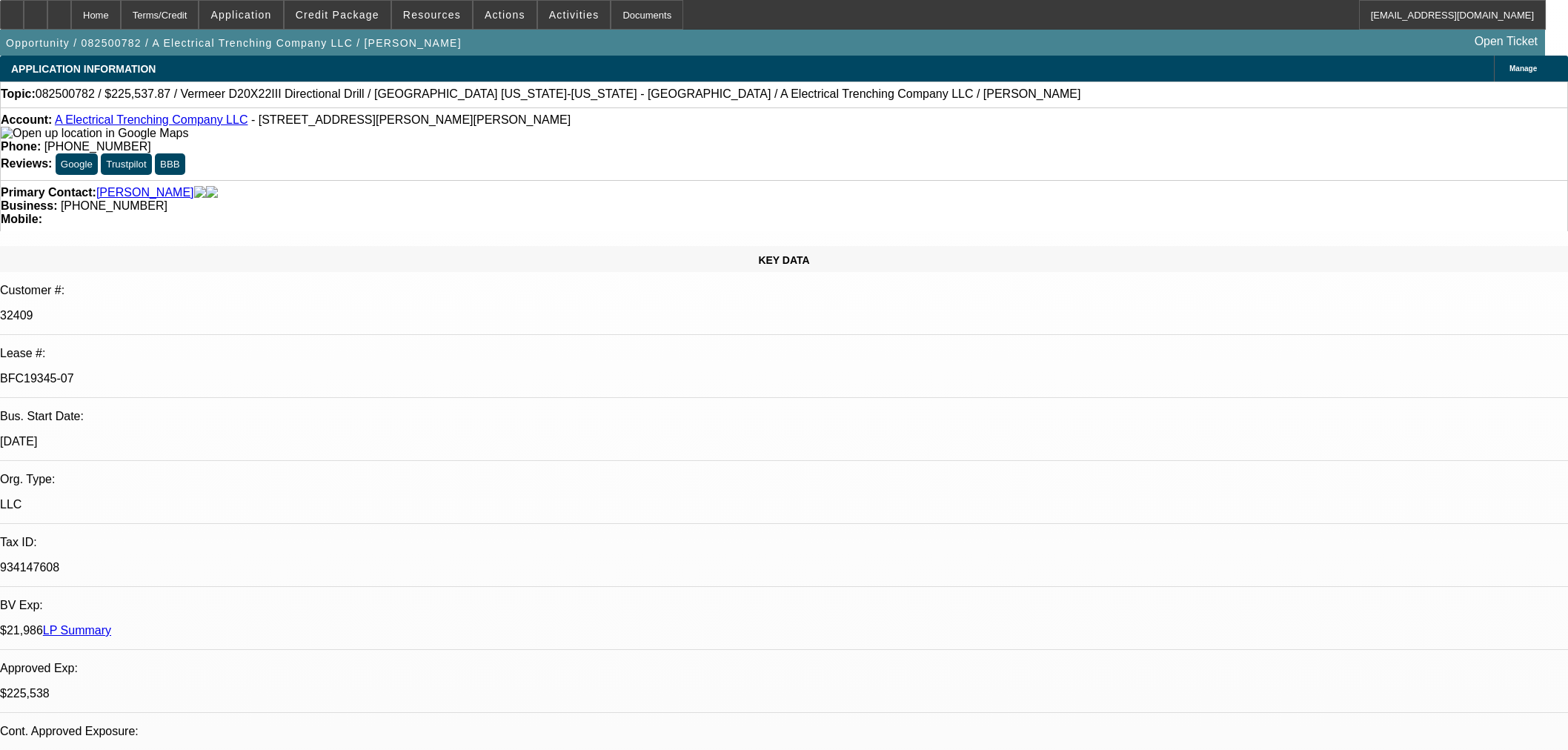
select select "0"
select select "3"
select select "0"
select select "6"
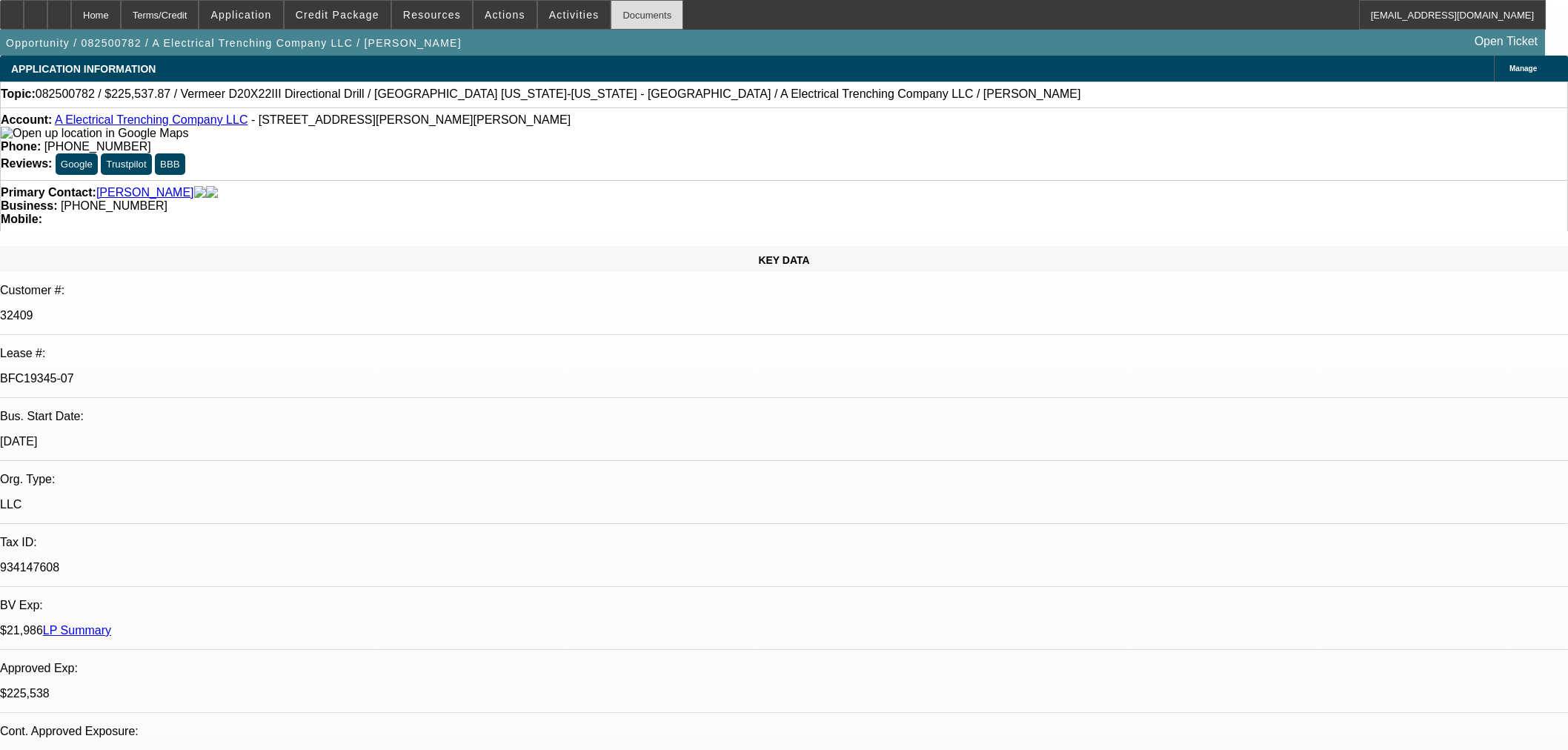
scroll to position [2717, 0]
